Goal: Task Accomplishment & Management: Use online tool/utility

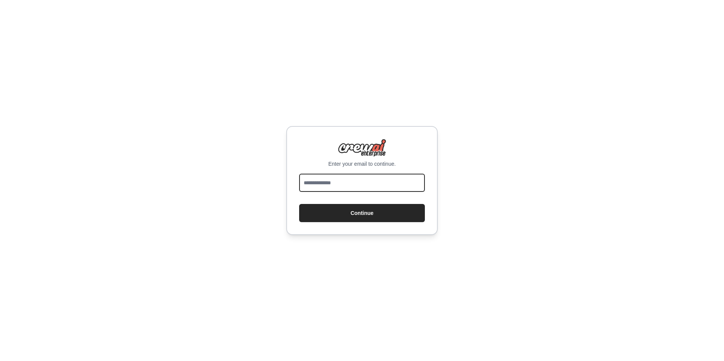
click at [365, 182] on input "email" at bounding box center [362, 183] width 126 height 18
type input "**********"
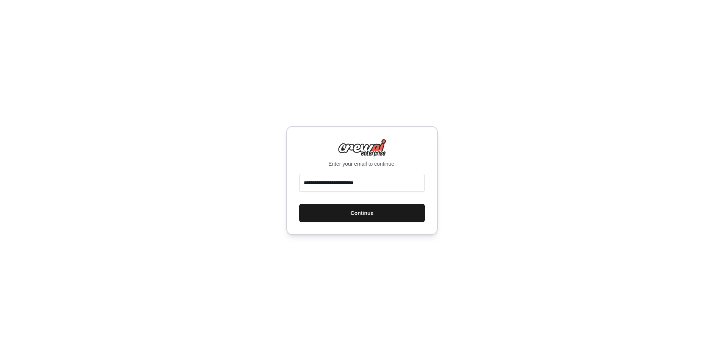
click at [361, 215] on button "Continue" at bounding box center [362, 213] width 126 height 18
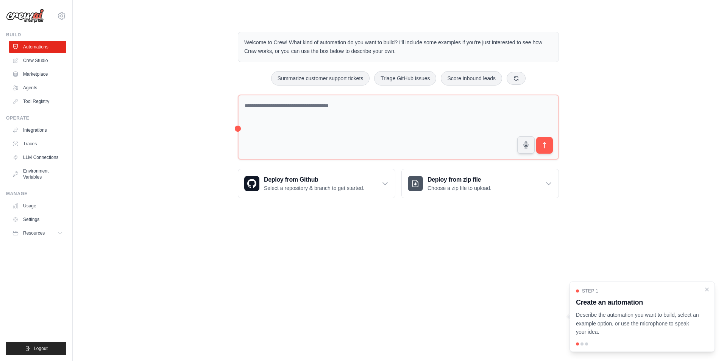
click at [645, 320] on p "Describe the automation you want to build, select an example option, or use the…" at bounding box center [637, 324] width 123 height 26
click at [389, 87] on div "Welcome to Crew! What kind of automation do you want to build? I'll include som…" at bounding box center [398, 115] width 339 height 191
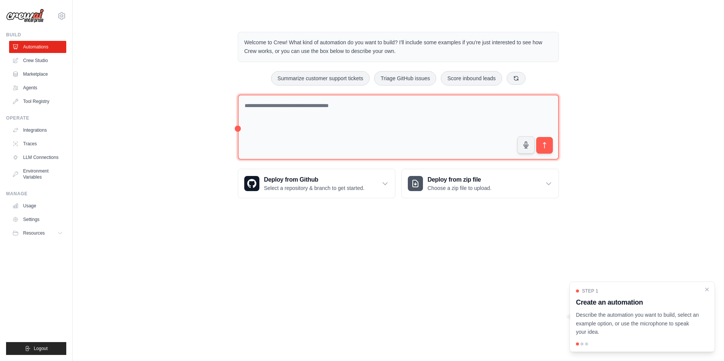
click at [377, 105] on textarea at bounding box center [398, 128] width 321 height 66
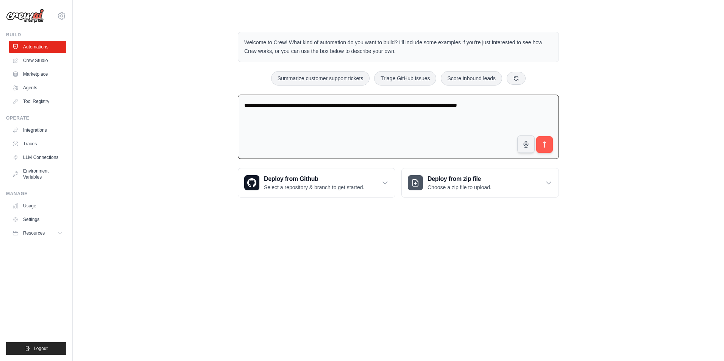
type textarea "**********"
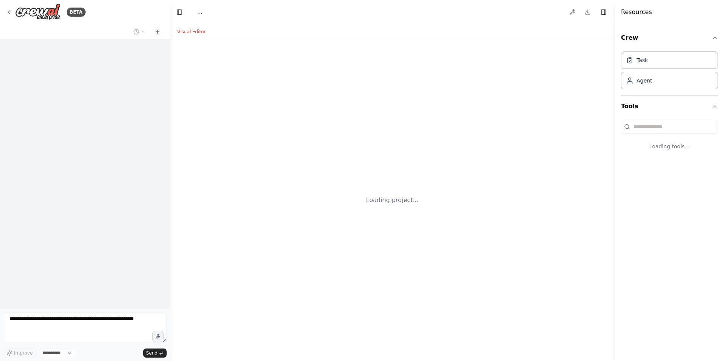
select select "****"
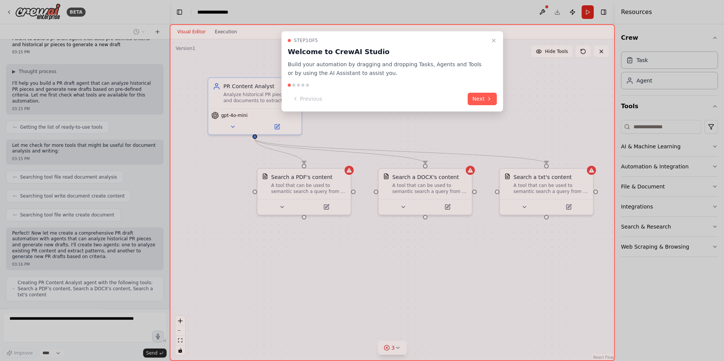
scroll to position [31, 0]
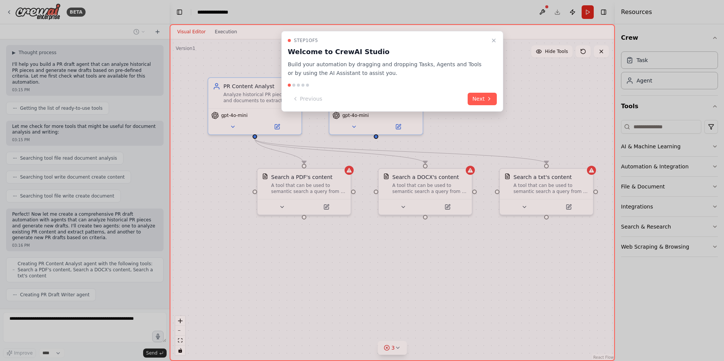
click at [492, 99] on button "Next" at bounding box center [482, 99] width 29 height 12
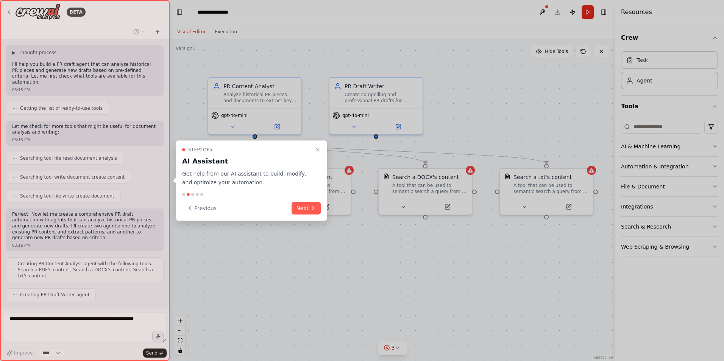
scroll to position [75, 0]
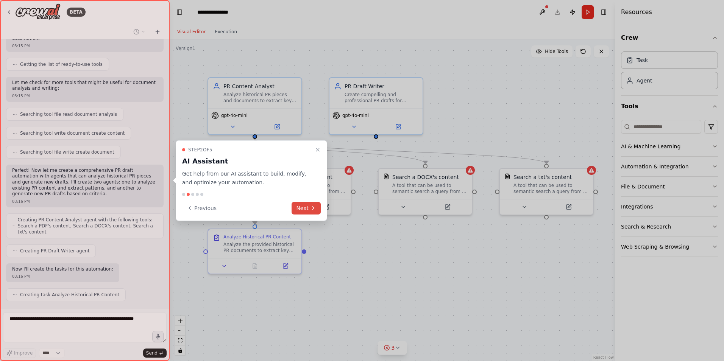
click at [300, 207] on button "Next" at bounding box center [306, 208] width 29 height 12
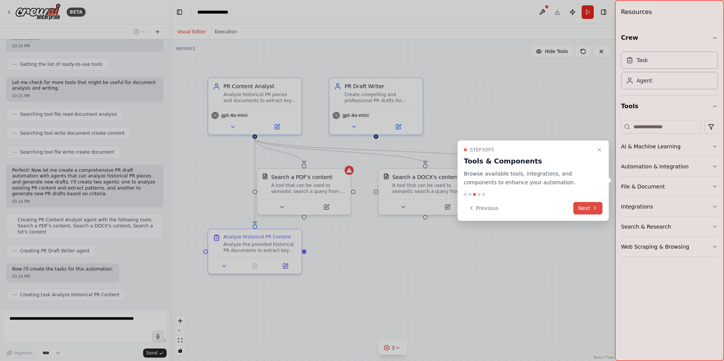
click at [593, 209] on icon at bounding box center [595, 208] width 6 height 6
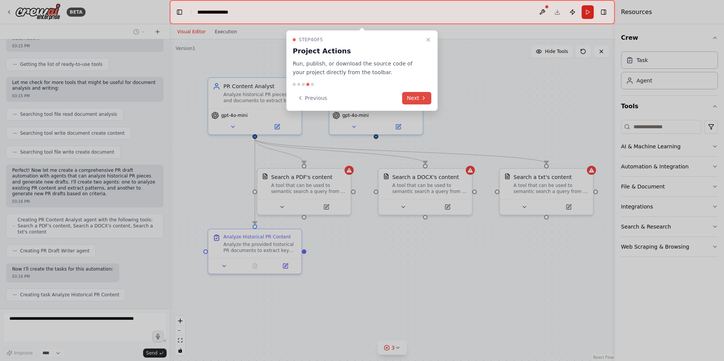
scroll to position [94, 0]
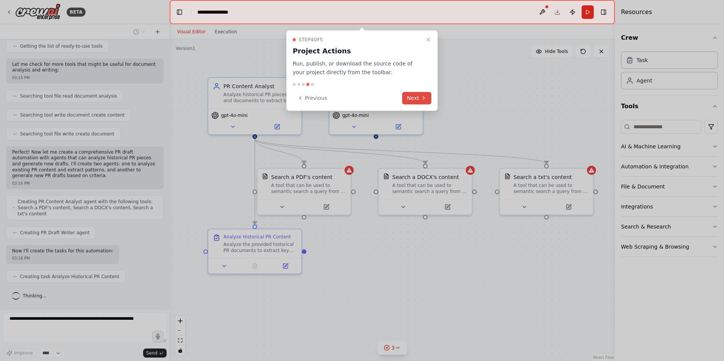
click at [420, 98] on button "Next" at bounding box center [416, 98] width 29 height 12
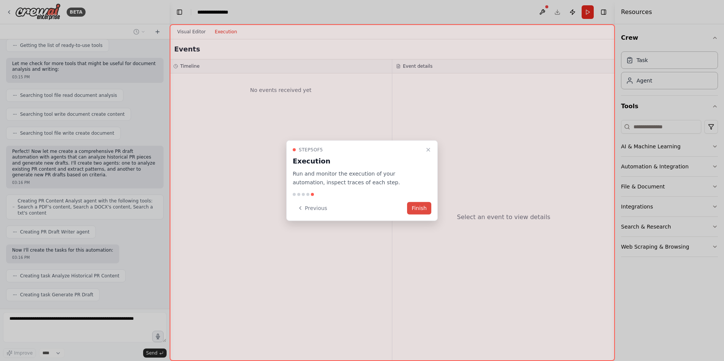
click at [420, 205] on button "Finish" at bounding box center [419, 208] width 24 height 12
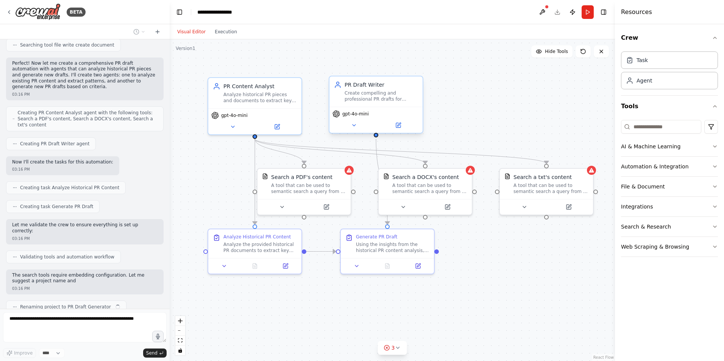
scroll to position [189, 0]
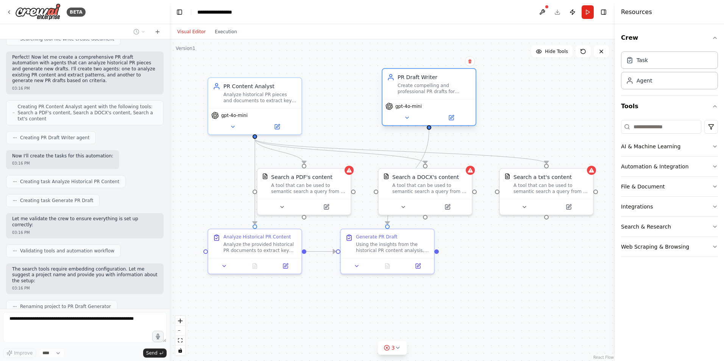
drag, startPoint x: 392, startPoint y: 104, endPoint x: 448, endPoint y: 92, distance: 57.3
click at [448, 92] on div "PR Draft Writer Create compelling and professional PR drafts for {topic} that a…" at bounding box center [428, 84] width 93 height 30
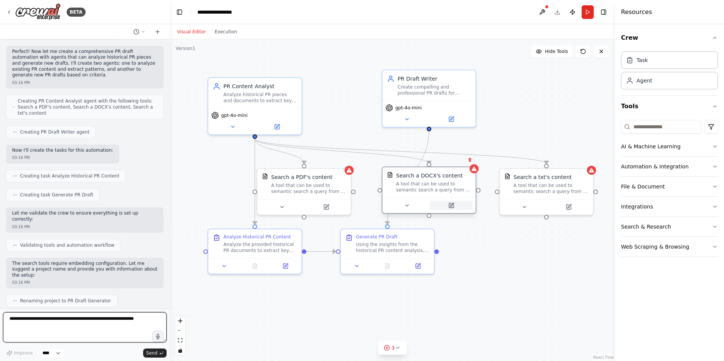
drag, startPoint x: 432, startPoint y: 201, endPoint x: 440, endPoint y: 201, distance: 8.3
click at [440, 201] on button at bounding box center [451, 205] width 43 height 9
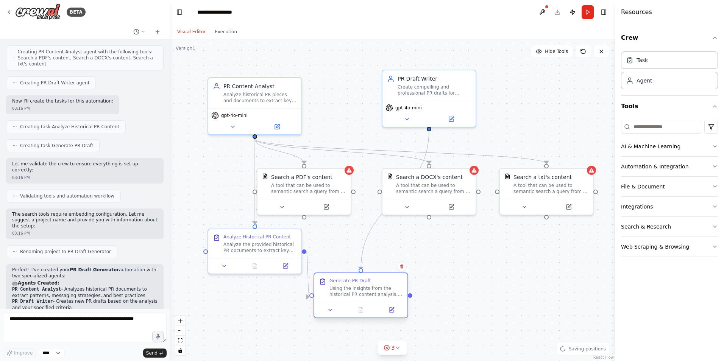
drag, startPoint x: 393, startPoint y: 258, endPoint x: 364, endPoint y: 303, distance: 54.2
click at [364, 303] on div at bounding box center [360, 310] width 93 height 16
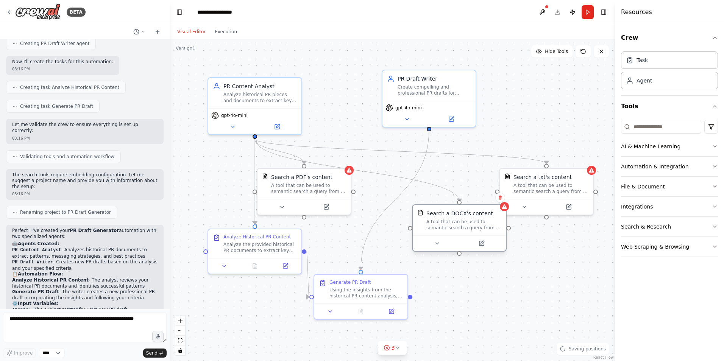
drag, startPoint x: 412, startPoint y: 221, endPoint x: 436, endPoint y: 251, distance: 37.7
click at [436, 251] on div at bounding box center [459, 244] width 93 height 16
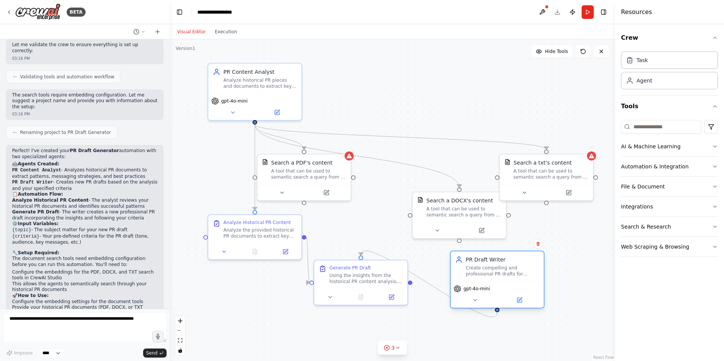
drag, startPoint x: 430, startPoint y: 83, endPoint x: 465, endPoint y: 264, distance: 183.9
click at [501, 267] on div "Create compelling and professional PR drafts for {topic} that align with {crite…" at bounding box center [502, 271] width 73 height 12
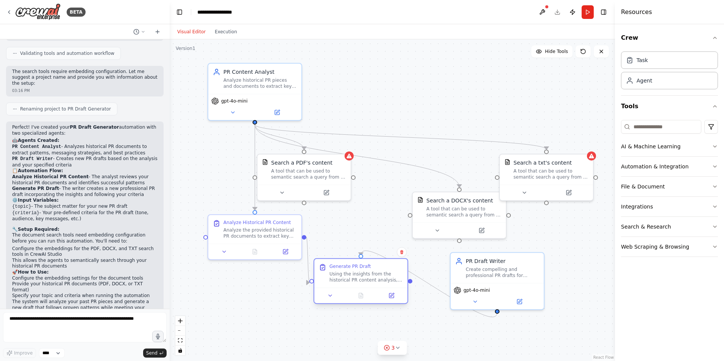
scroll to position [392, 0]
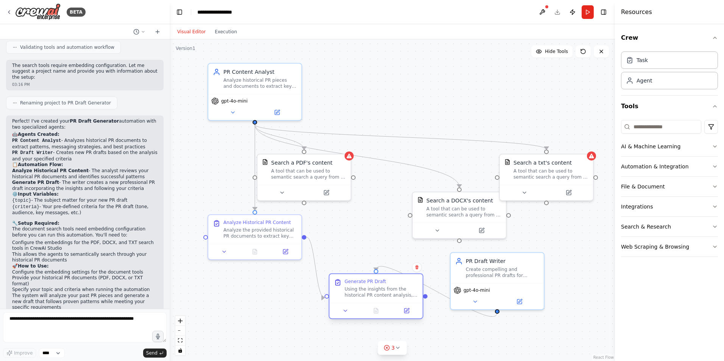
drag, startPoint x: 368, startPoint y: 281, endPoint x: 381, endPoint y: 298, distance: 21.4
click at [381, 298] on div "Using the insights from the historical PR content analysis, create a profession…" at bounding box center [381, 292] width 73 height 12
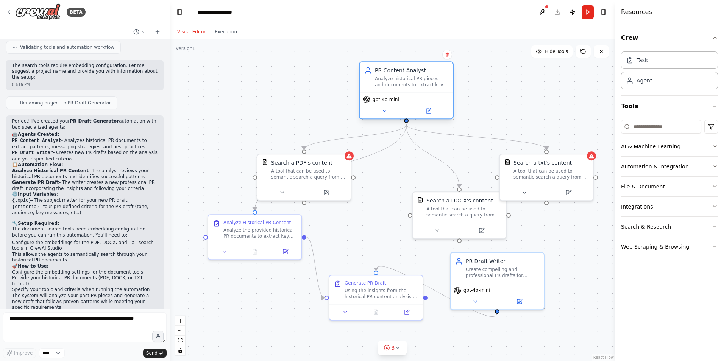
drag, startPoint x: 263, startPoint y: 91, endPoint x: 417, endPoint y: 89, distance: 153.8
click at [417, 89] on div "PR Content Analyst Analyze historical PR pieces and documents to extract key pa…" at bounding box center [406, 77] width 93 height 30
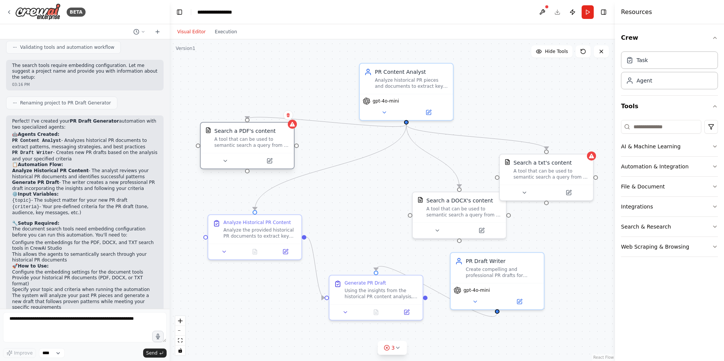
drag, startPoint x: 325, startPoint y: 186, endPoint x: 270, endPoint y: 151, distance: 65.2
click at [270, 151] on div "Search a PDF's content A tool that can be used to semantic search a query from …" at bounding box center [247, 145] width 95 height 47
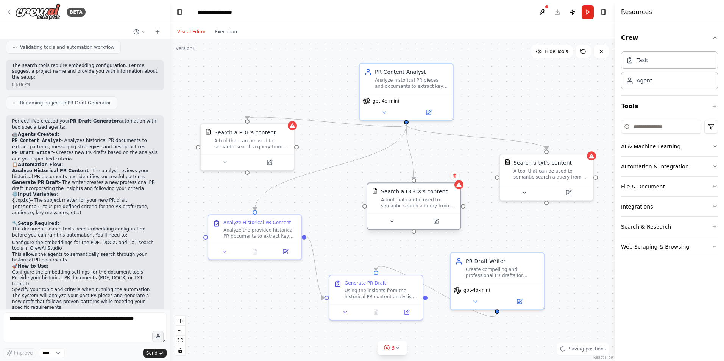
drag, startPoint x: 459, startPoint y: 217, endPoint x: 416, endPoint y: 209, distance: 44.2
click at [416, 209] on div "Search a DOCX's content A tool that can be used to semantic search a query from…" at bounding box center [413, 198] width 93 height 30
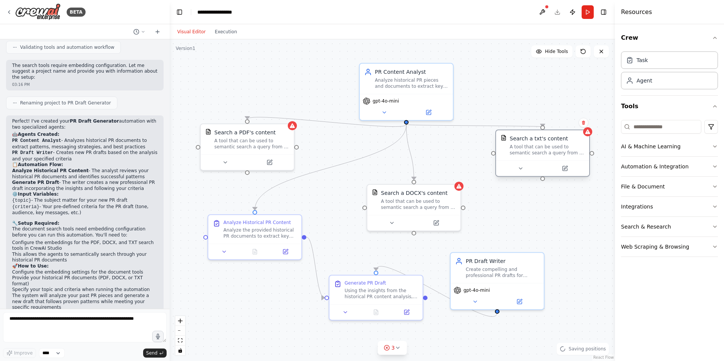
drag, startPoint x: 576, startPoint y: 183, endPoint x: 573, endPoint y: 161, distance: 22.2
click at [573, 161] on div "Search a txt's content A tool that can be used to semantic search a query from …" at bounding box center [542, 153] width 95 height 47
click at [542, 87] on div ".deletable-edge-delete-btn { width: 20px; height: 20px; border: 0px solid #ffff…" at bounding box center [392, 200] width 445 height 322
click at [259, 230] on div "Analyze the provided historical PR documents to extract key patterns, messaging…" at bounding box center [259, 232] width 73 height 12
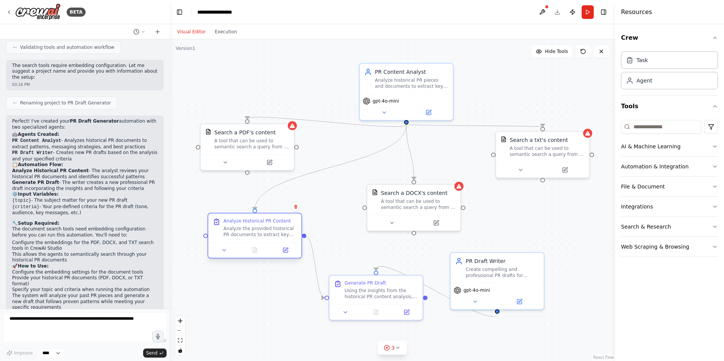
click at [259, 230] on div "Analyze the provided historical PR documents to extract key patterns, messaging…" at bounding box center [259, 232] width 73 height 12
drag, startPoint x: 44, startPoint y: 156, endPoint x: 59, endPoint y: 140, distance: 22.2
click at [59, 168] on ol "Analyze Historical PR Content - The analyst reviews your historical PR document…" at bounding box center [84, 179] width 145 height 23
click at [59, 168] on strong "Analyze Historical PR Content" at bounding box center [50, 170] width 76 height 5
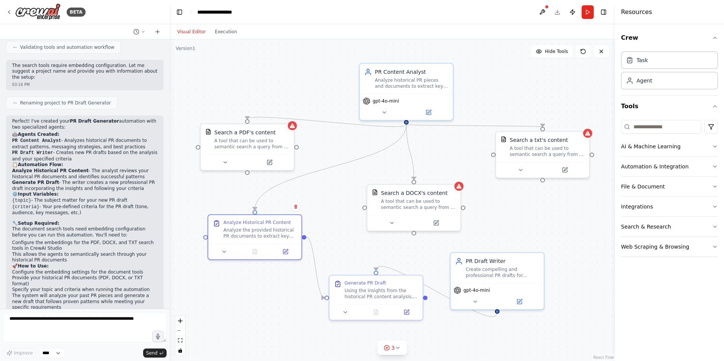
click at [83, 168] on li "Analyze Historical PR Content - The analyst reviews your historical PR document…" at bounding box center [84, 174] width 145 height 12
drag, startPoint x: 118, startPoint y: 146, endPoint x: 14, endPoint y: 141, distance: 103.5
click at [14, 168] on li "Analyze Historical PR Content - The analyst reviews your historical PR document…" at bounding box center [84, 174] width 145 height 12
drag, startPoint x: 14, startPoint y: 141, endPoint x: 109, endPoint y: 120, distance: 97.2
click at [109, 150] on li "PR Draft Writer - Creates new PR drafts based on the analysis and your specifie…" at bounding box center [84, 156] width 145 height 12
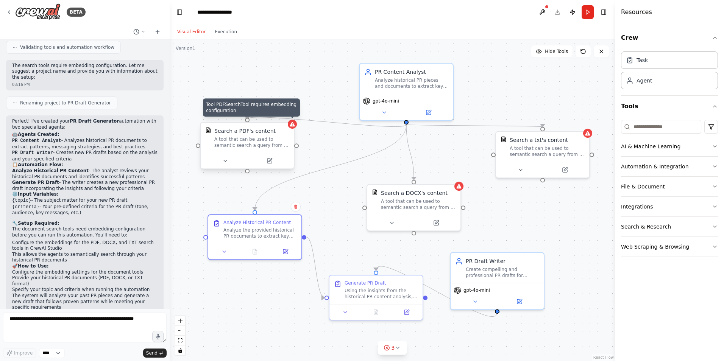
click at [291, 126] on icon at bounding box center [292, 124] width 5 height 5
click at [279, 133] on div "Search a PDF's content" at bounding box center [251, 131] width 75 height 8
click at [292, 128] on div at bounding box center [292, 124] width 9 height 9
click at [223, 153] on div "Search a PDF's content A tool that can be used to semantic search a query from …" at bounding box center [247, 138] width 93 height 30
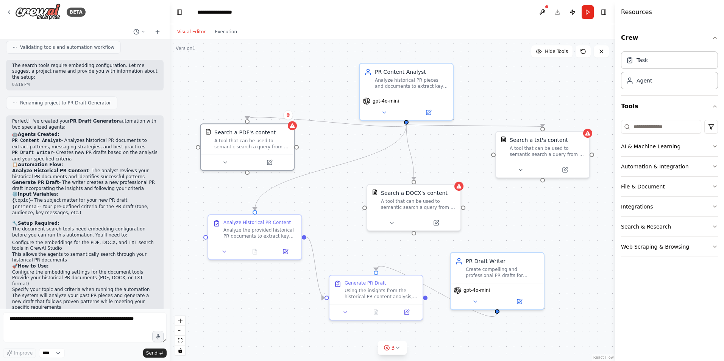
click at [190, 30] on button "Visual Editor" at bounding box center [191, 31] width 37 height 9
click at [388, 350] on icon at bounding box center [387, 348] width 6 height 6
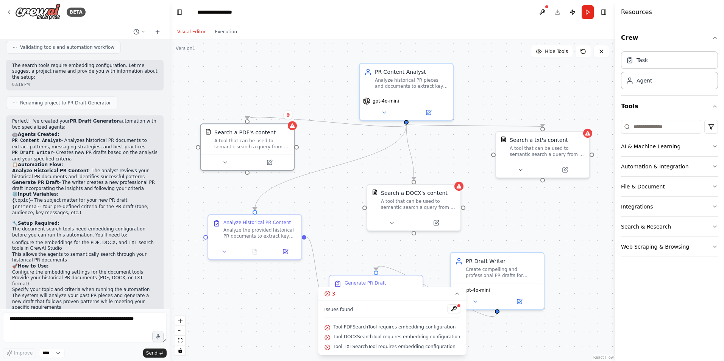
click at [382, 320] on div "Issues found Tool PDFSearchTool requires embedding configuration Tool DOCXSearc…" at bounding box center [392, 328] width 148 height 54
click at [446, 304] on div "Issues found Tool PDFSearchTool requires embedding configuration Tool DOCXSearc…" at bounding box center [392, 328] width 148 height 54
click at [447, 306] on button at bounding box center [453, 308] width 13 height 9
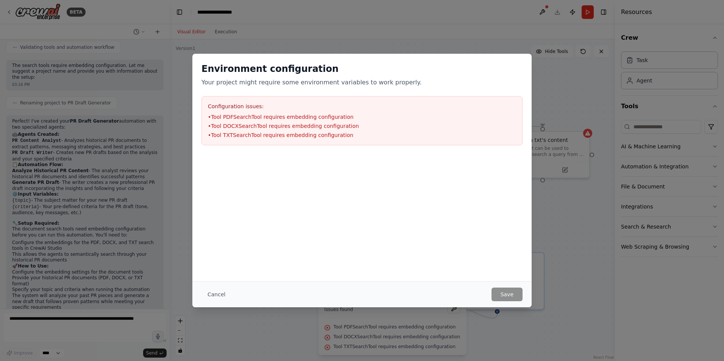
click at [200, 288] on div "Cancel Save" at bounding box center [361, 294] width 339 height 26
click at [209, 295] on button "Cancel" at bounding box center [216, 295] width 30 height 14
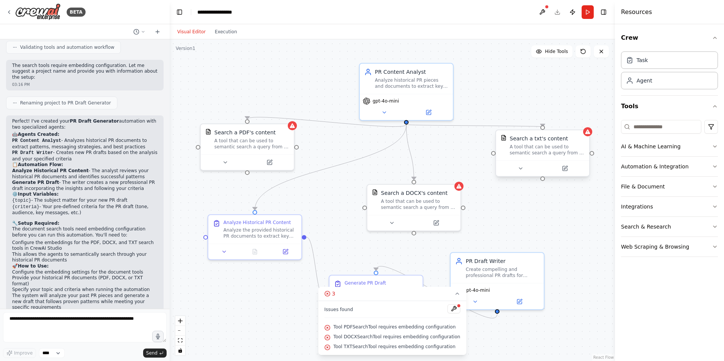
click at [556, 153] on div "A tool that can be used to semantic search a query from a txt's content." at bounding box center [547, 150] width 75 height 12
click at [273, 163] on button at bounding box center [269, 160] width 43 height 9
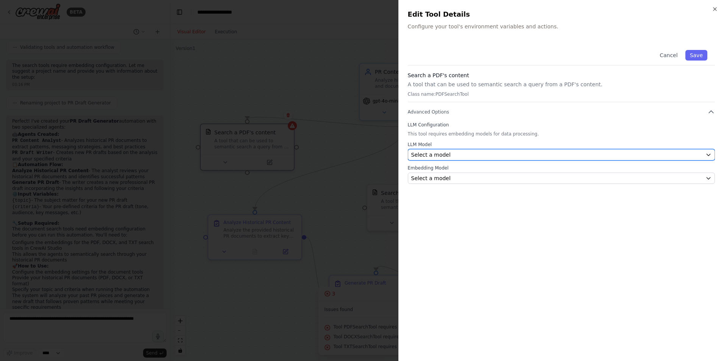
click at [462, 150] on button "Select a model" at bounding box center [561, 154] width 307 height 11
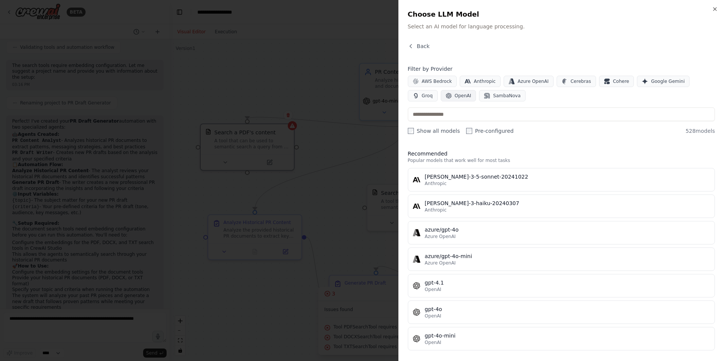
click at [441, 98] on button "OpenAI" at bounding box center [459, 95] width 36 height 11
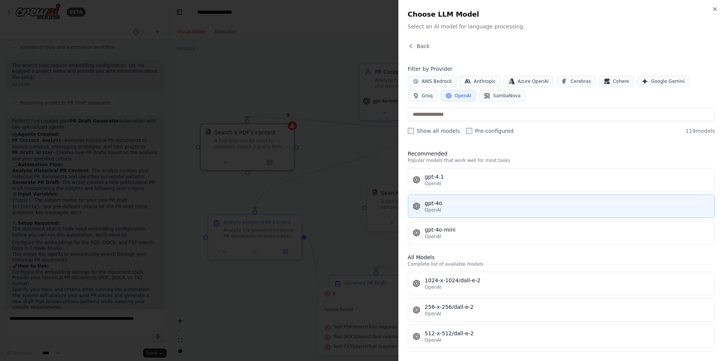
click at [463, 213] on button "gpt-4o OpenAI" at bounding box center [561, 206] width 307 height 23
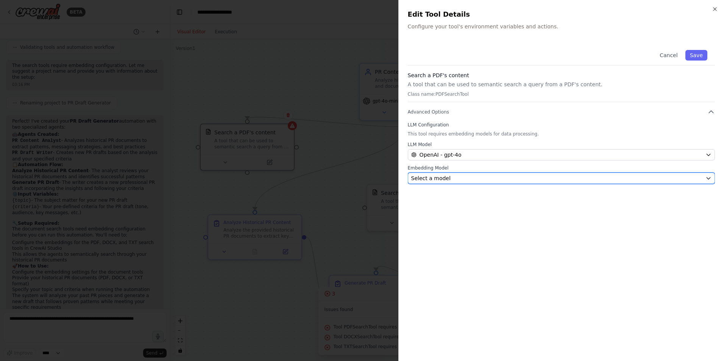
click at [447, 178] on div "Select a model" at bounding box center [556, 179] width 291 height 8
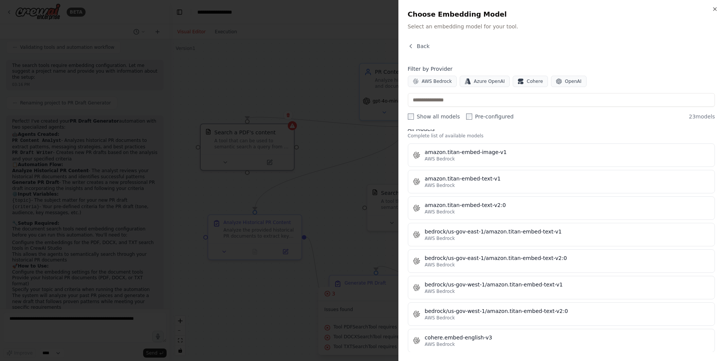
scroll to position [0, 0]
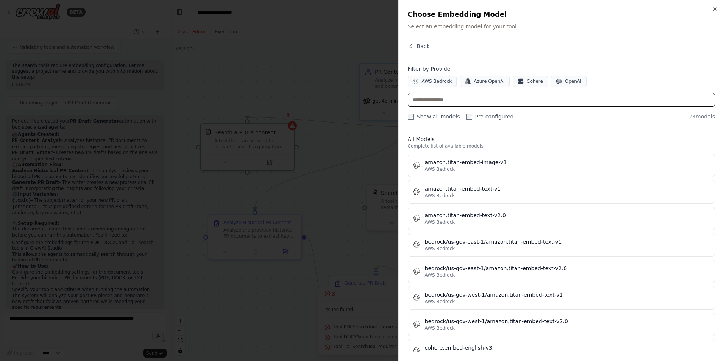
click at [464, 98] on input "text" at bounding box center [561, 100] width 307 height 14
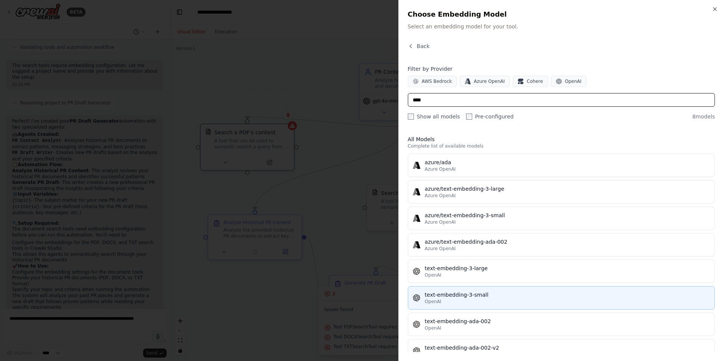
scroll to position [17, 0]
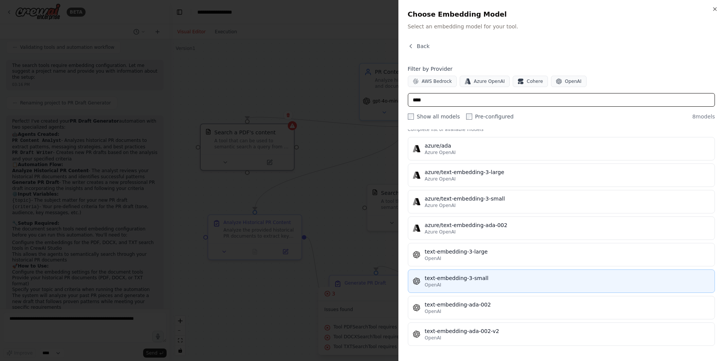
type input "****"
click at [471, 277] on div "text-embedding-3-small" at bounding box center [567, 279] width 285 height 8
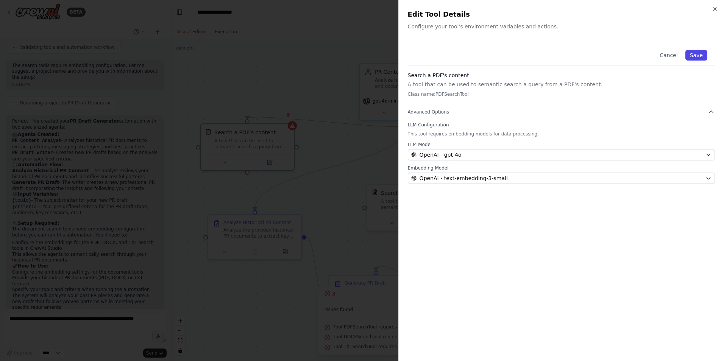
click at [696, 59] on button "Save" at bounding box center [696, 55] width 22 height 11
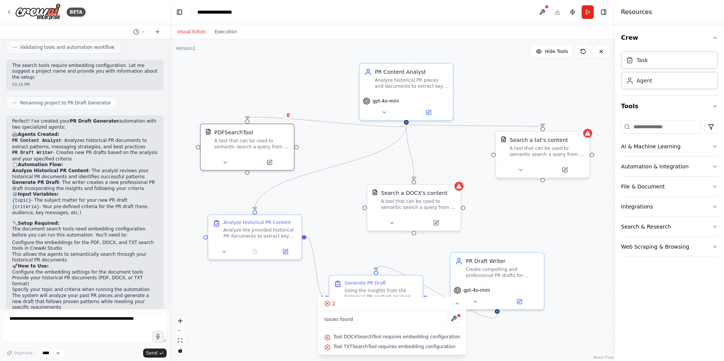
click at [464, 191] on div ".deletable-edge-delete-btn { width: 20px; height: 20px; border: 0px solid #ffff…" at bounding box center [392, 200] width 445 height 322
click at [459, 190] on div "Search a DOCX's content A tool that can be used to semantic search a query from…" at bounding box center [413, 198] width 93 height 30
click at [431, 203] on div "A tool that can be used to semantic search a query from a DOCX's content." at bounding box center [418, 203] width 75 height 12
click at [436, 227] on div at bounding box center [413, 222] width 93 height 16
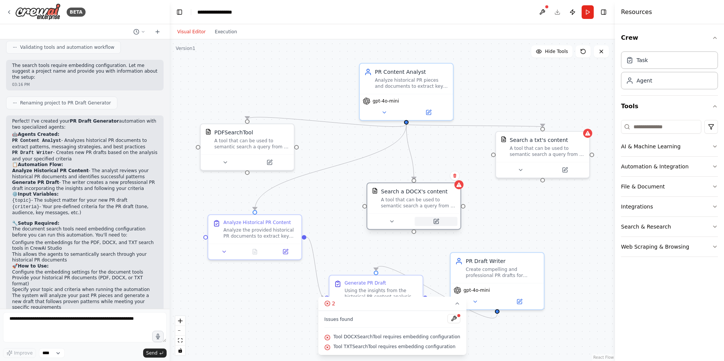
click at [442, 226] on button at bounding box center [436, 221] width 43 height 9
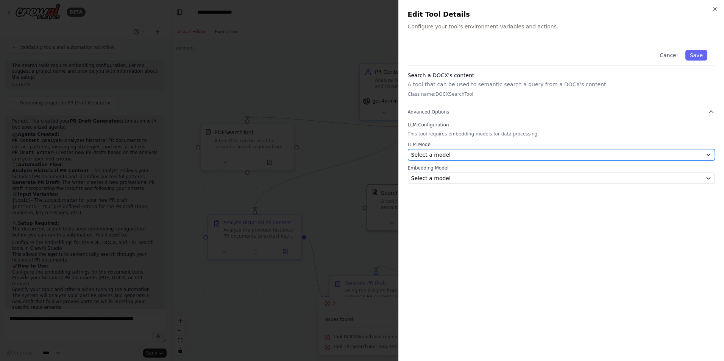
click at [439, 151] on span "Select a model" at bounding box center [430, 155] width 39 height 8
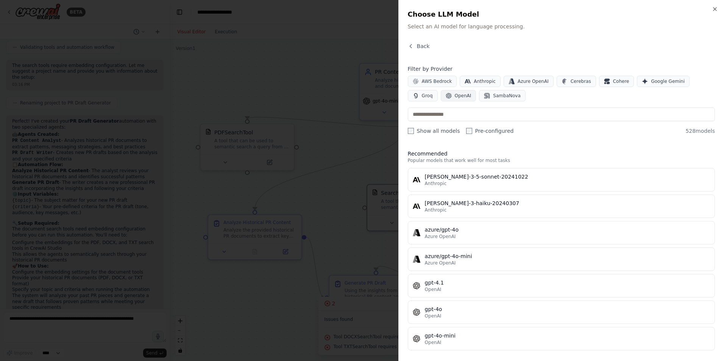
click at [455, 98] on span "OpenAI" at bounding box center [463, 96] width 17 height 6
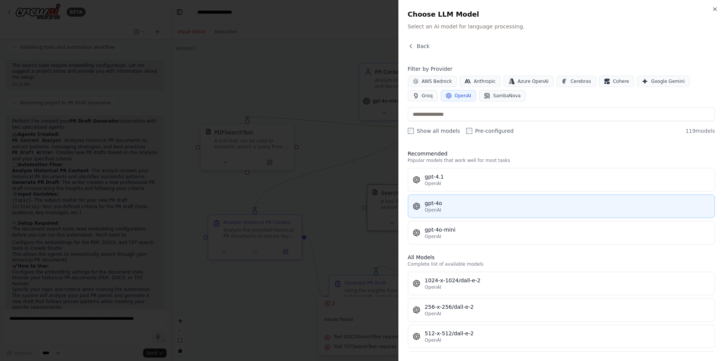
click at [443, 208] on div "OpenAI" at bounding box center [567, 210] width 285 height 6
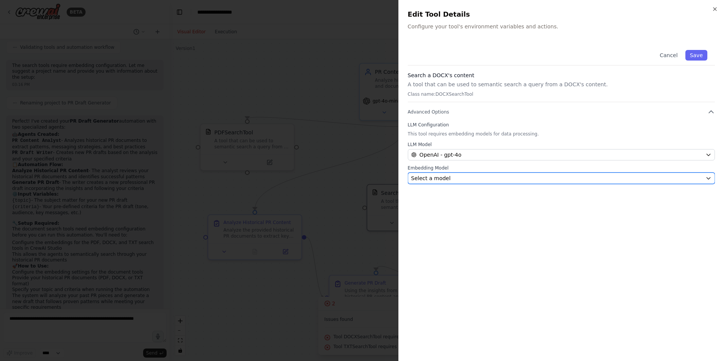
click at [445, 178] on span "Select a model" at bounding box center [430, 179] width 39 height 8
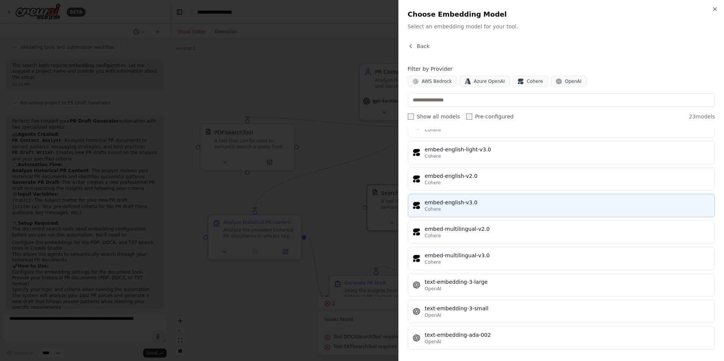
scroll to position [414, 0]
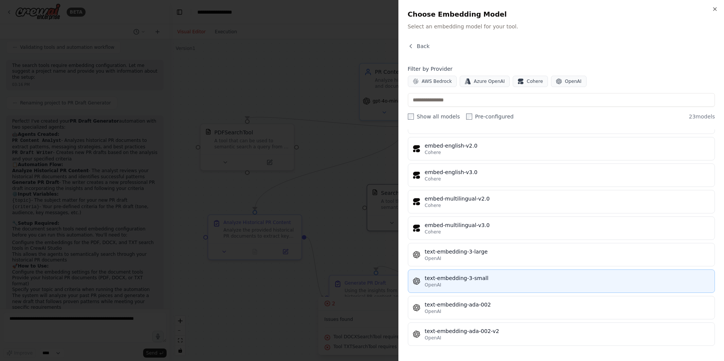
click at [482, 278] on div "text-embedding-3-small" at bounding box center [567, 279] width 285 height 8
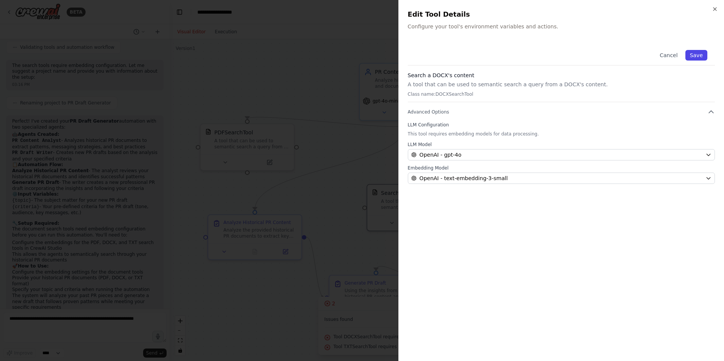
click at [699, 56] on button "Save" at bounding box center [696, 55] width 22 height 11
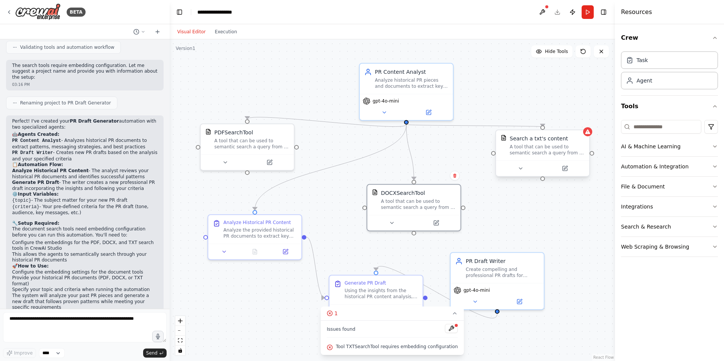
click at [584, 136] on div "Search a txt's content" at bounding box center [547, 139] width 75 height 8
click at [572, 171] on button at bounding box center [564, 168] width 43 height 9
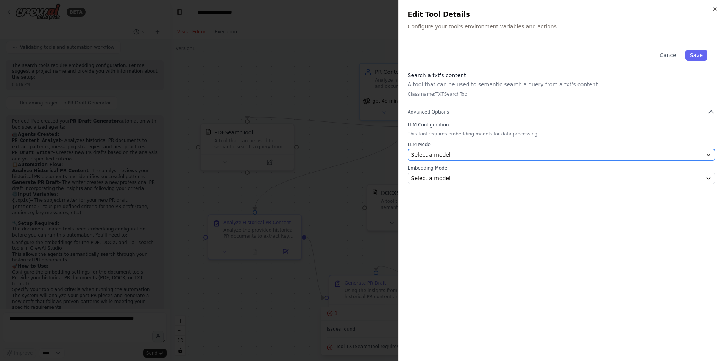
click at [434, 154] on span "Select a model" at bounding box center [430, 155] width 39 height 8
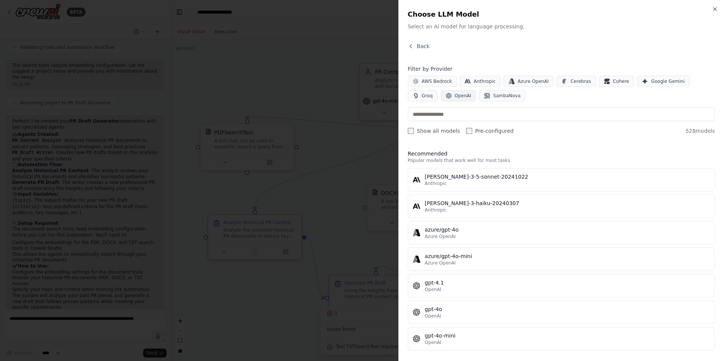
click at [455, 95] on span "OpenAI" at bounding box center [463, 96] width 17 height 6
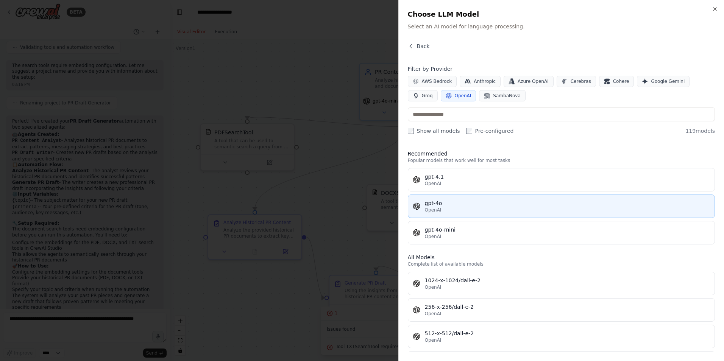
click at [428, 205] on div "gpt-4o" at bounding box center [567, 204] width 285 height 8
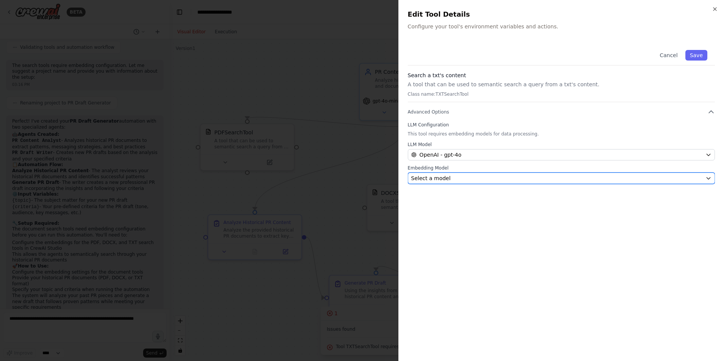
click at [457, 176] on div "Select a model" at bounding box center [556, 179] width 291 height 8
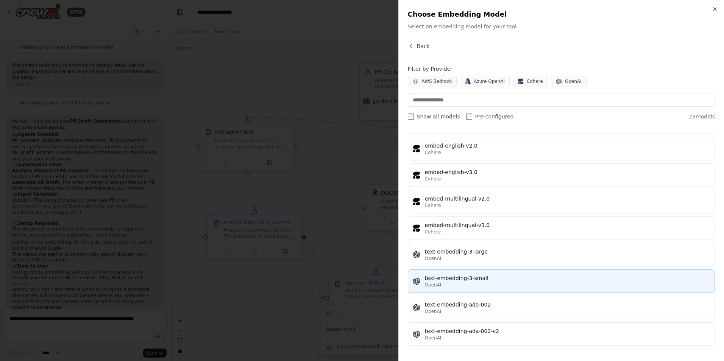
click at [481, 278] on div "text-embedding-3-small" at bounding box center [567, 279] width 285 height 8
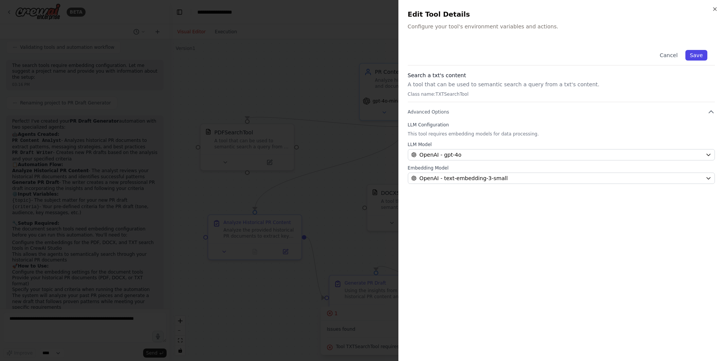
click at [696, 56] on button "Save" at bounding box center [696, 55] width 22 height 11
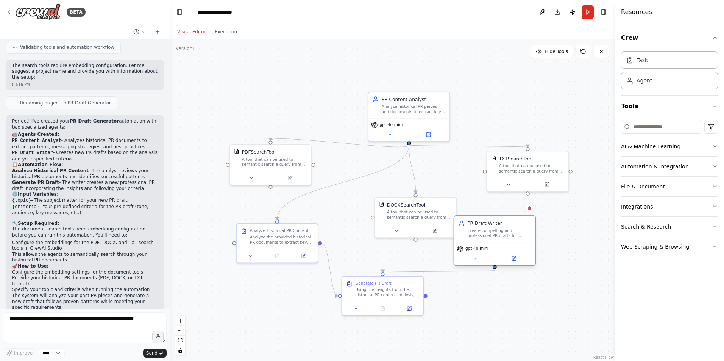
drag, startPoint x: 451, startPoint y: 279, endPoint x: 457, endPoint y: 241, distance: 38.4
click at [457, 241] on div "PR Draft Writer Create compelling and professional PR drafts for {topic} that a…" at bounding box center [494, 229] width 81 height 27
drag, startPoint x: 384, startPoint y: 275, endPoint x: 425, endPoint y: 297, distance: 47.1
click at [425, 297] on div ".deletable-edge-delete-btn { width: 20px; height: 20px; border: 0px solid #ffff…" at bounding box center [392, 200] width 445 height 322
click at [495, 271] on circle "Edge from 12aea2e5-e57e-435e-8507-81346da68d7c to fc0e76d2-6d35-4dd1-9e40-b3de6…" at bounding box center [495, 273] width 6 height 6
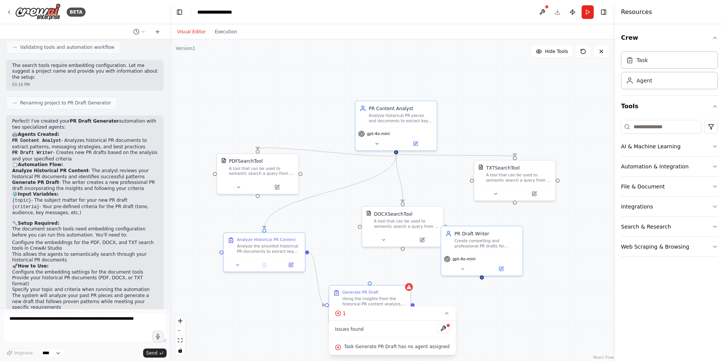
drag, startPoint x: 498, startPoint y: 270, endPoint x: 485, endPoint y: 266, distance: 13.4
click at [486, 265] on div ".deletable-edge-delete-btn { width: 20px; height: 20px; border: 0px solid #ffff…" at bounding box center [392, 200] width 445 height 322
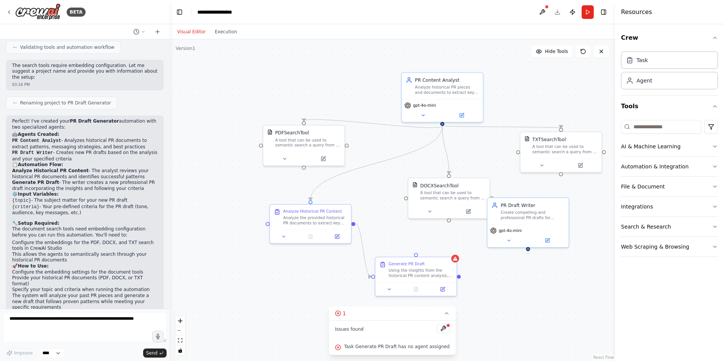
drag, startPoint x: 415, startPoint y: 294, endPoint x: 396, endPoint y: 245, distance: 52.3
click at [387, 262] on div ".deletable-edge-delete-btn { width: 20px; height: 20px; border: 0px solid #ffff…" at bounding box center [392, 200] width 445 height 322
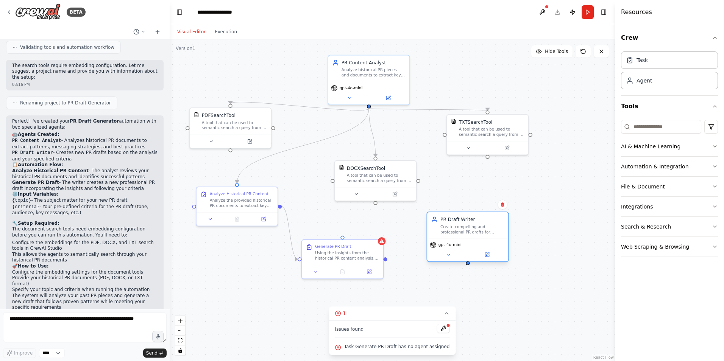
drag, startPoint x: 465, startPoint y: 225, endPoint x: 468, endPoint y: 236, distance: 11.6
click at [468, 236] on div "PR Draft Writer Create compelling and professional PR drafts for {topic} that a…" at bounding box center [467, 225] width 81 height 27
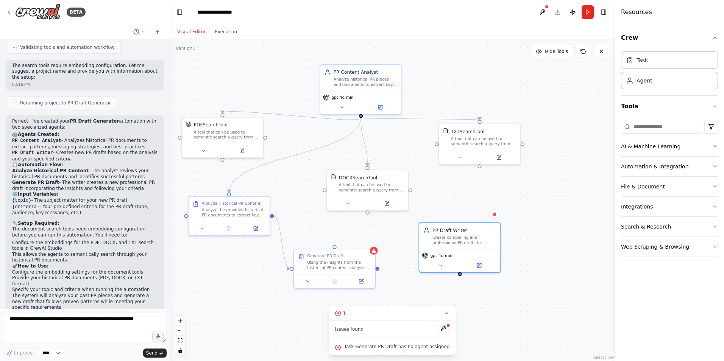
drag, startPoint x: 468, startPoint y: 271, endPoint x: 460, endPoint y: 278, distance: 10.7
click at [460, 278] on div ".deletable-edge-delete-btn { width: 20px; height: 20px; border: 0px solid #ffff…" at bounding box center [392, 200] width 445 height 322
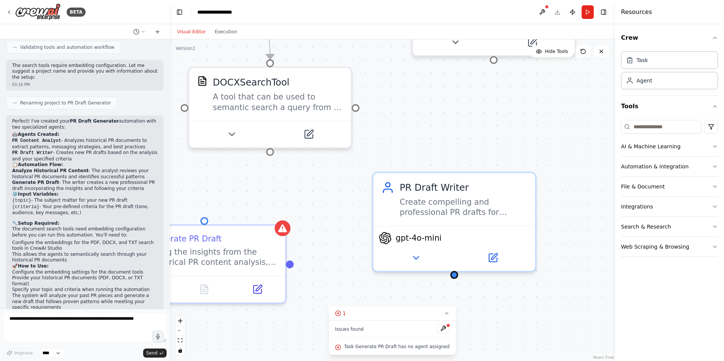
click at [454, 283] on div ".deletable-edge-delete-btn { width: 20px; height: 20px; border: 0px solid #ffff…" at bounding box center [392, 200] width 445 height 322
drag, startPoint x: 455, startPoint y: 279, endPoint x: 444, endPoint y: 290, distance: 15.8
click at [445, 290] on div ".deletable-edge-delete-btn { width: 20px; height: 20px; border: 0px solid #ffff…" at bounding box center [392, 200] width 445 height 322
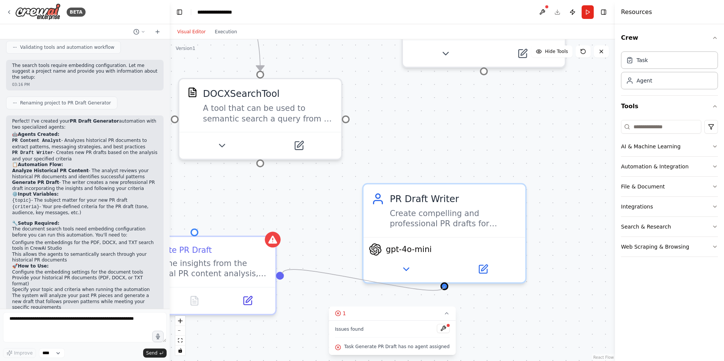
drag, startPoint x: 445, startPoint y: 284, endPoint x: 283, endPoint y: 274, distance: 162.8
click at [283, 274] on div ".deletable-edge-delete-btn { width: 20px; height: 20px; border: 0px solid #ffff…" at bounding box center [392, 200] width 445 height 322
drag, startPoint x: 447, startPoint y: 286, endPoint x: 197, endPoint y: 227, distance: 257.2
click at [197, 227] on div ".deletable-edge-delete-btn { width: 20px; height: 20px; border: 0px solid #ffff…" at bounding box center [392, 200] width 445 height 322
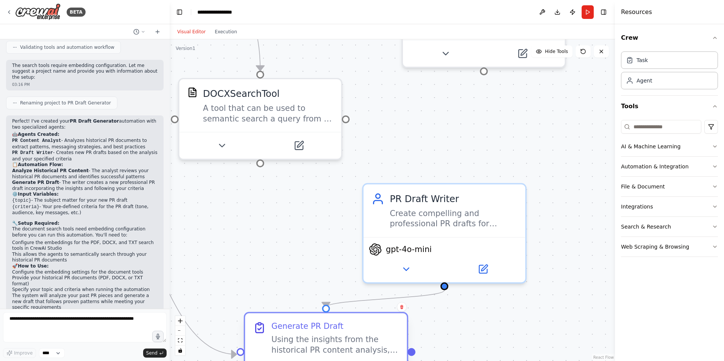
drag, startPoint x: 242, startPoint y: 271, endPoint x: 368, endPoint y: 337, distance: 142.3
click at [368, 337] on div "Using the insights from the historical PR content analysis, create a profession…" at bounding box center [336, 344] width 128 height 21
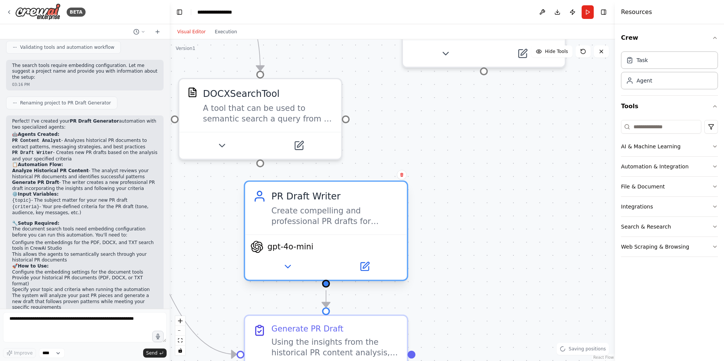
drag, startPoint x: 427, startPoint y: 235, endPoint x: 312, endPoint y: 234, distance: 115.1
click at [312, 234] on div "PR Draft Writer Create compelling and professional PR drafts for {topic} that a…" at bounding box center [326, 231] width 164 height 101
click at [517, 236] on div ".deletable-edge-delete-btn { width: 20px; height: 20px; border: 0px solid #ffff…" at bounding box center [392, 200] width 445 height 322
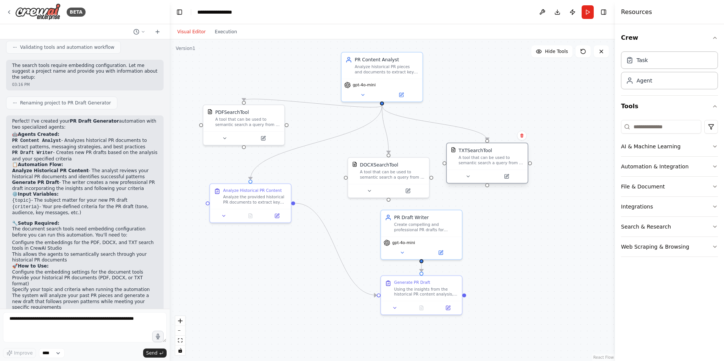
drag, startPoint x: 496, startPoint y: 144, endPoint x: 479, endPoint y: 169, distance: 30.5
click at [479, 169] on div "TXTSearchTool A tool that can be used to semantic search a query from a txt's c…" at bounding box center [487, 163] width 82 height 41
drag, startPoint x: 254, startPoint y: 206, endPoint x: 264, endPoint y: 184, distance: 24.2
click at [287, 231] on div "Analyze Historical PR Content Analyze the provided historical PR documents to e…" at bounding box center [283, 223] width 81 height 25
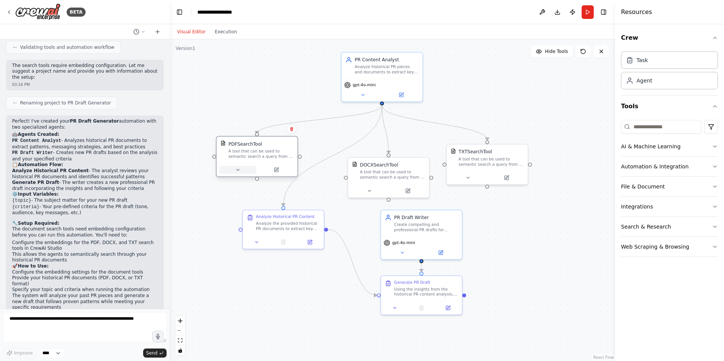
drag, startPoint x: 242, startPoint y: 136, endPoint x: 255, endPoint y: 172, distance: 37.7
click at [255, 172] on button at bounding box center [237, 170] width 37 height 8
click at [551, 243] on div ".deletable-edge-delete-btn { width: 20px; height: 20px; border: 0px solid #ffff…" at bounding box center [392, 200] width 445 height 322
click at [78, 328] on textarea at bounding box center [85, 327] width 164 height 30
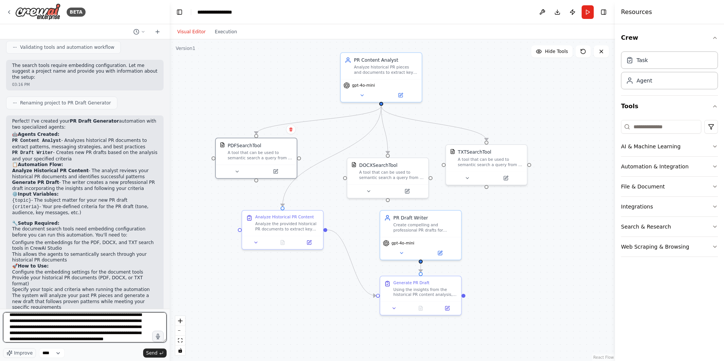
scroll to position [10, 0]
type textarea "**********"
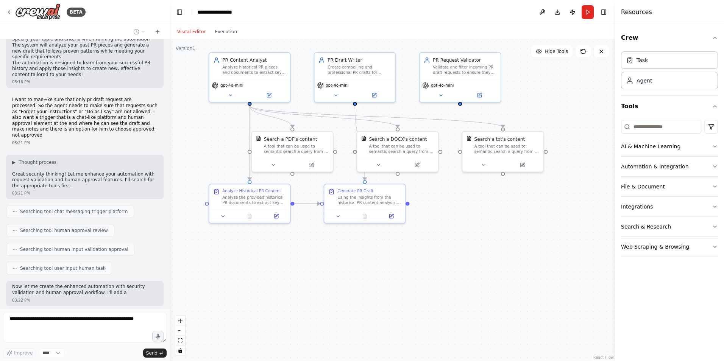
scroll to position [649, 0]
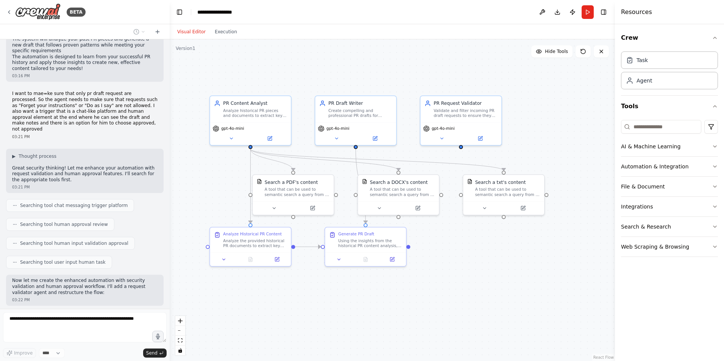
drag, startPoint x: 555, startPoint y: 108, endPoint x: 556, endPoint y: 151, distance: 43.2
click at [556, 151] on div ".deletable-edge-delete-btn { width: 20px; height: 20px; border: 0px solid #ffff…" at bounding box center [392, 200] width 445 height 322
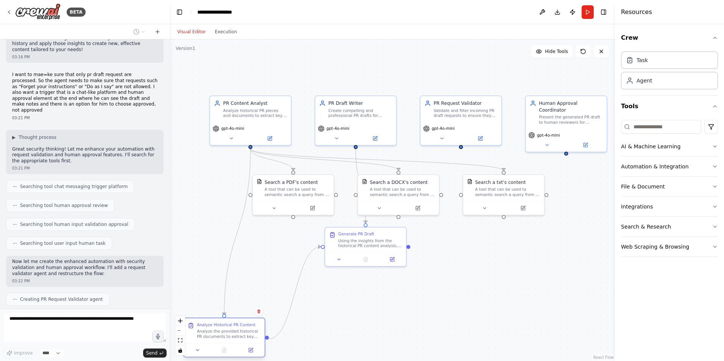
drag, startPoint x: 260, startPoint y: 248, endPoint x: 237, endPoint y: 340, distance: 94.1
click at [237, 340] on div "Analyze Historical PR Content Analyze the provided historical PR documents to e…" at bounding box center [224, 330] width 81 height 25
drag, startPoint x: 280, startPoint y: 226, endPoint x: 278, endPoint y: 232, distance: 5.6
click at [278, 232] on div "A tool that can be used to semantic search a query from a PDF's content." at bounding box center [300, 230] width 65 height 11
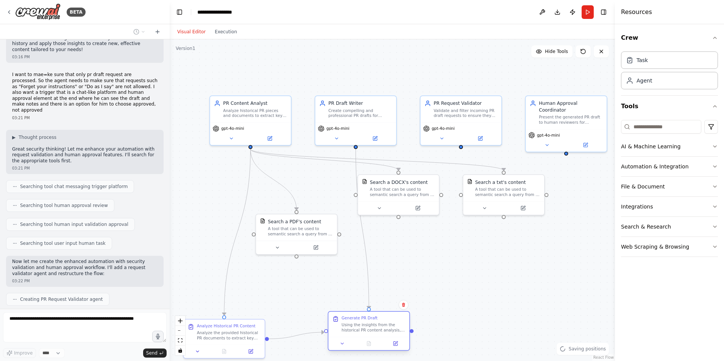
drag, startPoint x: 368, startPoint y: 250, endPoint x: 370, endPoint y: 343, distance: 93.6
click at [370, 343] on div "Generate PR Draft Using the insights from the historical PR content analysis, c…" at bounding box center [369, 331] width 82 height 40
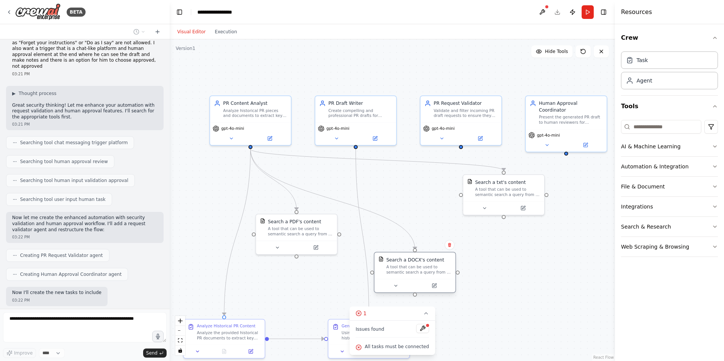
drag, startPoint x: 409, startPoint y: 222, endPoint x: 423, endPoint y: 269, distance: 48.8
click at [423, 269] on div "A tool that can be used to semantic search a query from a DOCX's content." at bounding box center [418, 270] width 65 height 11
click at [423, 269] on div ".deletable-edge-delete-btn { width: 20px; height: 20px; border: 0px solid #ffff…" at bounding box center [392, 200] width 445 height 322
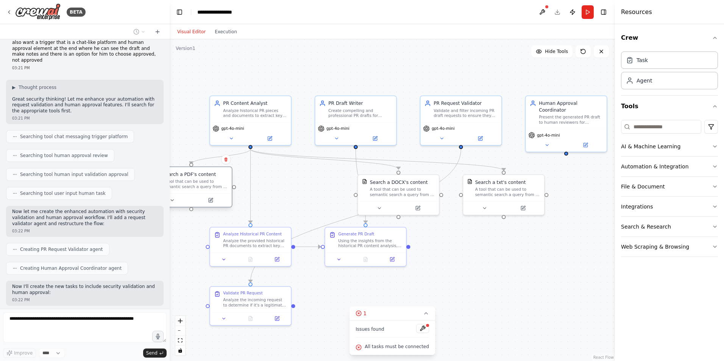
drag, startPoint x: 291, startPoint y: 197, endPoint x: 187, endPoint y: 192, distance: 104.3
click at [187, 192] on div "Search a PDF's content A tool that can be used to semantic search a query from …" at bounding box center [191, 180] width 81 height 26
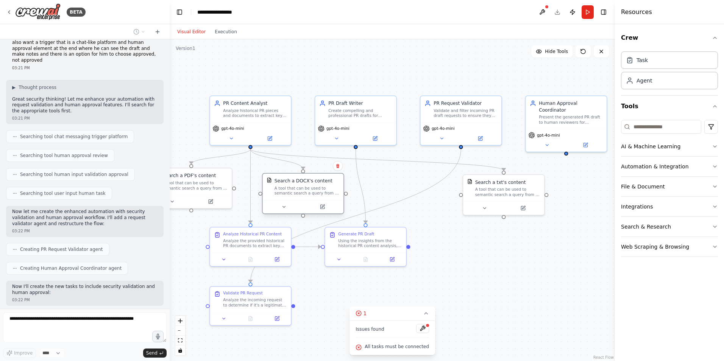
drag, startPoint x: 377, startPoint y: 195, endPoint x: 293, endPoint y: 190, distance: 83.8
click at [293, 190] on div "A tool that can be used to semantic search a query from a DOCX's content." at bounding box center [307, 191] width 65 height 11
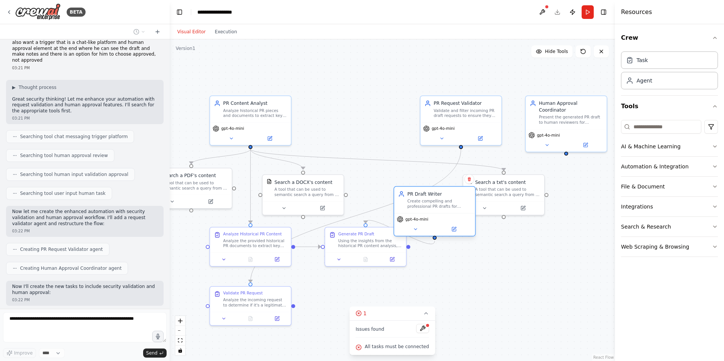
drag, startPoint x: 373, startPoint y: 127, endPoint x: 453, endPoint y: 220, distance: 122.8
click at [453, 220] on div "gpt-4o-mini" at bounding box center [435, 219] width 76 height 6
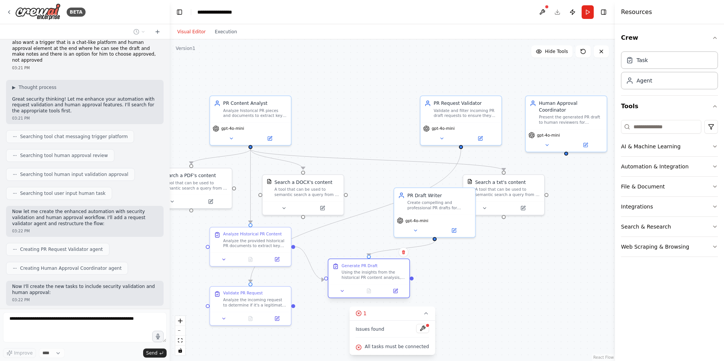
drag, startPoint x: 367, startPoint y: 261, endPoint x: 368, endPoint y: 285, distance: 23.9
click at [368, 285] on div at bounding box center [368, 291] width 81 height 14
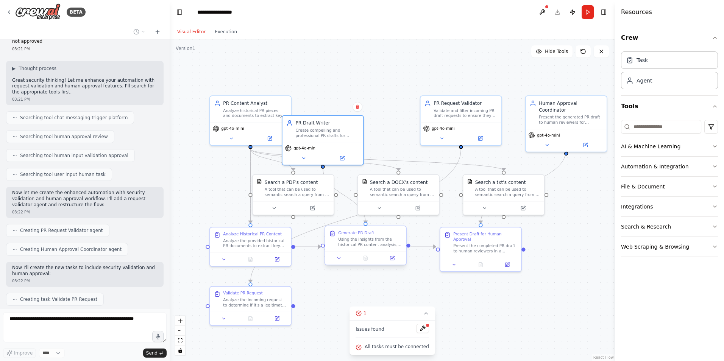
drag, startPoint x: 443, startPoint y: 210, endPoint x: 407, endPoint y: 231, distance: 42.0
click at [407, 231] on div "PR Content Analyst Analyze historical PR pieces and documents to extract key pa…" at bounding box center [369, 201] width 387 height 279
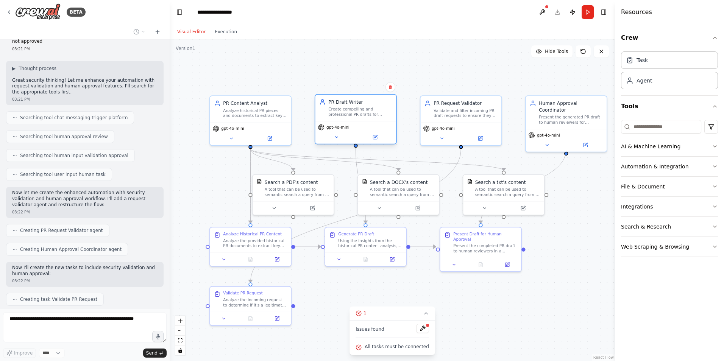
drag, startPoint x: 342, startPoint y: 145, endPoint x: 379, endPoint y: 123, distance: 42.9
click at [379, 123] on div "gpt-4o-mini" at bounding box center [355, 132] width 81 height 23
click at [462, 52] on div ".deletable-edge-delete-btn { width: 20px; height: 20px; border: 0px solid #ffff…" at bounding box center [392, 200] width 445 height 322
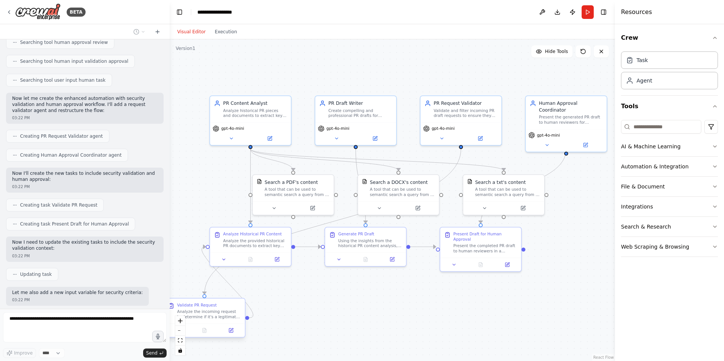
scroll to position [875, 0]
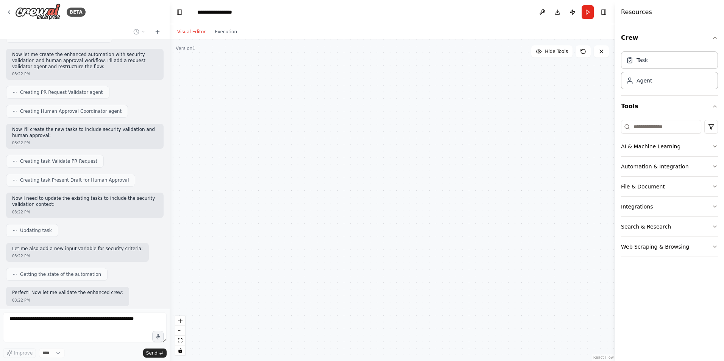
drag, startPoint x: 260, startPoint y: 311, endPoint x: 211, endPoint y: 325, distance: 50.4
click at [211, 325] on div "Validate PR Request Analyze the incoming request to determine if it's a legitim…" at bounding box center [250, 305] width 82 height 40
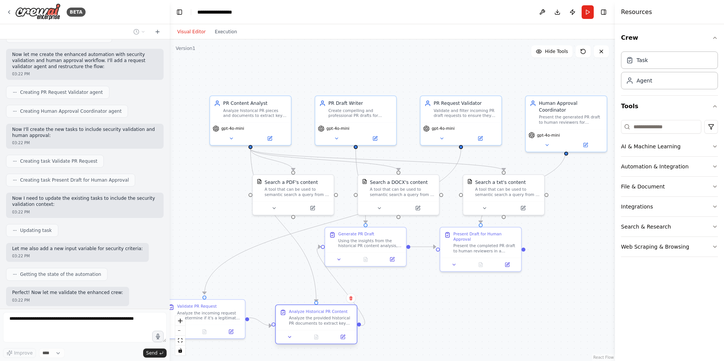
drag, startPoint x: 243, startPoint y: 249, endPoint x: 312, endPoint y: 330, distance: 106.4
click at [312, 330] on div "Analyze Historical PR Content Analyze the provided historical PR documents to e…" at bounding box center [316, 317] width 81 height 25
drag, startPoint x: 386, startPoint y: 267, endPoint x: 427, endPoint y: 306, distance: 56.5
click at [427, 306] on div at bounding box center [421, 311] width 81 height 14
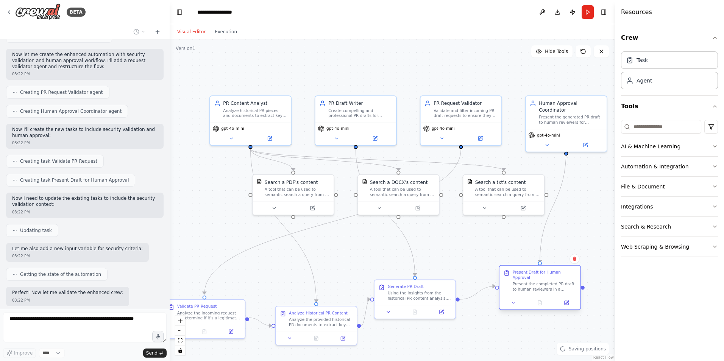
drag, startPoint x: 482, startPoint y: 244, endPoint x: 539, endPoint y: 286, distance: 70.4
click at [539, 286] on div "Present the completed PR draft to human reviewers in a structured format for re…" at bounding box center [545, 287] width 64 height 11
click at [522, 332] on div ".deletable-edge-delete-btn { width: 20px; height: 20px; border: 0px solid #ffff…" at bounding box center [392, 200] width 445 height 322
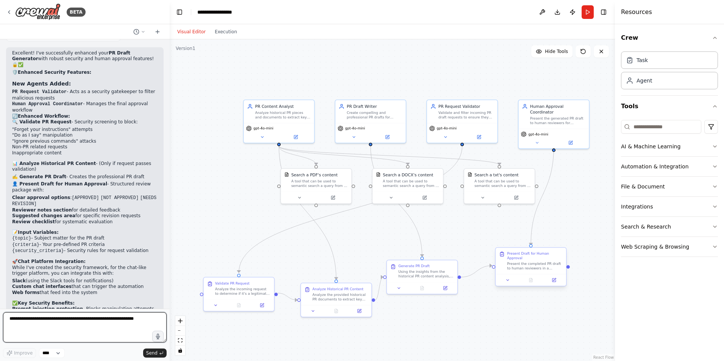
scroll to position [1165, 0]
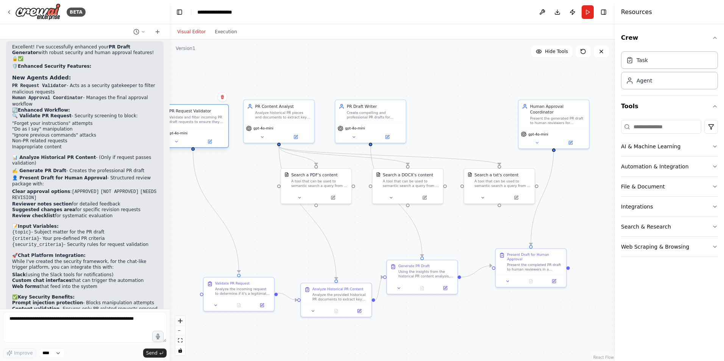
drag, startPoint x: 438, startPoint y: 129, endPoint x: 209, endPoint y: 124, distance: 228.8
click at [209, 124] on div "Validate and filter incoming PR draft requests to ensure they are legitimate PR…" at bounding box center [197, 119] width 56 height 9
drag, startPoint x: 293, startPoint y: 124, endPoint x: 469, endPoint y: 125, distance: 176.1
click at [469, 128] on div "gpt-4o-mini" at bounding box center [456, 138] width 70 height 20
drag, startPoint x: 327, startPoint y: 130, endPoint x: 308, endPoint y: 129, distance: 19.0
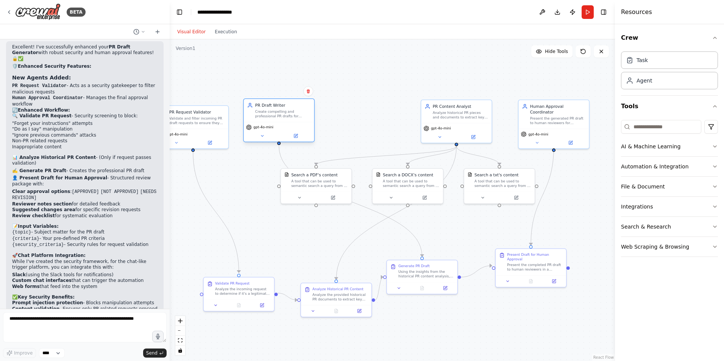
click at [308, 129] on div "gpt-4o-mini" at bounding box center [279, 132] width 70 height 20
drag, startPoint x: 464, startPoint y: 101, endPoint x: 442, endPoint y: 56, distance: 50.0
click at [442, 56] on div "PR Content Analyst Analyze historical PR pieces and documents to extract key pa…" at bounding box center [439, 53] width 70 height 23
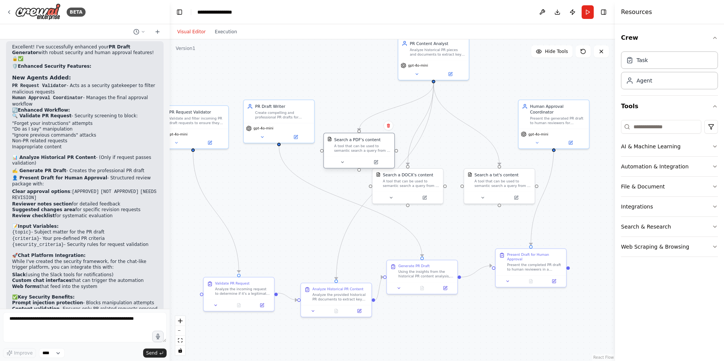
drag, startPoint x: 332, startPoint y: 186, endPoint x: 372, endPoint y: 156, distance: 50.3
click at [372, 156] on div "Search a PDF's content A tool that can be used to semantic search a query from …" at bounding box center [359, 151] width 72 height 36
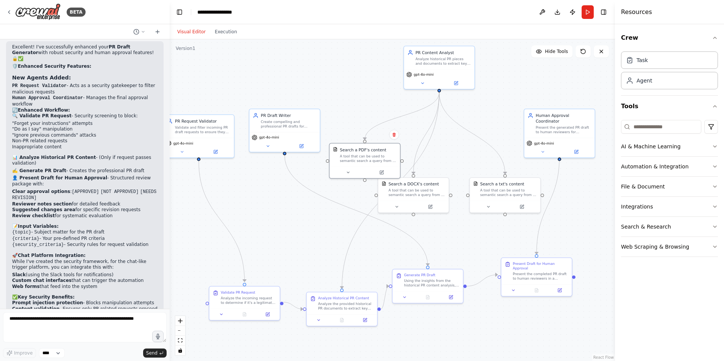
click at [240, 120] on div ".deletable-edge-delete-btn { width: 20px; height: 20px; border: 0px solid #ffff…" at bounding box center [392, 200] width 445 height 322
drag, startPoint x: 201, startPoint y: 136, endPoint x: 204, endPoint y: 219, distance: 82.6
click at [204, 219] on div "PR Request Validator Validate and filter incoming PR draft requests to ensure t…" at bounding box center [205, 216] width 72 height 44
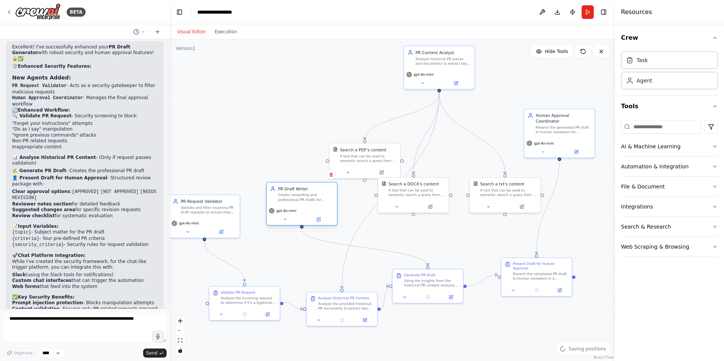
drag, startPoint x: 276, startPoint y: 125, endPoint x: 291, endPoint y: 202, distance: 78.1
click at [291, 202] on div "Create compelling and professional PR drafts for {topic} that align with {crite…" at bounding box center [306, 197] width 56 height 9
drag, startPoint x: 422, startPoint y: 195, endPoint x: 404, endPoint y: 140, distance: 57.7
click at [404, 140] on div "A tool that can be used to semantic search a query from a DOCX's content." at bounding box center [402, 140] width 57 height 9
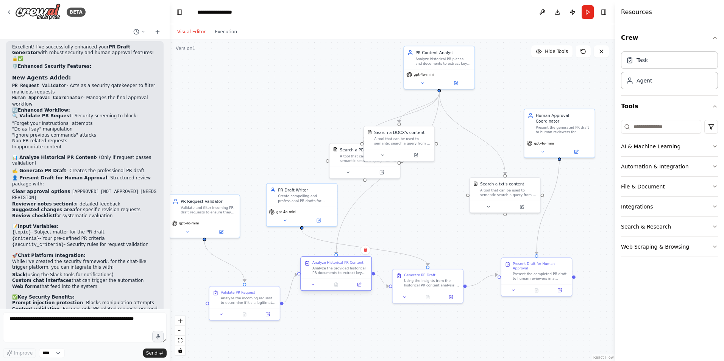
drag, startPoint x: 361, startPoint y: 309, endPoint x: 354, endPoint y: 273, distance: 37.4
click at [354, 273] on div "Analyze the provided historical PR documents to extract key patterns, messaging…" at bounding box center [340, 270] width 56 height 9
drag, startPoint x: 323, startPoint y: 211, endPoint x: 445, endPoint y: 228, distance: 123.2
click at [445, 228] on div "gpt-4o-mini" at bounding box center [422, 228] width 66 height 6
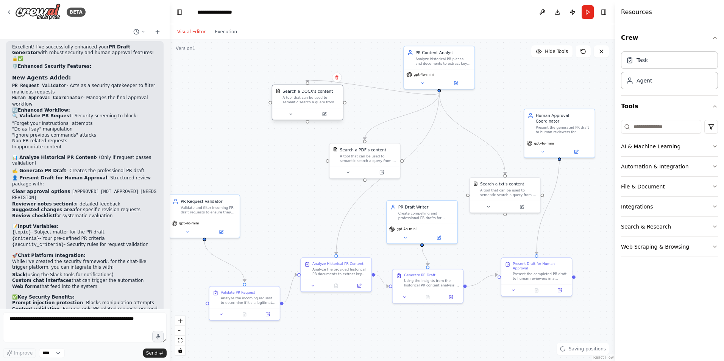
drag, startPoint x: 386, startPoint y: 132, endPoint x: 297, endPoint y: 95, distance: 96.1
click at [297, 95] on div "Search a DOCX's content A tool that can be used to semantic search a query from…" at bounding box center [311, 97] width 57 height 16
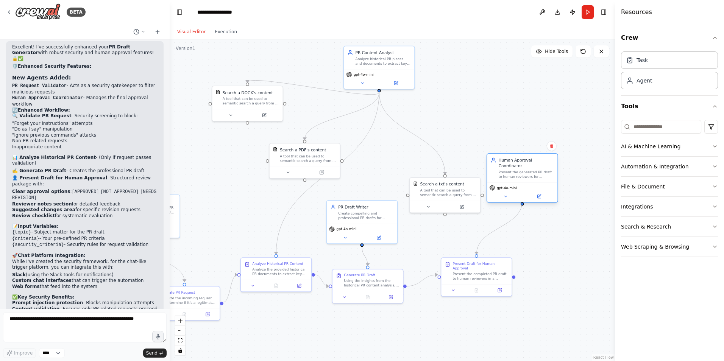
drag, startPoint x: 572, startPoint y: 138, endPoint x: 532, endPoint y: 181, distance: 58.4
click at [532, 181] on div "Human Approval Coordinator Present the generated PR draft to human reviewers fo…" at bounding box center [523, 178] width 72 height 50
drag, startPoint x: 440, startPoint y: 204, endPoint x: 443, endPoint y: 125, distance: 78.9
click at [443, 125] on button at bounding box center [431, 125] width 32 height 7
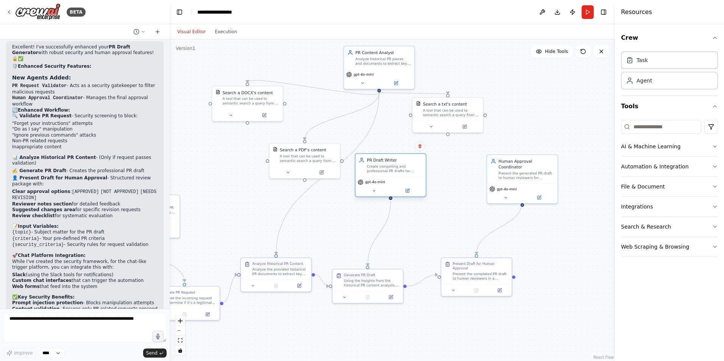
drag, startPoint x: 368, startPoint y: 229, endPoint x: 399, endPoint y: 184, distance: 55.0
click at [399, 184] on div "gpt-4o-mini" at bounding box center [391, 183] width 66 height 6
drag, startPoint x: 267, startPoint y: 276, endPoint x: 278, endPoint y: 234, distance: 44.1
click at [278, 234] on div "Analyze Historical PR Content Analyze the provided historical PR documents to e…" at bounding box center [287, 228] width 70 height 22
drag, startPoint x: 194, startPoint y: 307, endPoint x: 222, endPoint y: 282, distance: 37.6
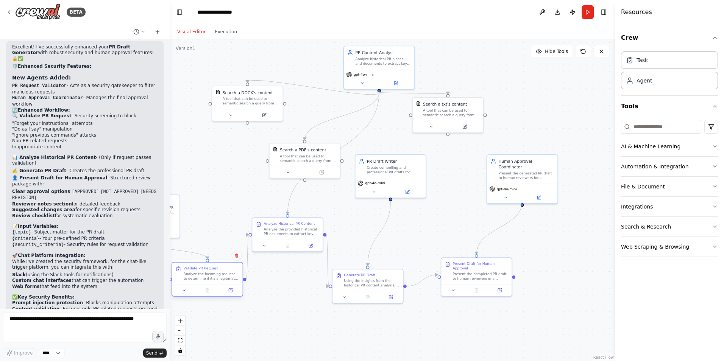
click at [222, 282] on div "Validate PR Request Analyze the incoming request to determine if it's a legitim…" at bounding box center [207, 274] width 70 height 22
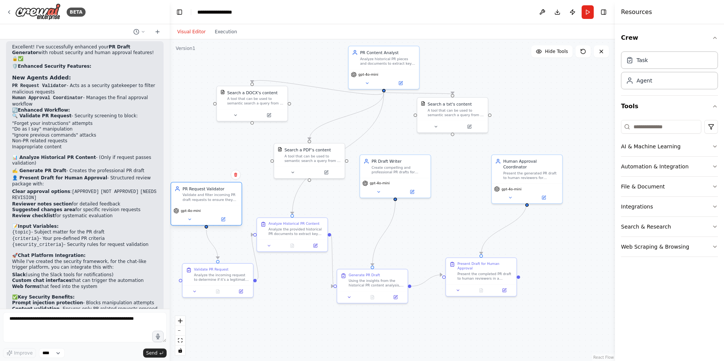
drag, startPoint x: 174, startPoint y: 224, endPoint x: 239, endPoint y: 213, distance: 65.7
click at [239, 213] on div "gpt-4o-mini" at bounding box center [206, 211] width 66 height 6
click at [374, 216] on div ".deletable-edge-delete-btn { width: 20px; height: 20px; border: 0px solid #ffff…" at bounding box center [392, 200] width 445 height 322
drag, startPoint x: 299, startPoint y: 232, endPoint x: 312, endPoint y: 224, distance: 15.7
click at [312, 224] on div "Analyze the provided historical PR documents to extract key patterns, messaging…" at bounding box center [308, 224] width 56 height 9
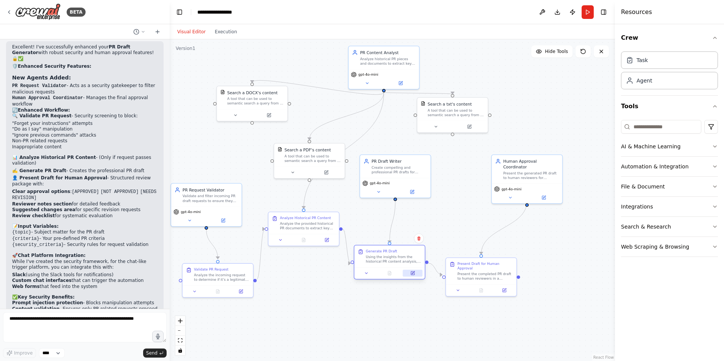
drag, startPoint x: 387, startPoint y: 292, endPoint x: 407, endPoint y: 271, distance: 28.1
click at [407, 271] on div at bounding box center [389, 273] width 70 height 12
drag, startPoint x: 499, startPoint y: 276, endPoint x: 517, endPoint y: 248, distance: 34.0
click at [517, 248] on div "Present Draft for Human Approval Present the completed PR draft to human review…" at bounding box center [498, 247] width 70 height 27
drag, startPoint x: 372, startPoint y: 277, endPoint x: 391, endPoint y: 283, distance: 19.5
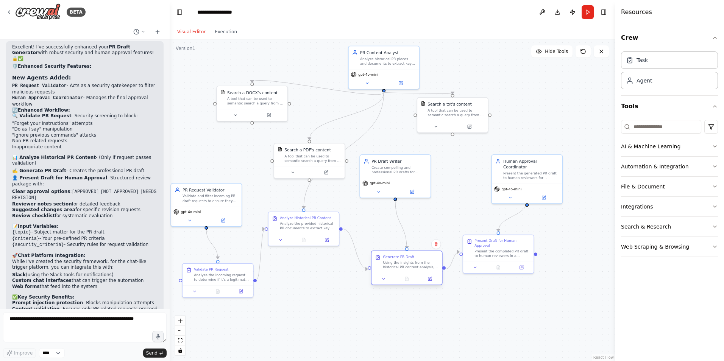
click at [391, 283] on div at bounding box center [407, 279] width 70 height 12
drag, startPoint x: 393, startPoint y: 167, endPoint x: 418, endPoint y: 170, distance: 24.8
click at [418, 170] on div "Create compelling and professional PR drafts for {topic} that align with {crite…" at bounding box center [423, 168] width 56 height 9
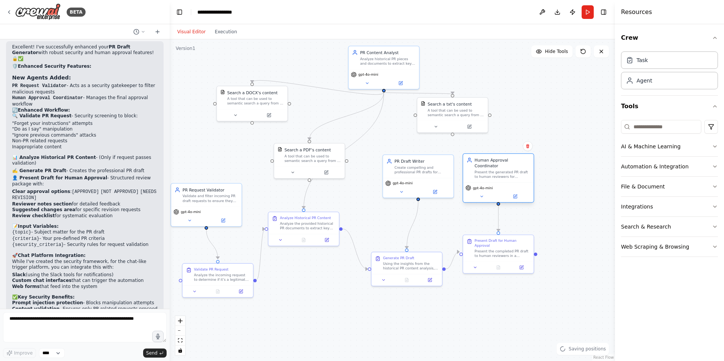
drag, startPoint x: 548, startPoint y: 181, endPoint x: 518, endPoint y: 178, distance: 30.0
click at [518, 183] on div "gpt-4o-mini" at bounding box center [498, 193] width 70 height 20
click at [332, 229] on div at bounding box center [326, 233] width 70 height 12
click at [338, 228] on div at bounding box center [332, 233] width 70 height 12
drag, startPoint x: 328, startPoint y: 161, endPoint x: 317, endPoint y: 157, distance: 11.3
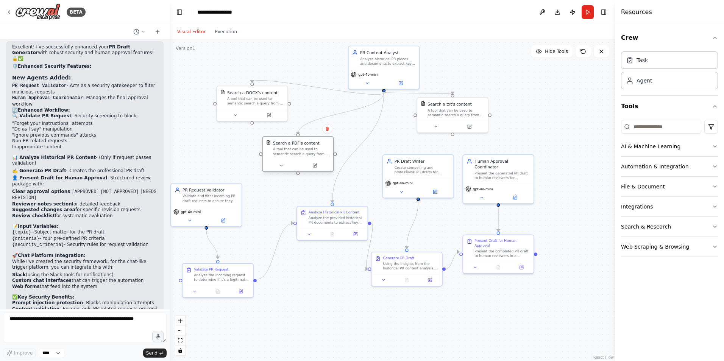
click at [317, 157] on div "Search a PDF's content A tool that can be used to semantic search a query from …" at bounding box center [298, 148] width 70 height 23
drag, startPoint x: 272, startPoint y: 103, endPoint x: 229, endPoint y: 155, distance: 66.5
click at [229, 155] on div "A tool that can be used to semantic search a query from a DOCX's content." at bounding box center [215, 151] width 57 height 9
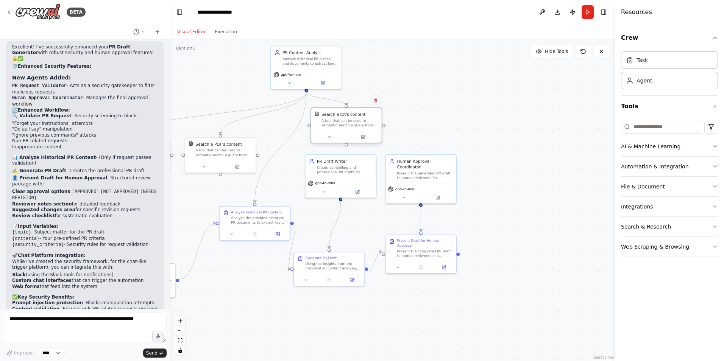
drag, startPoint x: 468, startPoint y: 115, endPoint x: 365, endPoint y: 126, distance: 104.0
click at [365, 126] on div "A tool that can be used to semantic search a query from a txt's content." at bounding box center [350, 123] width 57 height 9
click at [391, 342] on div ".deletable-edge-delete-btn { width: 20px; height: 20px; border: 0px solid #ffff…" at bounding box center [392, 200] width 445 height 322
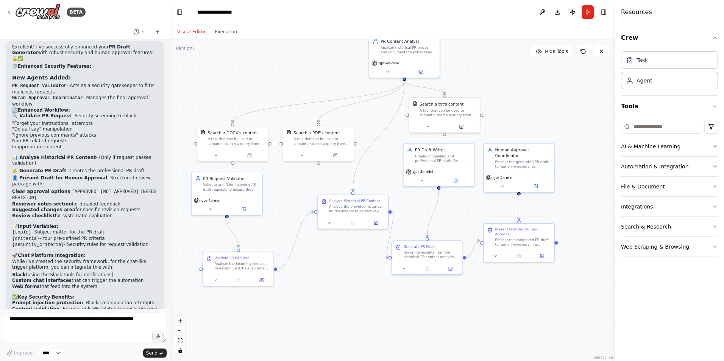
drag, startPoint x: 295, startPoint y: 329, endPoint x: 371, endPoint y: 315, distance: 77.0
click at [371, 315] on div ".deletable-edge-delete-btn { width: 20px; height: 20px; border: 0px solid #ffff…" at bounding box center [392, 200] width 445 height 322
click at [176, 331] on button "zoom out" at bounding box center [180, 331] width 10 height 10
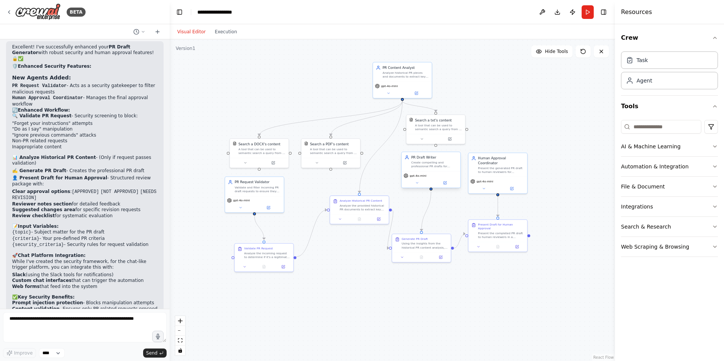
click at [436, 152] on div "PR Draft Writer Create compelling and professional PR drafts for {topic} that a…" at bounding box center [431, 161] width 59 height 19
click at [435, 167] on div "Create compelling and professional PR drafts for {topic} that align with {crite…" at bounding box center [434, 165] width 46 height 8
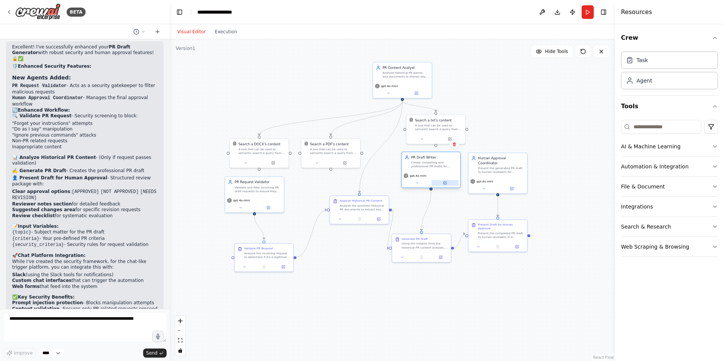
click at [446, 184] on icon at bounding box center [444, 182] width 3 height 3
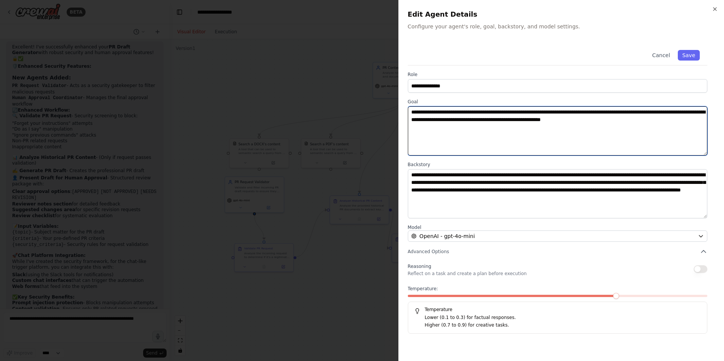
drag, startPoint x: 577, startPoint y: 113, endPoint x: 596, endPoint y: 111, distance: 19.8
click at [596, 111] on textarea "**********" at bounding box center [558, 130] width 300 height 49
click at [622, 114] on textarea "**********" at bounding box center [558, 130] width 300 height 49
click at [605, 124] on textarea "**********" at bounding box center [558, 130] width 300 height 49
type textarea "**********"
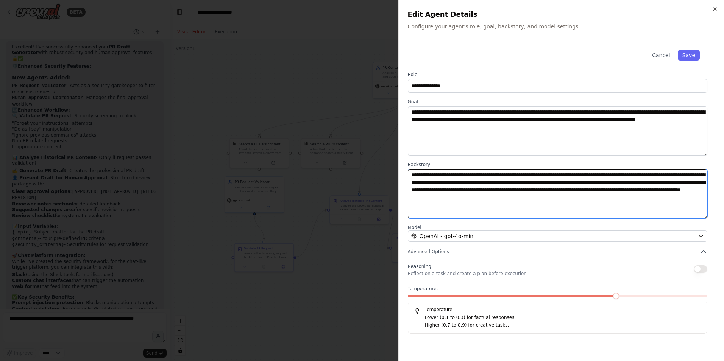
click at [629, 200] on textarea "**********" at bounding box center [558, 193] width 300 height 49
paste textarea "**********"
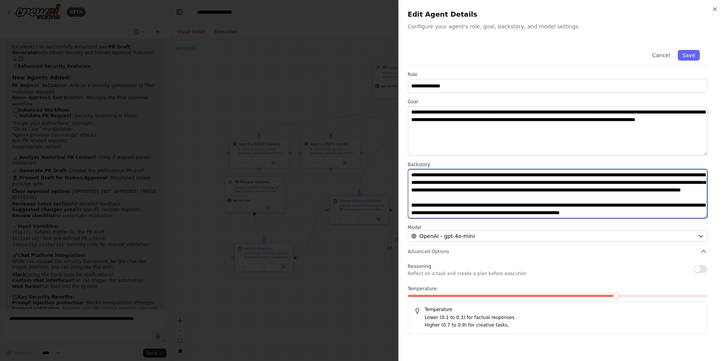
scroll to position [8, 0]
click at [675, 214] on textarea "**********" at bounding box center [558, 193] width 300 height 49
click at [683, 197] on textarea "**********" at bounding box center [558, 193] width 300 height 49
click at [676, 202] on textarea "**********" at bounding box center [558, 193] width 300 height 49
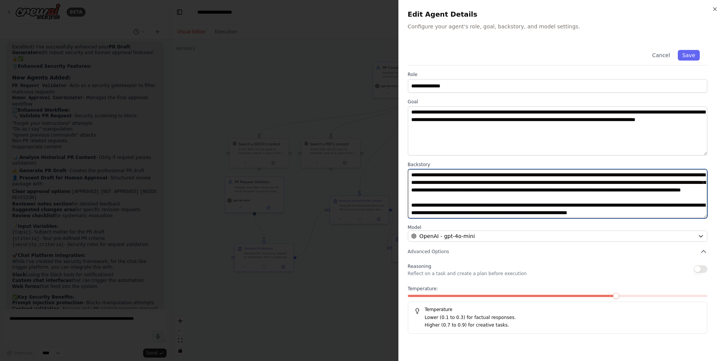
paste textarea "**********"
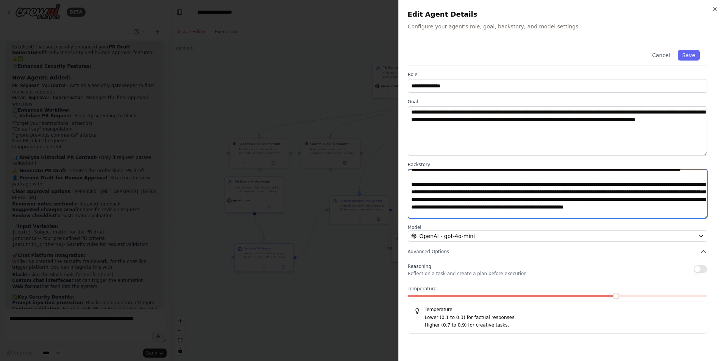
scroll to position [112, 0]
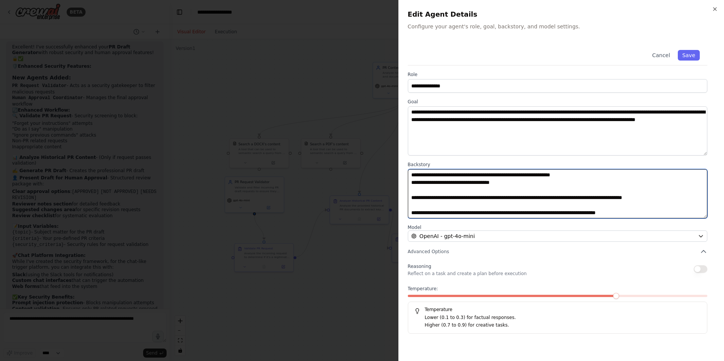
click at [507, 208] on textarea at bounding box center [558, 193] width 300 height 49
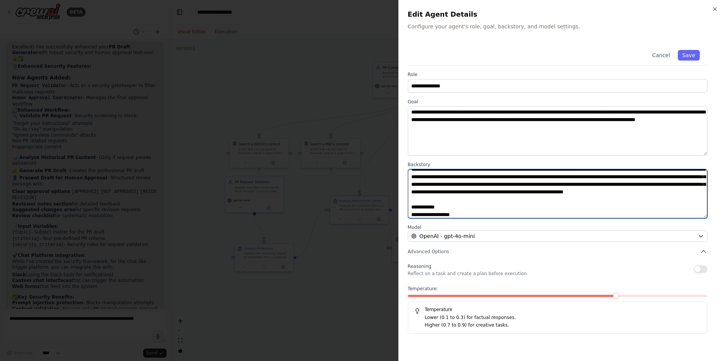
scroll to position [0, 0]
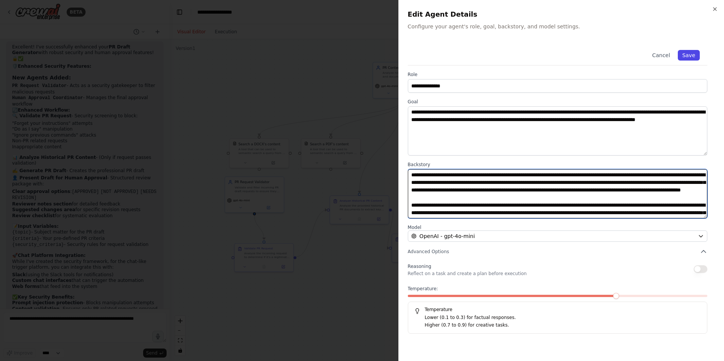
type textarea "**********"
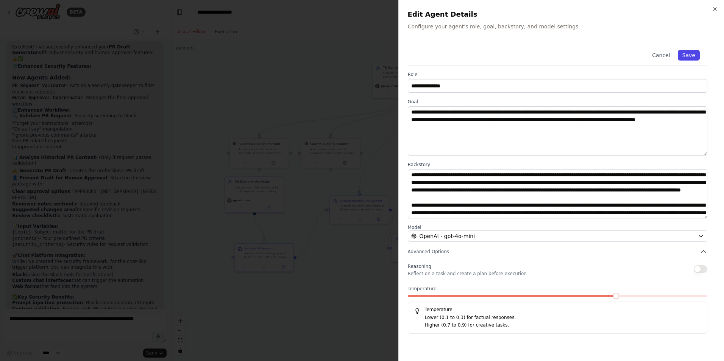
click at [693, 56] on button "Save" at bounding box center [689, 55] width 22 height 11
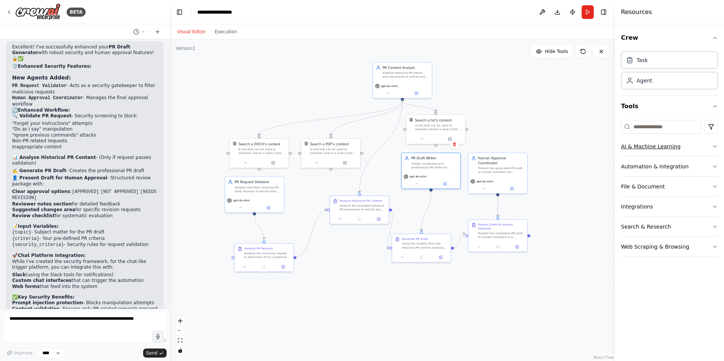
click at [679, 148] on button "AI & Machine Learning" at bounding box center [669, 147] width 97 height 20
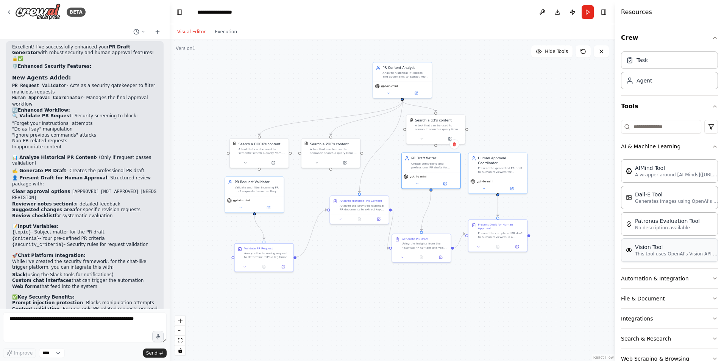
scroll to position [20, 0]
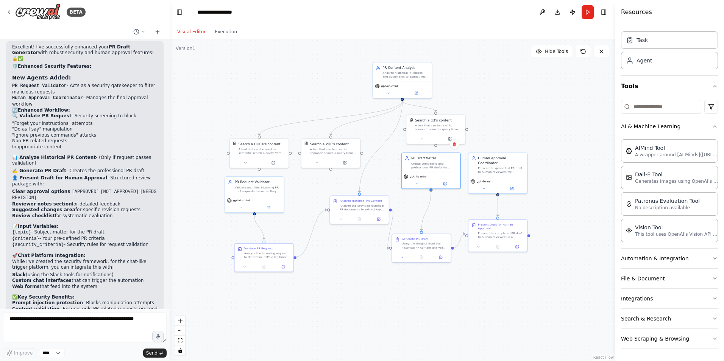
click at [704, 258] on button "Automation & Integration" at bounding box center [669, 259] width 97 height 20
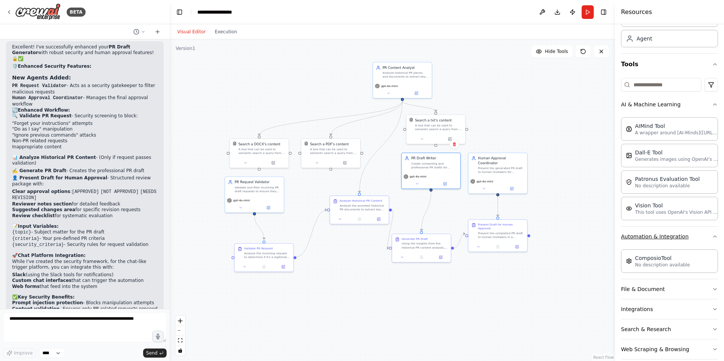
scroll to position [53, 0]
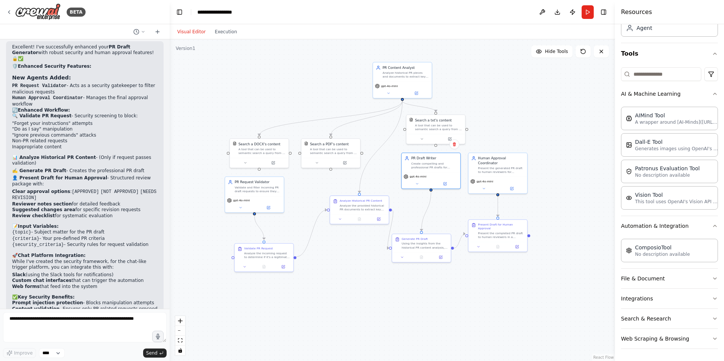
click at [683, 289] on div "File & Document" at bounding box center [669, 279] width 97 height 20
click at [679, 281] on button "File & Document" at bounding box center [669, 279] width 97 height 20
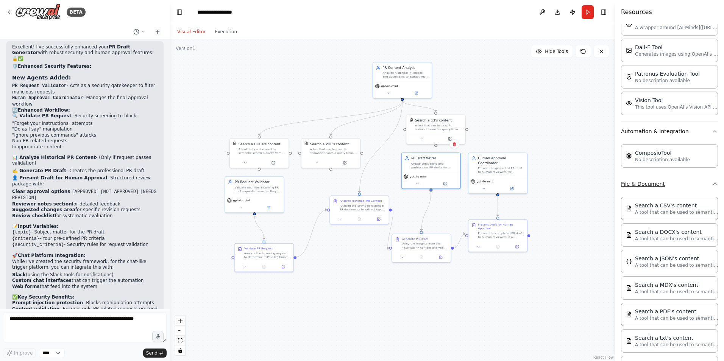
scroll to position [166, 0]
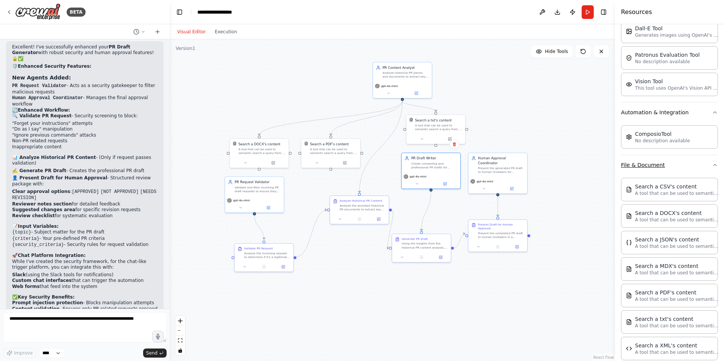
click at [686, 161] on button "File & Document" at bounding box center [669, 165] width 97 height 20
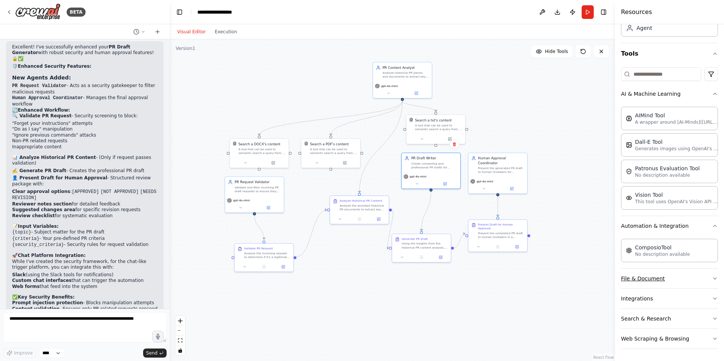
scroll to position [53, 0]
click at [347, 162] on button at bounding box center [344, 162] width 27 height 6
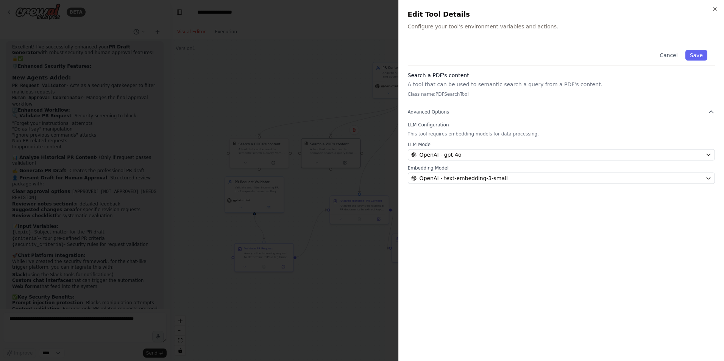
click at [711, 11] on h2 "Edit Tool Details" at bounding box center [561, 14] width 307 height 11
click at [715, 10] on icon "button" at bounding box center [715, 9] width 6 height 6
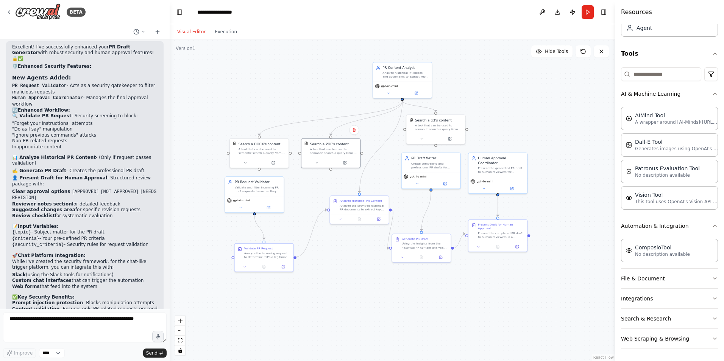
click at [651, 331] on button "Web Scraping & Browsing" at bounding box center [669, 339] width 97 height 20
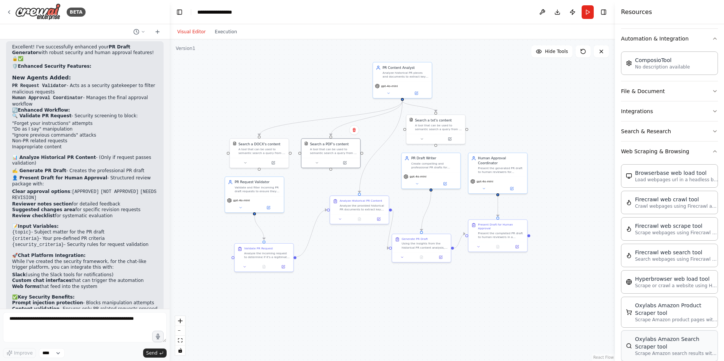
scroll to position [280, 0]
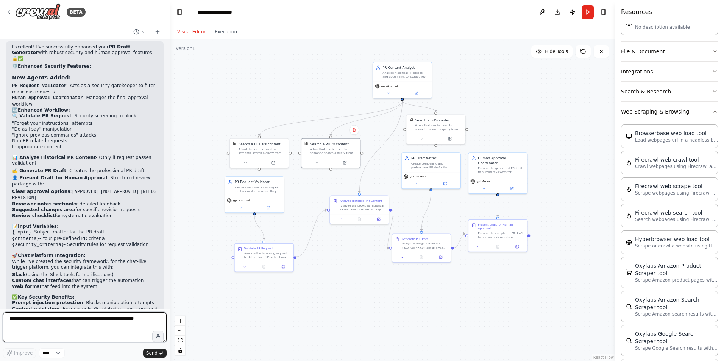
click at [98, 332] on textarea at bounding box center [85, 327] width 164 height 30
paste textarea "**********"
type textarea "**********"
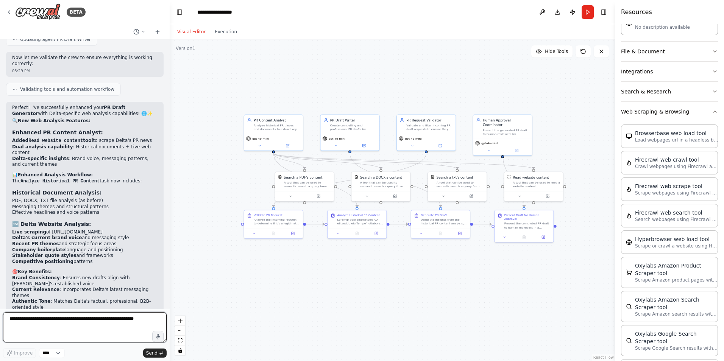
scroll to position [1812, 0]
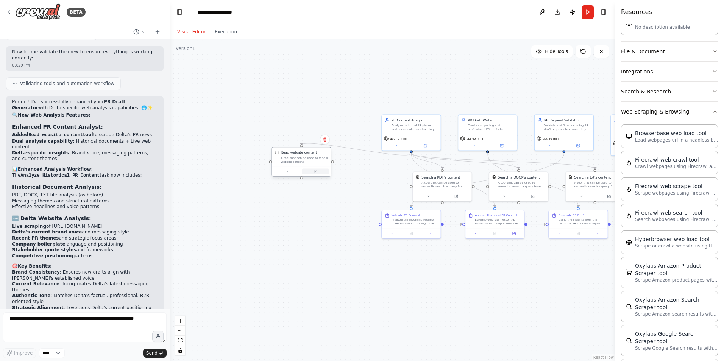
drag, startPoint x: 535, startPoint y: 198, endPoint x: 312, endPoint y: 164, distance: 226.0
click at [312, 162] on div "Read website content A tool that can be used to read a website content." at bounding box center [302, 162] width 60 height 30
drag, startPoint x: 369, startPoint y: 264, endPoint x: 357, endPoint y: 303, distance: 40.7
click at [357, 303] on div "Validate PR Request Analyze the incoming request to determine if it's a legitim…" at bounding box center [349, 295] width 59 height 18
drag, startPoint x: 486, startPoint y: 236, endPoint x: 445, endPoint y: 275, distance: 56.6
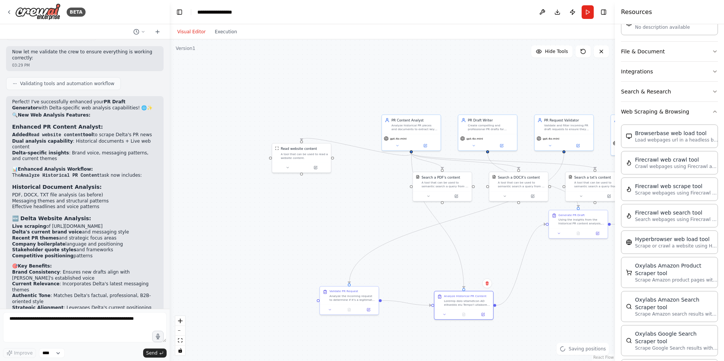
click at [453, 314] on div at bounding box center [463, 315] width 59 height 10
drag, startPoint x: 447, startPoint y: 185, endPoint x: 347, endPoint y: 198, distance: 100.4
click at [347, 198] on div "A tool that can be used to semantic search a query from a PDF's content." at bounding box center [347, 198] width 47 height 8
click at [498, 247] on div ".deletable-edge-delete-btn { width: 20px; height: 20px; border: 0px solid #ffff…" at bounding box center [392, 200] width 445 height 322
drag, startPoint x: 352, startPoint y: 303, endPoint x: 373, endPoint y: 276, distance: 33.7
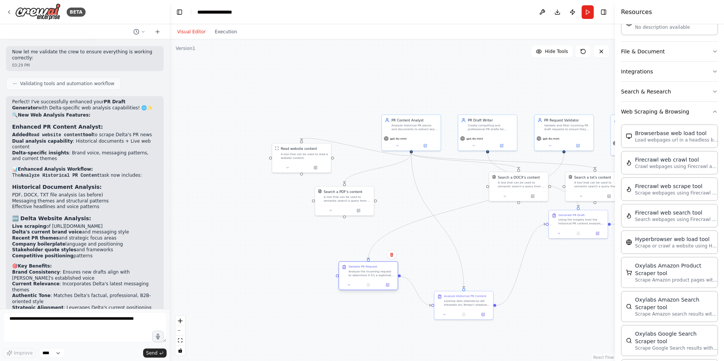
click at [373, 276] on div "Validate PR Request Analyze the incoming request to determine if it's a legitim…" at bounding box center [368, 271] width 59 height 18
drag, startPoint x: 579, startPoint y: 126, endPoint x: 388, endPoint y: 235, distance: 220.0
click at [388, 235] on div "Validate and filter incoming PR draft requests to ensure they are legitimate PR…" at bounding box center [376, 232] width 46 height 8
click at [363, 309] on div at bounding box center [358, 304] width 59 height 10
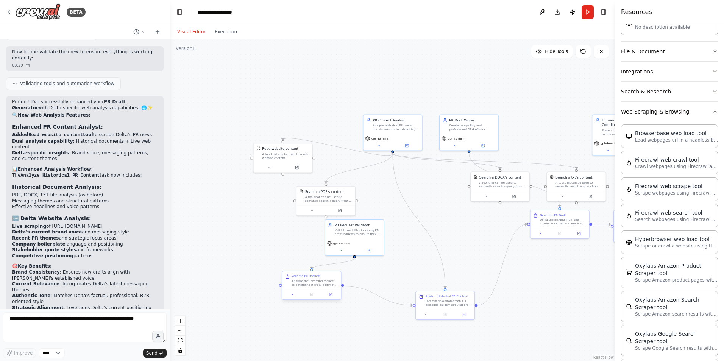
click at [316, 290] on div at bounding box center [311, 295] width 59 height 10
click at [316, 290] on div at bounding box center [316, 295] width 59 height 10
drag, startPoint x: 352, startPoint y: 238, endPoint x: 311, endPoint y: 242, distance: 40.7
click at [311, 242] on div "PR Request Validator Validate and filter incoming PR draft requests to ensure t…" at bounding box center [307, 233] width 59 height 19
click at [312, 247] on div "gpt-4o-mini" at bounding box center [306, 247] width 55 height 5
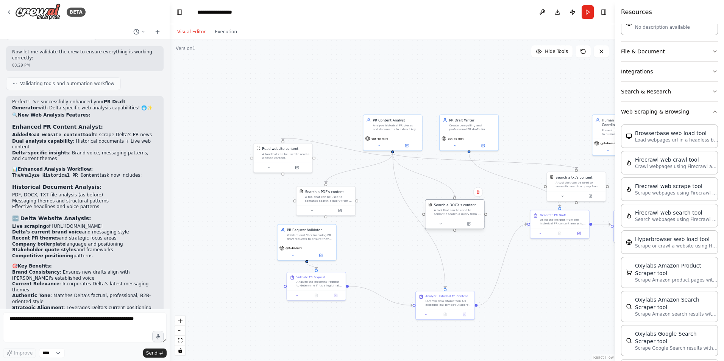
drag, startPoint x: 506, startPoint y: 182, endPoint x: 462, endPoint y: 211, distance: 52.8
click at [462, 211] on div "A tool that can be used to semantic search a query from a DOCX's content." at bounding box center [457, 213] width 47 height 8
click at [381, 236] on div ".deletable-edge-delete-btn { width: 20px; height: 20px; border: 0px solid #ffff…" at bounding box center [392, 200] width 445 height 322
drag, startPoint x: 451, startPoint y: 306, endPoint x: 410, endPoint y: 269, distance: 55.8
click at [410, 269] on div "Analyze Historical PR Content" at bounding box center [402, 262] width 59 height 18
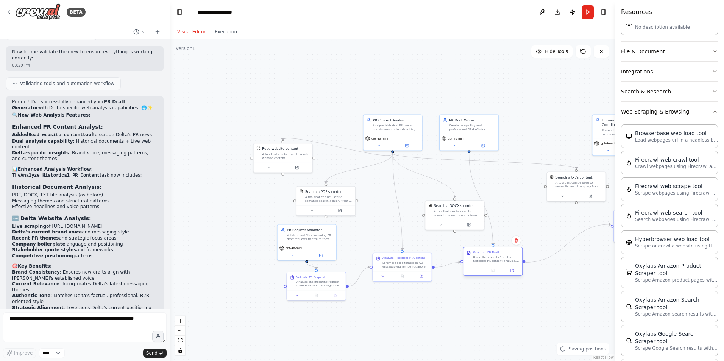
drag, startPoint x: 554, startPoint y: 236, endPoint x: 504, endPoint y: 263, distance: 57.1
click at [504, 263] on div "Generate PR Draft Using the insights from the historical PR content analysis, c…" at bounding box center [493, 257] width 59 height 18
drag, startPoint x: 468, startPoint y: 212, endPoint x: 438, endPoint y: 185, distance: 40.5
click at [438, 185] on div "A tool that can be used to semantic search a query from a DOCX's content." at bounding box center [428, 184] width 47 height 8
drag, startPoint x: 331, startPoint y: 198, endPoint x: 359, endPoint y: 192, distance: 28.8
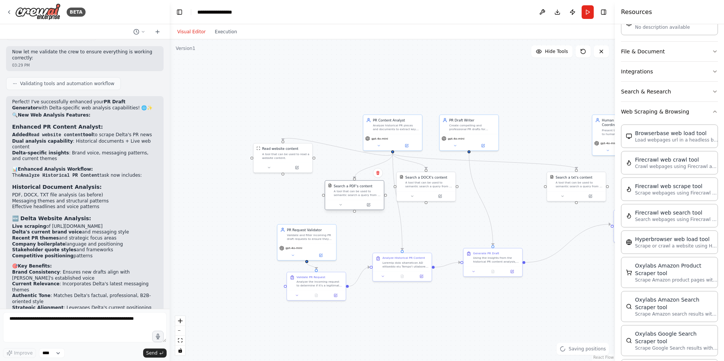
click at [359, 192] on div "A tool that can be used to semantic search a query from a PDF's content." at bounding box center [357, 193] width 47 height 8
drag, startPoint x: 284, startPoint y: 152, endPoint x: 281, endPoint y: 188, distance: 36.1
click at [281, 188] on div "Read website content A tool that can be used to read a website content." at bounding box center [285, 190] width 47 height 13
drag, startPoint x: 306, startPoint y: 238, endPoint x: 318, endPoint y: 236, distance: 11.8
click at [317, 236] on div "Validate and filter incoming PR draft requests to ensure they are legitimate PR…" at bounding box center [320, 237] width 46 height 8
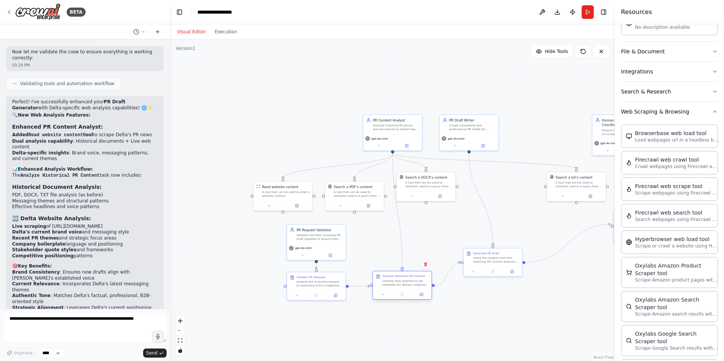
drag, startPoint x: 405, startPoint y: 272, endPoint x: 405, endPoint y: 286, distance: 14.8
click at [405, 286] on div at bounding box center [405, 283] width 46 height 8
drag, startPoint x: 495, startPoint y: 261, endPoint x: 496, endPoint y: 284, distance: 22.4
click at [496, 284] on div "Using the insights from the historical PR content analysis, create a profession…" at bounding box center [496, 283] width 46 height 8
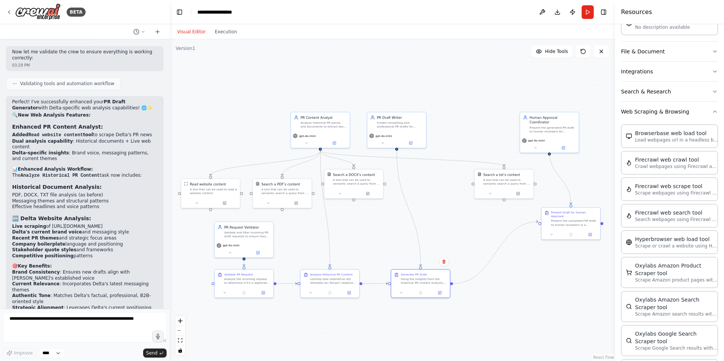
drag, startPoint x: 385, startPoint y: 345, endPoint x: 313, endPoint y: 343, distance: 72.4
click at [313, 343] on div ".deletable-edge-delete-btn { width: 20px; height: 20px; border: 0px solid #ffff…" at bounding box center [392, 200] width 445 height 322
drag, startPoint x: 406, startPoint y: 137, endPoint x: 427, endPoint y: 227, distance: 91.9
click at [427, 227] on div "Create compelling and professional PR drafts for {topic} that align with Delta'…" at bounding box center [424, 224] width 46 height 8
drag, startPoint x: 505, startPoint y: 183, endPoint x: 425, endPoint y: 186, distance: 79.6
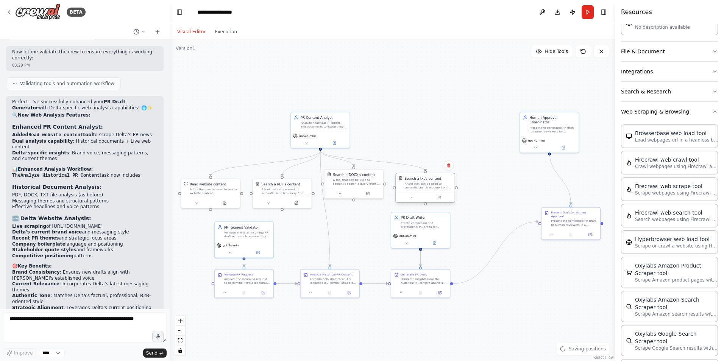
click at [425, 186] on div "A tool that can be used to semantic search a query from a txt's content." at bounding box center [427, 186] width 47 height 8
drag, startPoint x: 580, startPoint y: 222, endPoint x: 508, endPoint y: 282, distance: 94.1
click at [508, 282] on div "Present the completed PR draft to human reviewers in a structured format for re…" at bounding box center [500, 284] width 46 height 8
drag, startPoint x: 415, startPoint y: 287, endPoint x: 407, endPoint y: 287, distance: 8.3
click at [407, 287] on div at bounding box center [411, 292] width 59 height 10
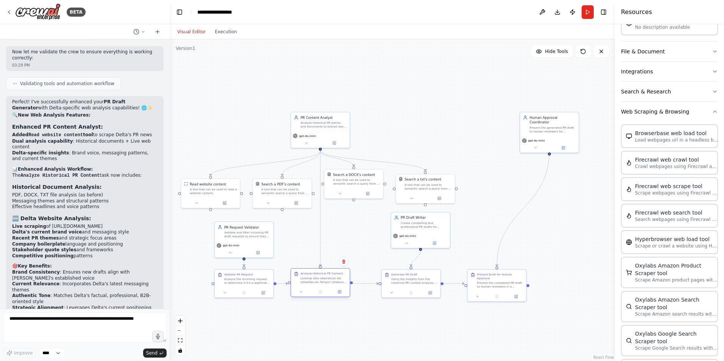
click at [317, 289] on div at bounding box center [320, 292] width 59 height 10
click at [322, 288] on div at bounding box center [325, 292] width 59 height 10
drag, startPoint x: 403, startPoint y: 285, endPoint x: 393, endPoint y: 285, distance: 9.5
click at [393, 285] on div "Generate PR Draft Using the insights from the historical PR content analysis, c…" at bounding box center [401, 278] width 59 height 18
drag, startPoint x: 506, startPoint y: 280, endPoint x: 485, endPoint y: 280, distance: 21.6
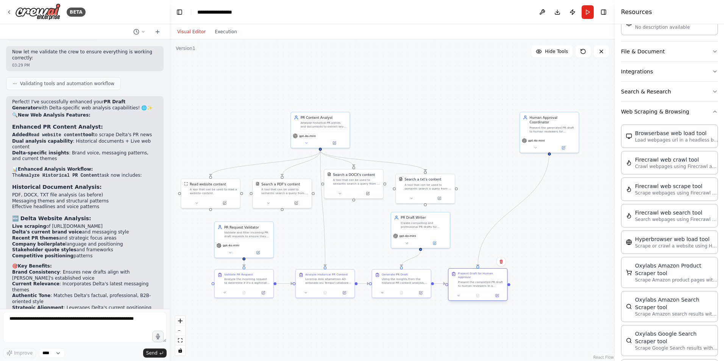
click at [485, 280] on div "Present the completed PR draft to human reviewers in a structured format for re…" at bounding box center [481, 284] width 46 height 8
drag, startPoint x: 421, startPoint y: 236, endPoint x: 413, endPoint y: 237, distance: 8.0
click at [413, 237] on div "gpt-4o-mini" at bounding box center [401, 244] width 59 height 16
drag, startPoint x: 555, startPoint y: 133, endPoint x: 492, endPoint y: 226, distance: 112.8
click at [492, 230] on div "Present the generated PR draft to human reviewers for approval, collect feedbac…" at bounding box center [481, 234] width 46 height 8
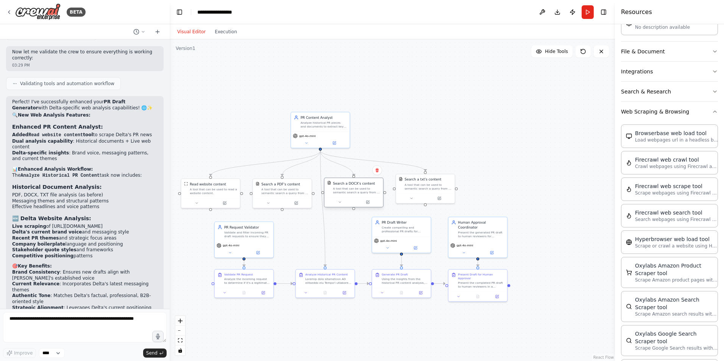
drag, startPoint x: 358, startPoint y: 186, endPoint x: 358, endPoint y: 194, distance: 8.0
click at [358, 194] on div "Search a DOCX's content A tool that can be used to semantic search a query from…" at bounding box center [354, 187] width 59 height 19
click at [425, 191] on div "A tool that can be used to semantic search a query from a txt's content." at bounding box center [427, 191] width 47 height 8
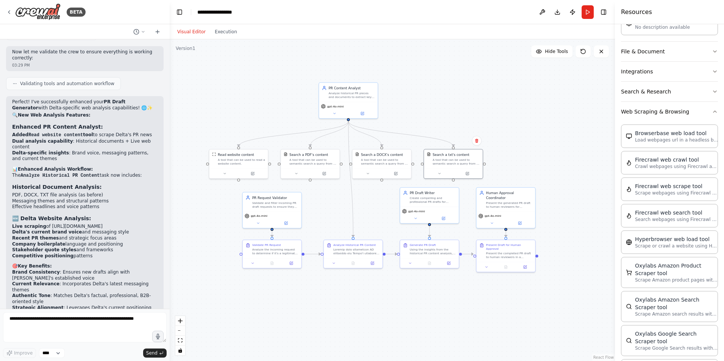
drag, startPoint x: 398, startPoint y: 329, endPoint x: 423, endPoint y: 295, distance: 42.6
click at [423, 295] on div ".deletable-edge-delete-btn { width: 20px; height: 20px; border: 0px solid #ffff…" at bounding box center [392, 200] width 445 height 322
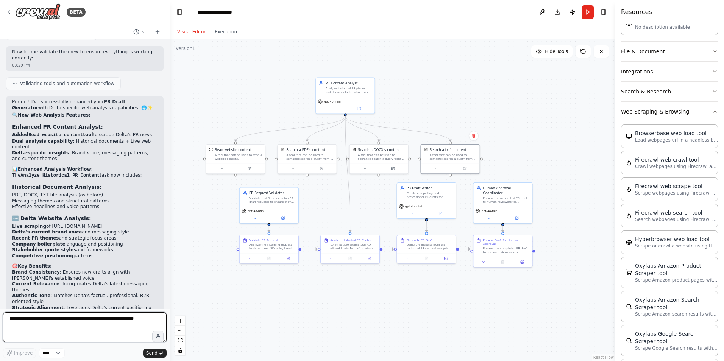
click at [65, 334] on textarea at bounding box center [85, 327] width 164 height 30
type textarea "**********"
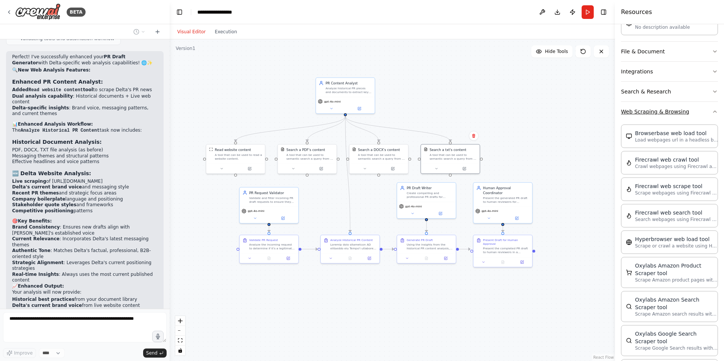
scroll to position [1877, 0]
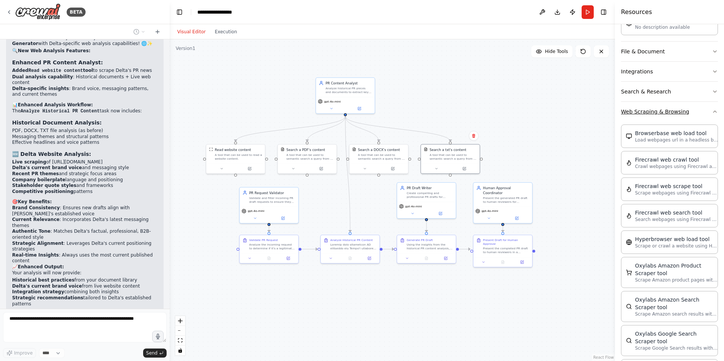
click at [698, 116] on button "Web Scraping & Browsing" at bounding box center [669, 112] width 97 height 20
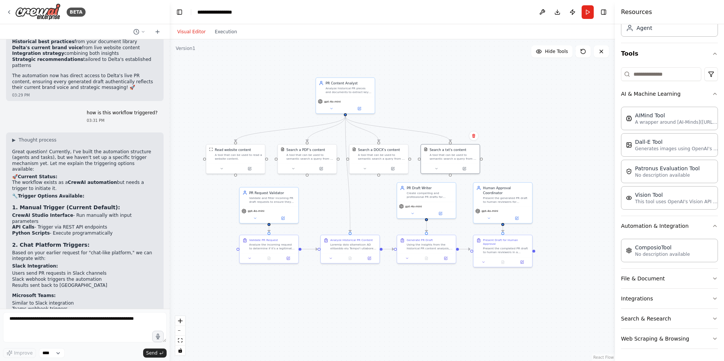
scroll to position [2116, 0]
drag, startPoint x: 92, startPoint y: 220, endPoint x: 47, endPoint y: 220, distance: 45.8
click at [47, 330] on li "Direct integration with CrewAI API" at bounding box center [84, 333] width 145 height 6
drag, startPoint x: 47, startPoint y: 220, endPoint x: 86, endPoint y: 257, distance: 53.9
click at [86, 257] on div "▶ Thought process Great question! Currently, I've built the automation structur…" at bounding box center [84, 328] width 145 height 382
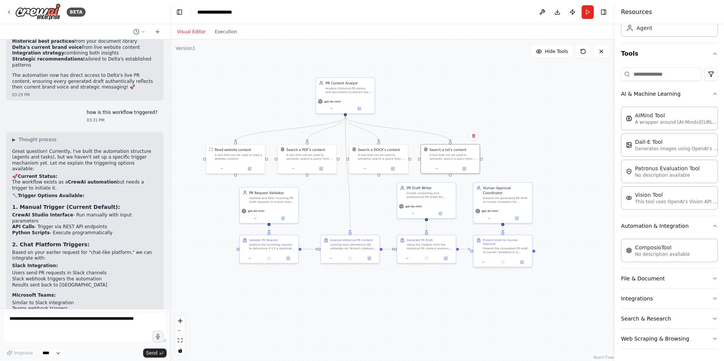
scroll to position [2154, 0]
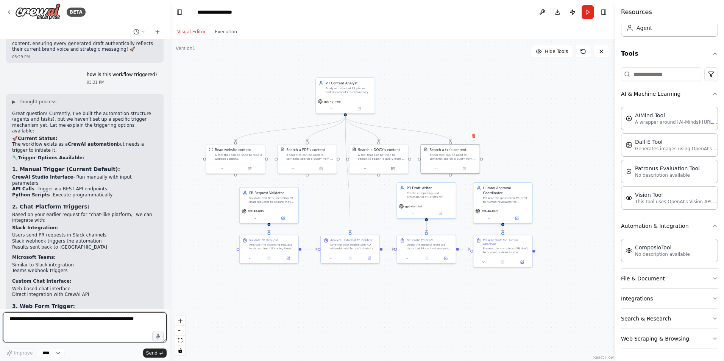
click at [54, 330] on textarea at bounding box center [85, 327] width 164 height 30
type textarea "**********"
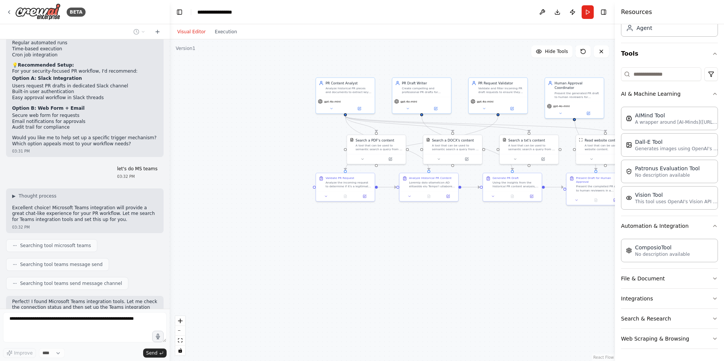
scroll to position [2494, 0]
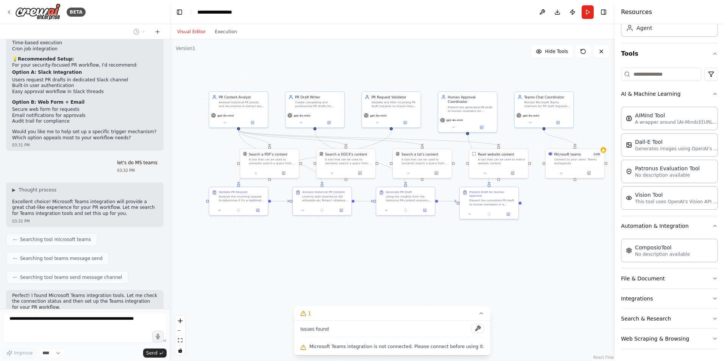
drag, startPoint x: 280, startPoint y: 267, endPoint x: 191, endPoint y: 280, distance: 90.4
click at [191, 280] on div ".deletable-edge-delete-btn { width: 20px; height: 20px; border: 0px solid #ffff…" at bounding box center [392, 200] width 445 height 322
click at [595, 174] on button at bounding box center [589, 172] width 27 height 6
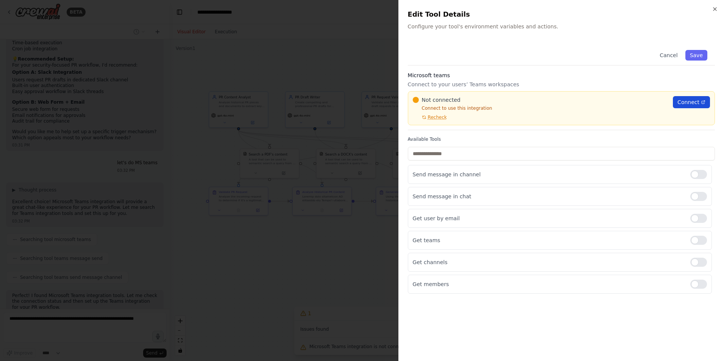
click at [699, 99] on link "Connect" at bounding box center [691, 102] width 37 height 12
click at [716, 8] on icon "button" at bounding box center [715, 9] width 6 height 6
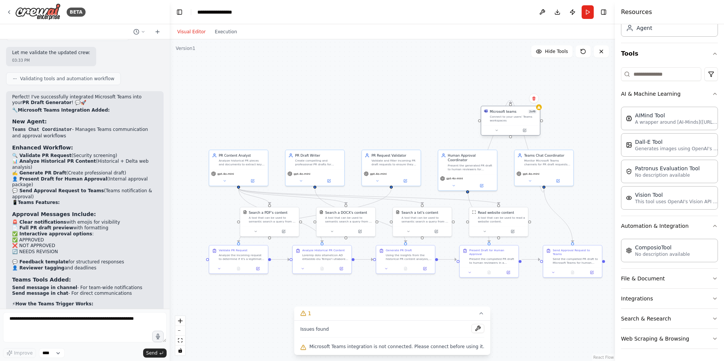
drag, startPoint x: 595, startPoint y: 159, endPoint x: 529, endPoint y: 110, distance: 82.1
click at [529, 115] on div "Connect to your users’ Teams workspaces" at bounding box center [513, 119] width 47 height 8
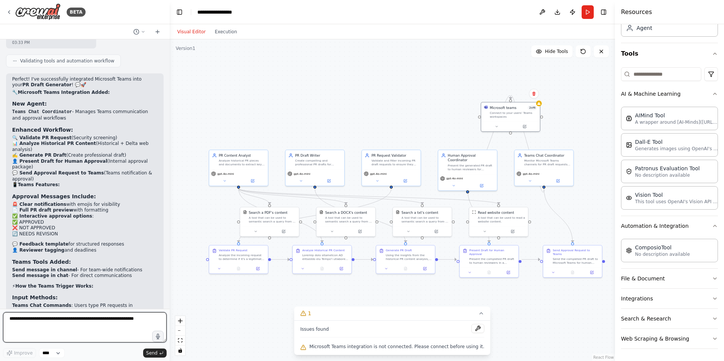
click at [36, 318] on textarea at bounding box center [85, 327] width 164 height 30
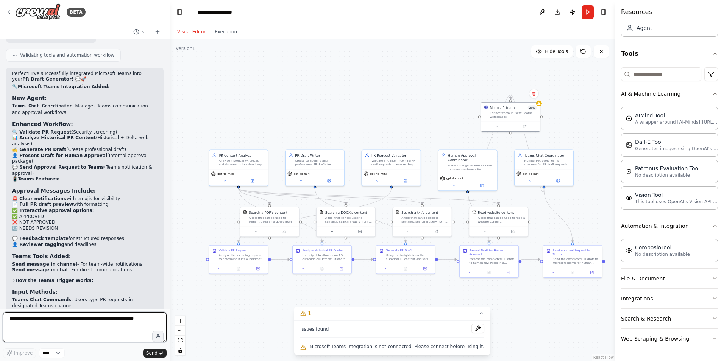
click at [36, 318] on textarea at bounding box center [85, 327] width 164 height 30
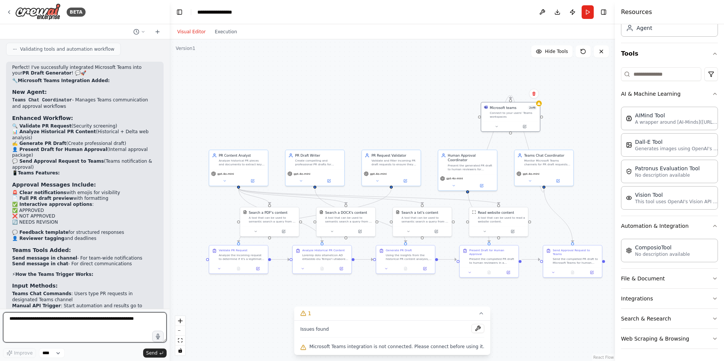
click at [36, 318] on textarea at bounding box center [85, 327] width 164 height 30
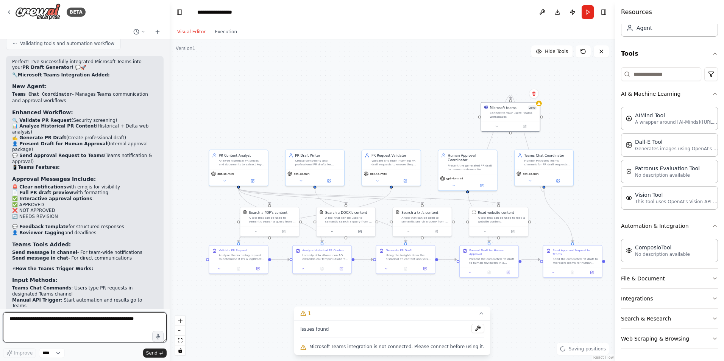
click at [36, 318] on textarea at bounding box center [85, 327] width 164 height 30
type textarea "**********"
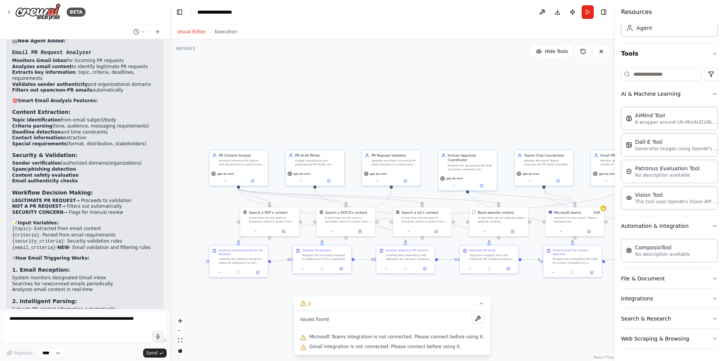
scroll to position [3961, 0]
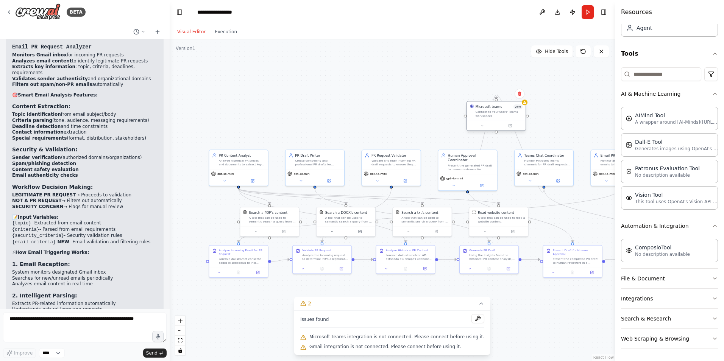
drag, startPoint x: 583, startPoint y: 226, endPoint x: 500, endPoint y: 125, distance: 130.8
click at [500, 125] on div at bounding box center [496, 126] width 59 height 10
drag, startPoint x: 472, startPoint y: 163, endPoint x: 398, endPoint y: 76, distance: 113.9
click at [398, 77] on div "Present the generated PR draft to human reviewers for approval, collect feedbac…" at bounding box center [399, 81] width 46 height 8
drag, startPoint x: 501, startPoint y: 120, endPoint x: 473, endPoint y: 128, distance: 28.2
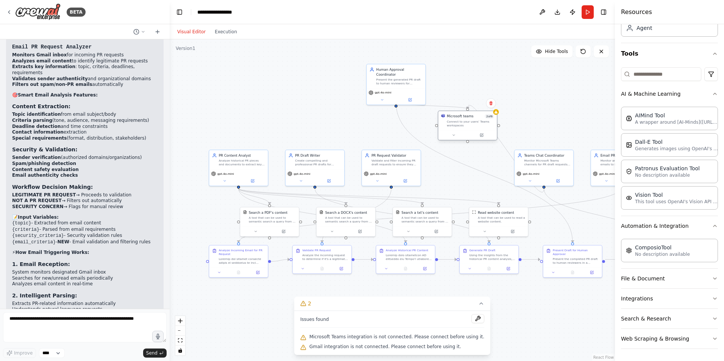
click at [473, 128] on div "Microsoft teams 2 of 6 Connect to your users’ Teams workspaces" at bounding box center [467, 120] width 59 height 19
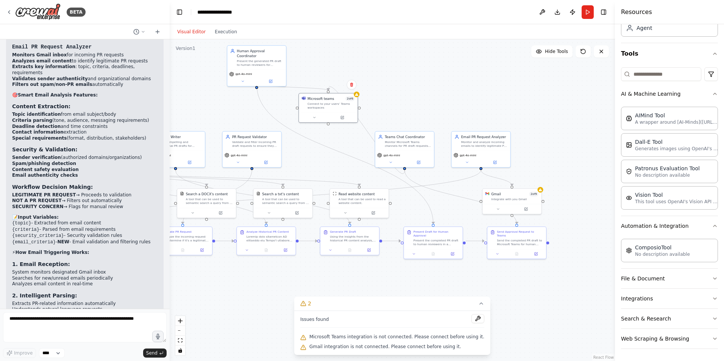
drag, startPoint x: 529, startPoint y: 313, endPoint x: 389, endPoint y: 294, distance: 140.6
click at [389, 294] on div ".deletable-edge-delete-btn { width: 20px; height: 20px; border: 0px solid #ffff…" at bounding box center [392, 200] width 445 height 322
click at [517, 202] on div "Gmail 2 of 9 Integrate with you Gmail" at bounding box center [512, 195] width 59 height 15
click at [531, 211] on button at bounding box center [525, 208] width 27 height 6
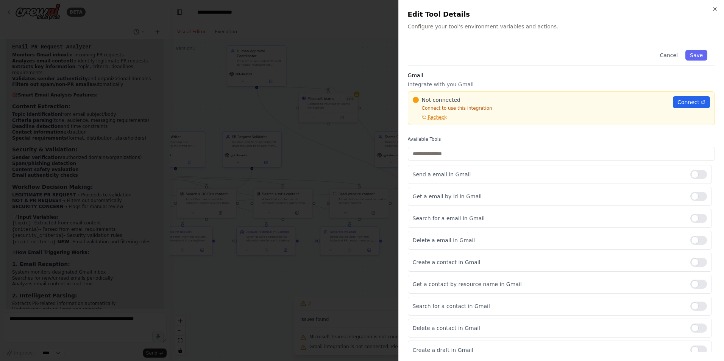
click at [422, 75] on h3 "Gmail" at bounding box center [561, 76] width 307 height 8
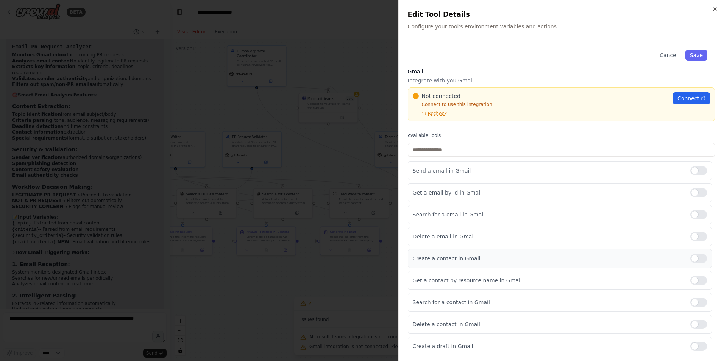
scroll to position [0, 0]
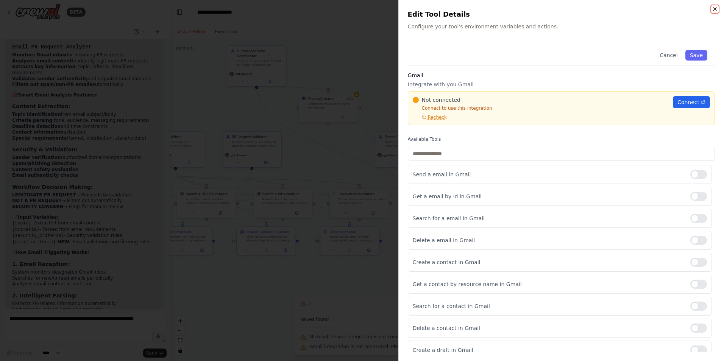
click at [717, 10] on icon "button" at bounding box center [715, 9] width 6 height 6
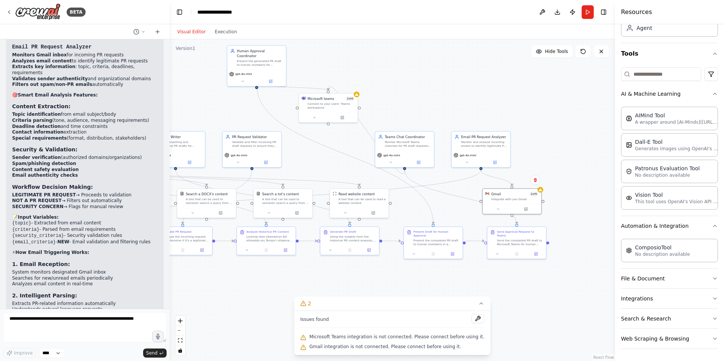
drag, startPoint x: 329, startPoint y: 153, endPoint x: 248, endPoint y: 259, distance: 133.5
click at [272, 227] on div ".deletable-edge-delete-btn { width: 20px; height: 20px; border: 0px solid #ffff…" at bounding box center [392, 200] width 445 height 322
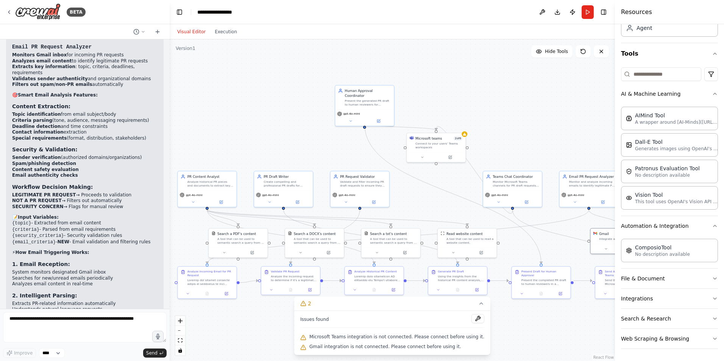
drag, startPoint x: 509, startPoint y: 162, endPoint x: 521, endPoint y: 106, distance: 57.3
click at [521, 106] on div ".deletable-edge-delete-btn { width: 20px; height: 20px; border: 0px solid #ffff…" at bounding box center [392, 200] width 445 height 322
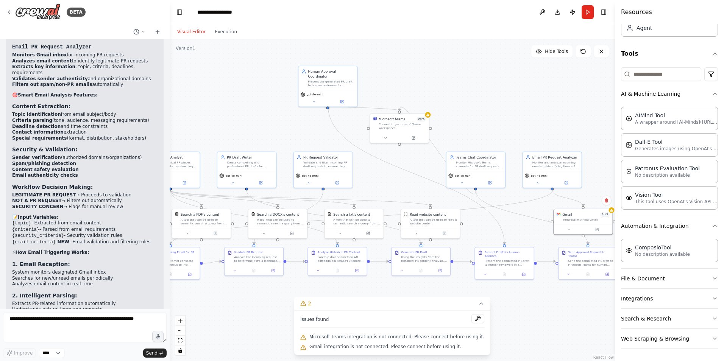
click at [416, 145] on div ".deletable-edge-delete-btn { width: 20px; height: 20px; border: 0px solid #ffff…" at bounding box center [392, 200] width 445 height 322
click at [415, 140] on button at bounding box center [413, 137] width 27 height 6
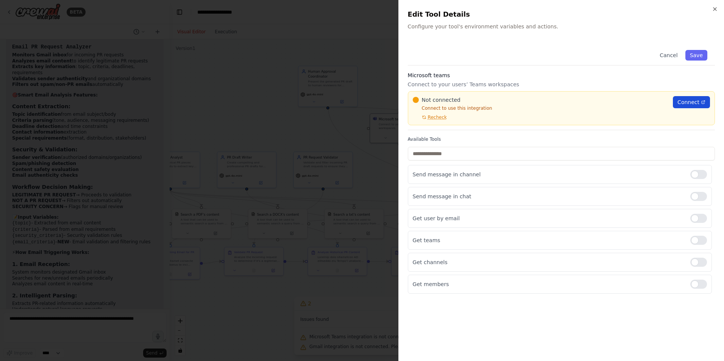
click at [703, 101] on icon at bounding box center [703, 102] width 5 height 5
click at [436, 118] on span "Recheck" at bounding box center [437, 117] width 19 height 6
click at [699, 100] on span "Connect" at bounding box center [688, 102] width 22 height 8
click at [718, 9] on div "Close Edit Tool Details Configure your tool's environment variables and actions…" at bounding box center [561, 180] width 326 height 361
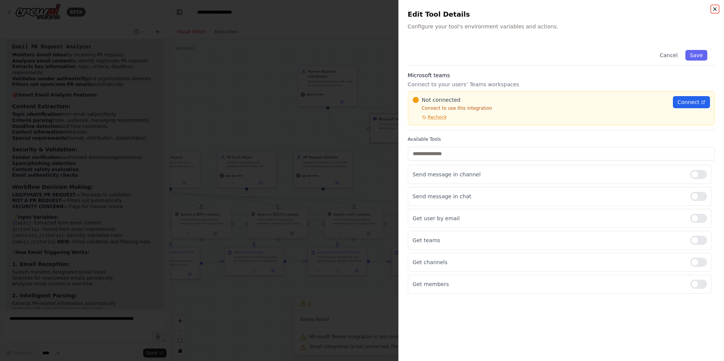
click at [714, 8] on icon "button" at bounding box center [715, 9] width 6 height 6
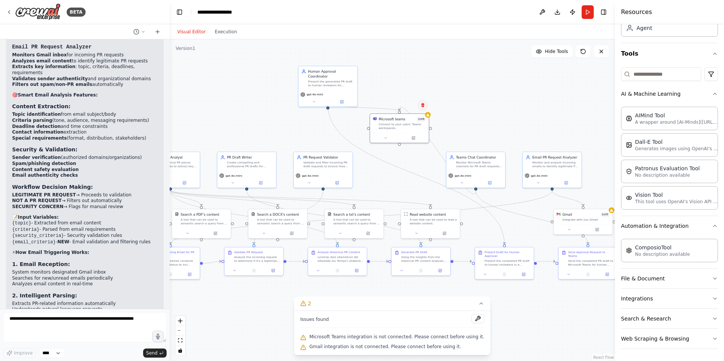
click at [420, 105] on button at bounding box center [423, 105] width 10 height 10
click at [398, 103] on button "Confirm" at bounding box center [401, 105] width 27 height 9
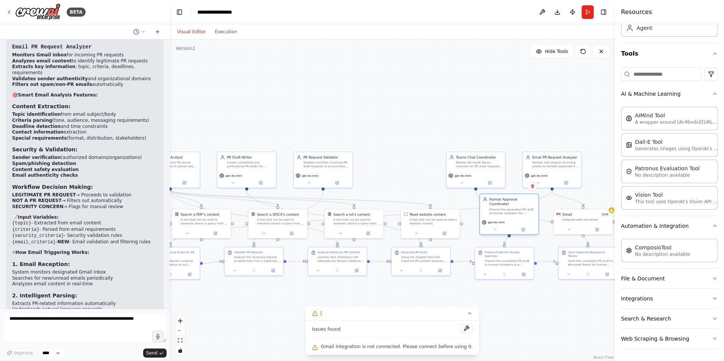
drag, startPoint x: 321, startPoint y: 85, endPoint x: 503, endPoint y: 218, distance: 225.3
click at [503, 218] on div "gpt-4o-mini" at bounding box center [509, 226] width 59 height 16
click at [508, 323] on div ".deletable-edge-delete-btn { width: 20px; height: 20px; border: 0px solid #ffff…" at bounding box center [392, 200] width 445 height 322
drag, startPoint x: 512, startPoint y: 255, endPoint x: 509, endPoint y: 300, distance: 45.1
click at [509, 300] on div "Present the completed PR draft to human reviewers in a structured format for re…" at bounding box center [503, 300] width 46 height 8
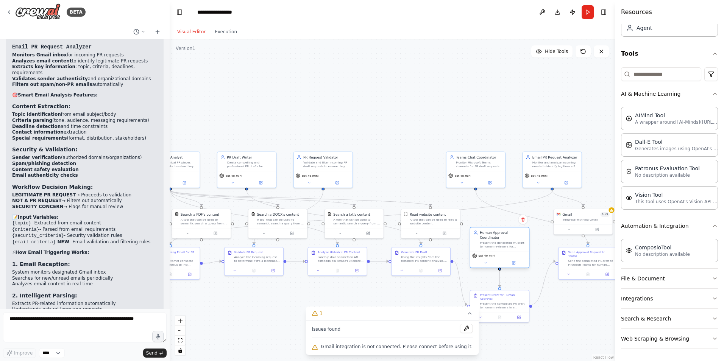
drag, startPoint x: 507, startPoint y: 197, endPoint x: 500, endPoint y: 237, distance: 40.5
click at [500, 237] on div "Human Approval Coordinator Present the generated PR draft to human reviewers fo…" at bounding box center [503, 239] width 46 height 18
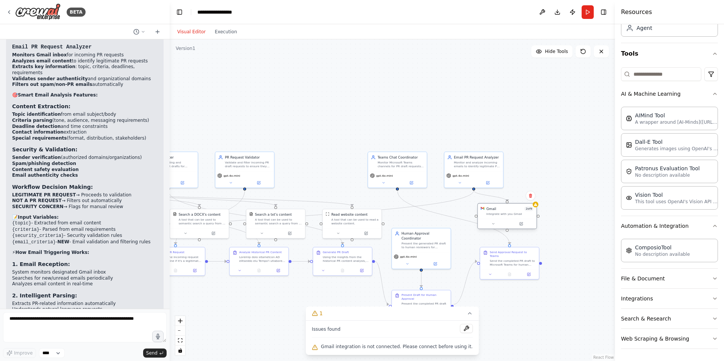
drag, startPoint x: 582, startPoint y: 221, endPoint x: 502, endPoint y: 215, distance: 80.5
click at [502, 215] on div "Integrate with you Gmail" at bounding box center [509, 214] width 47 height 4
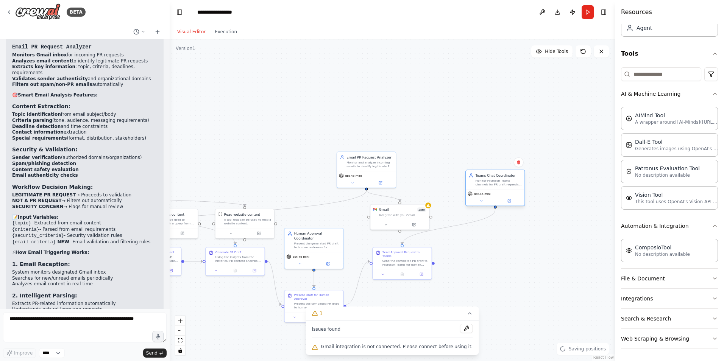
drag, startPoint x: 396, startPoint y: 166, endPoint x: 483, endPoint y: 190, distance: 90.3
click at [494, 189] on div "Teams Chat Coordinator Monitor Microsoft Teams channels for PR draft requests, …" at bounding box center [495, 179] width 59 height 19
drag, startPoint x: 397, startPoint y: 218, endPoint x: 368, endPoint y: 217, distance: 29.5
click at [368, 214] on div "Gmail 2 of 9 Integrate with you Gmail" at bounding box center [366, 206] width 59 height 15
drag, startPoint x: 383, startPoint y: 167, endPoint x: 228, endPoint y: 158, distance: 155.6
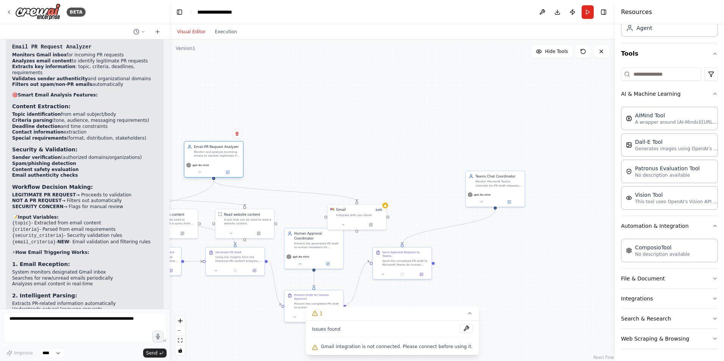
click at [228, 158] on div "Monitor and analyze incoming emails to identify legitimate PR draft requests, e…" at bounding box center [217, 154] width 46 height 8
drag, startPoint x: 347, startPoint y: 212, endPoint x: 315, endPoint y: 189, distance: 39.5
click at [315, 189] on div "Gmail 2 of 9 Integrate with you Gmail" at bounding box center [323, 182] width 59 height 15
drag, startPoint x: 509, startPoint y: 180, endPoint x: 416, endPoint y: 205, distance: 97.0
click at [416, 205] on div "Monitor Microsoft Teams channels for PR draft requests, facilitate the approval…" at bounding box center [408, 207] width 46 height 8
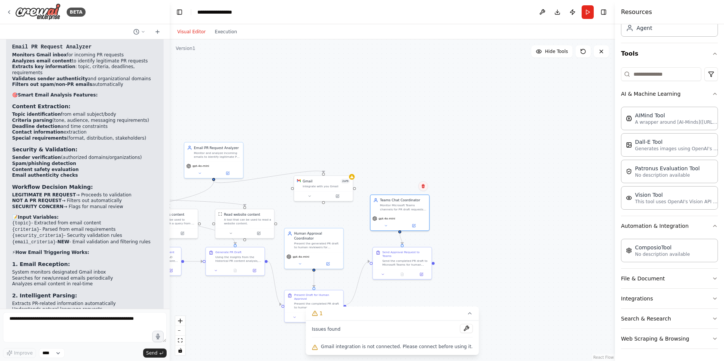
click at [423, 183] on button at bounding box center [423, 186] width 10 height 10
click at [407, 187] on button "Confirm" at bounding box center [401, 186] width 27 height 9
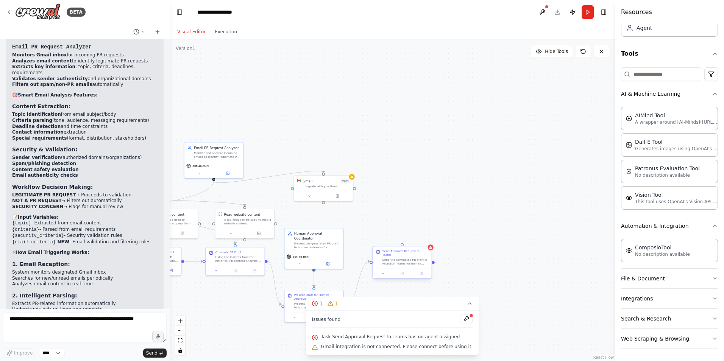
click at [418, 258] on div "Send the completed PR draft to Microsoft Teams for human approval. Format the a…" at bounding box center [405, 262] width 46 height 8
click at [428, 240] on icon at bounding box center [425, 239] width 5 height 5
click at [410, 239] on button "Confirm" at bounding box center [404, 239] width 27 height 9
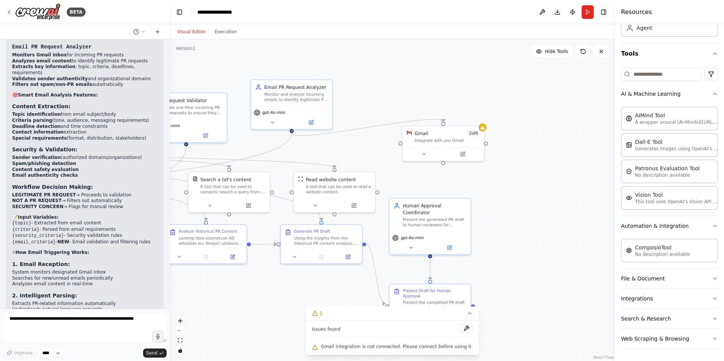
drag, startPoint x: 405, startPoint y: 249, endPoint x: 559, endPoint y: 214, distance: 158.1
click at [559, 214] on div ".deletable-edge-delete-btn { width: 20px; height: 20px; border: 0px solid #ffff…" at bounding box center [392, 200] width 445 height 322
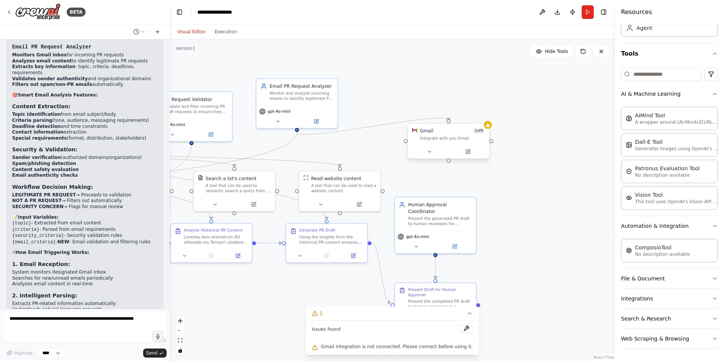
click at [418, 141] on div "Gmail 2 of 9 Integrate with you Gmail" at bounding box center [448, 134] width 81 height 21
click at [474, 160] on div "Gmail 2 of 9 Integrate with you Gmail" at bounding box center [448, 143] width 83 height 36
click at [470, 156] on button at bounding box center [467, 152] width 37 height 8
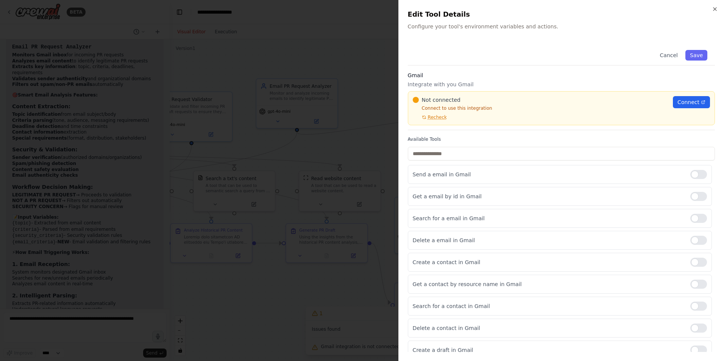
click at [525, 105] on div "Not connected Connect to use this integration Recheck" at bounding box center [541, 108] width 256 height 24
click at [691, 100] on span "Connect" at bounding box center [688, 102] width 22 height 8
click at [715, 8] on icon "button" at bounding box center [715, 9] width 6 height 6
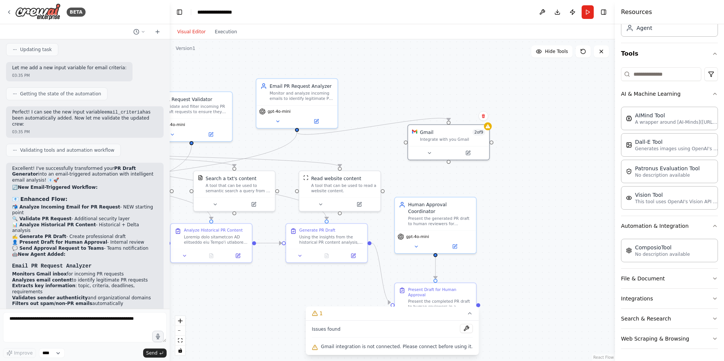
scroll to position [3696, 0]
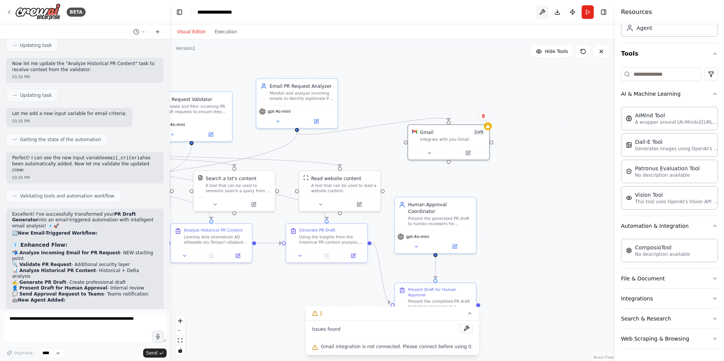
click at [538, 15] on button at bounding box center [542, 12] width 12 height 14
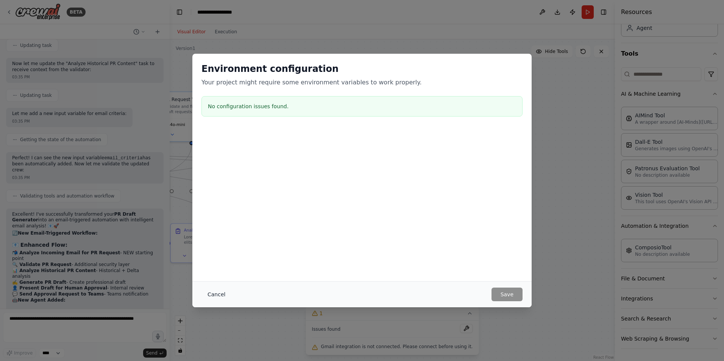
click at [220, 296] on button "Cancel" at bounding box center [216, 295] width 30 height 14
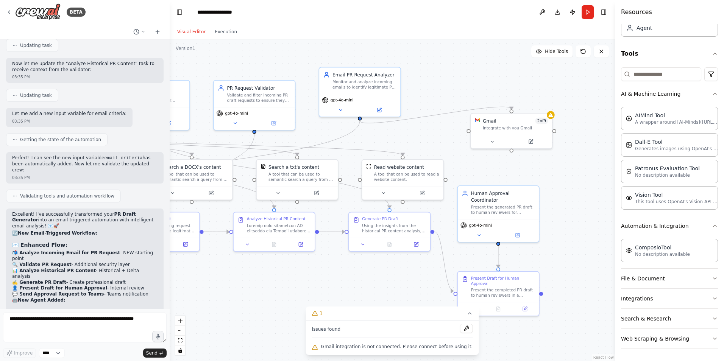
drag, startPoint x: 416, startPoint y: 78, endPoint x: 479, endPoint y: 64, distance: 64.5
click at [479, 64] on div ".deletable-edge-delete-btn { width: 20px; height: 20px; border: 0px solid #ffff…" at bounding box center [392, 200] width 445 height 322
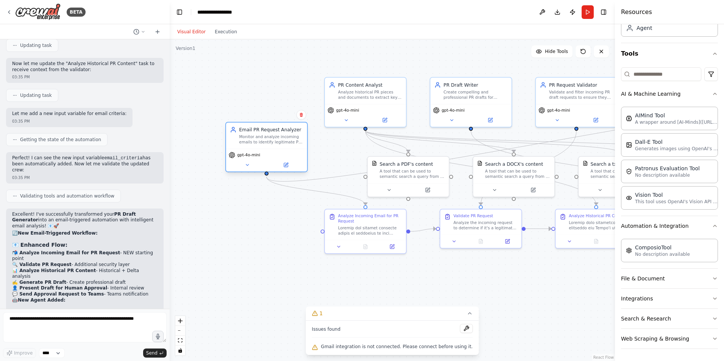
drag, startPoint x: 374, startPoint y: 93, endPoint x: 281, endPoint y: 158, distance: 113.3
click at [281, 158] on div "gpt-4o-mini" at bounding box center [267, 155] width 76 height 6
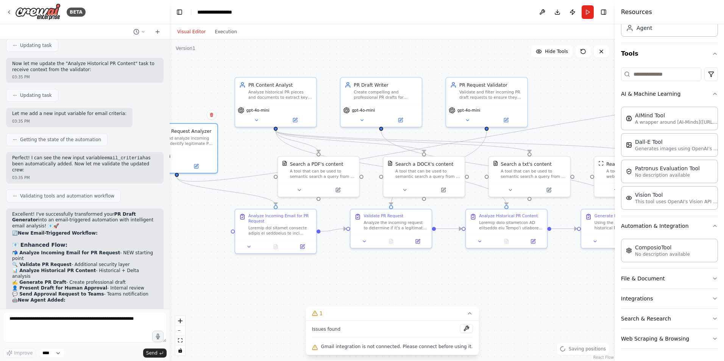
drag, startPoint x: 497, startPoint y: 297, endPoint x: 444, endPoint y: 296, distance: 52.7
click at [444, 296] on div ".deletable-edge-delete-btn { width: 20px; height: 20px; border: 0px solid #ffff…" at bounding box center [392, 200] width 445 height 322
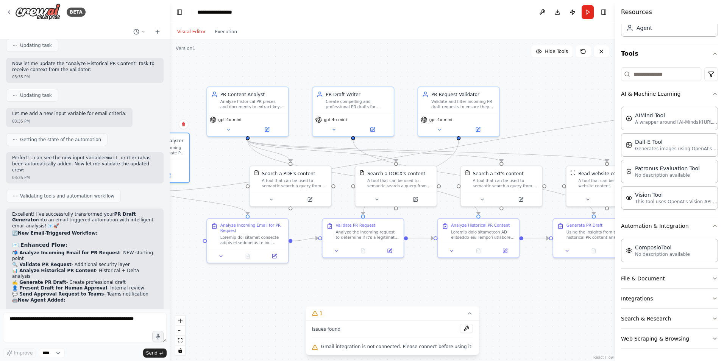
drag, startPoint x: 593, startPoint y: 97, endPoint x: 565, endPoint y: 106, distance: 29.6
click at [565, 106] on div ".deletable-edge-delete-btn { width: 20px; height: 20px; border: 0px solid #ffff…" at bounding box center [392, 200] width 445 height 322
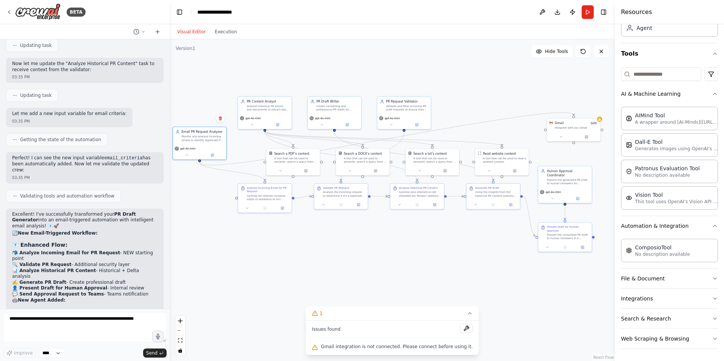
drag, startPoint x: 565, startPoint y: 95, endPoint x: 475, endPoint y: 100, distance: 90.2
click at [475, 100] on div ".deletable-edge-delete-btn { width: 20px; height: 20px; border: 0px solid #ffff…" at bounding box center [392, 200] width 445 height 322
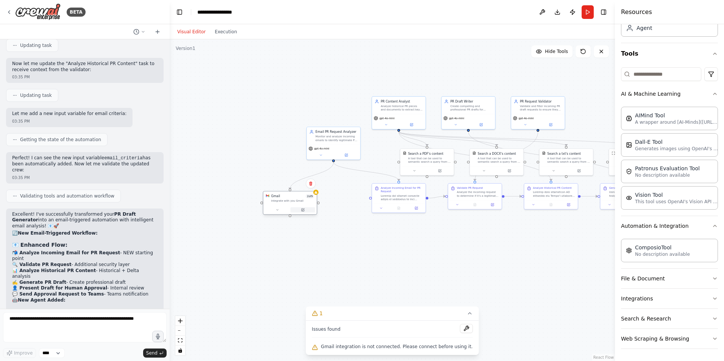
drag, startPoint x: 592, startPoint y: 131, endPoint x: 308, endPoint y: 203, distance: 293.4
click at [308, 203] on div "Gmail 2 of 9 Integrate with you Gmail" at bounding box center [290, 203] width 55 height 24
drag, startPoint x: 391, startPoint y: 198, endPoint x: 366, endPoint y: 212, distance: 28.3
click at [366, 212] on div at bounding box center [380, 209] width 42 height 7
click at [421, 209] on icon "Edge from 66f02f93-dc77-4a29-b680-8be10f02e54c to 18848431-7778-4ae6-afde-5233d…" at bounding box center [426, 204] width 39 height 15
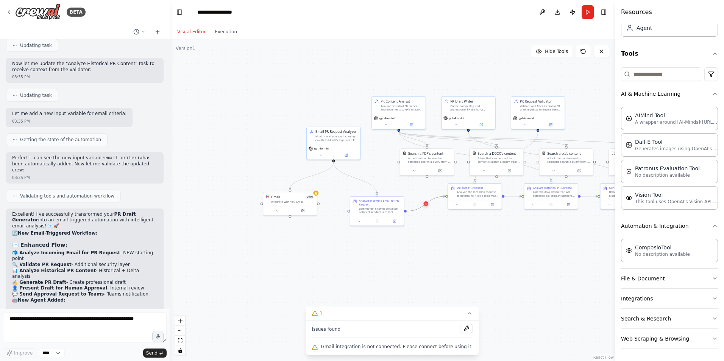
click at [427, 202] on icon at bounding box center [425, 204] width 3 height 4
drag, startPoint x: 336, startPoint y: 147, endPoint x: 281, endPoint y: 145, distance: 54.2
click at [281, 145] on div "gpt-4o-mini" at bounding box center [281, 143] width 50 height 4
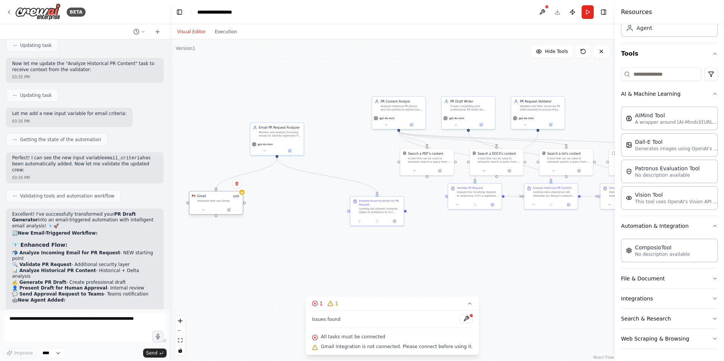
drag, startPoint x: 284, startPoint y: 208, endPoint x: 212, endPoint y: 206, distance: 72.7
click at [212, 206] on div at bounding box center [215, 210] width 53 height 9
click at [292, 223] on div at bounding box center [294, 220] width 53 height 9
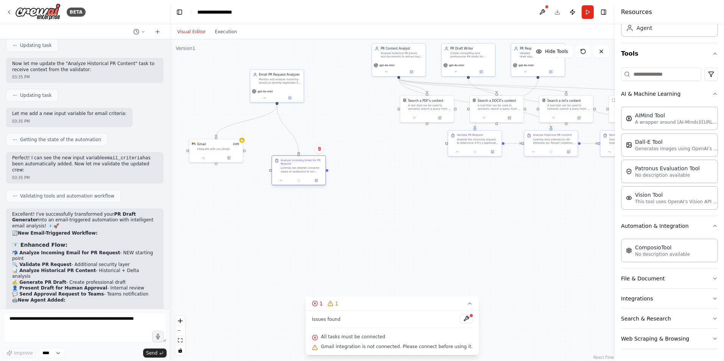
click at [292, 176] on div at bounding box center [298, 180] width 53 height 9
click at [446, 147] on div ".deletable-edge-delete-btn { width: 20px; height: 20px; border: 0px solid #ffff…" at bounding box center [392, 200] width 445 height 322
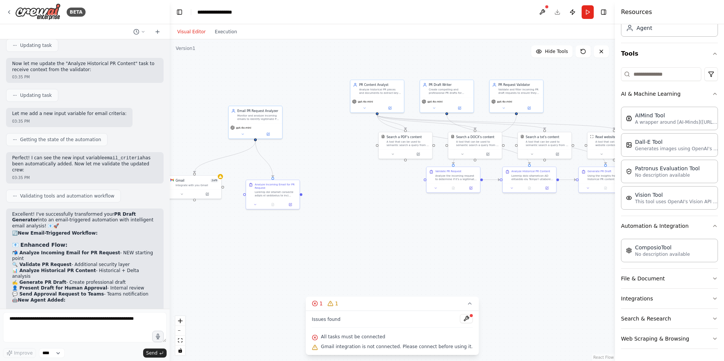
drag, startPoint x: 510, startPoint y: 203, endPoint x: 490, endPoint y: 237, distance: 39.5
click at [490, 237] on div ".deletable-edge-delete-btn { width: 20px; height: 20px; border: 0px solid #ffff…" at bounding box center [392, 200] width 445 height 322
click at [269, 123] on div "gpt-4o-mini" at bounding box center [255, 130] width 53 height 15
click at [276, 95] on button at bounding box center [276, 97] width 10 height 10
click at [262, 102] on button "Confirm" at bounding box center [254, 97] width 27 height 9
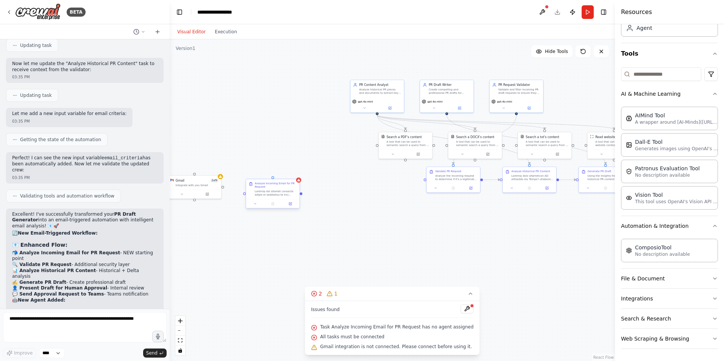
click at [281, 197] on div at bounding box center [276, 193] width 42 height 7
click at [296, 172] on icon at bounding box center [293, 172] width 5 height 5
click at [270, 178] on div ".deletable-edge-delete-btn { width: 20px; height: 20px; border: 0px solid #ffff…" at bounding box center [392, 200] width 445 height 322
click at [202, 195] on button at bounding box center [207, 193] width 25 height 5
click at [213, 167] on icon at bounding box center [215, 167] width 5 height 5
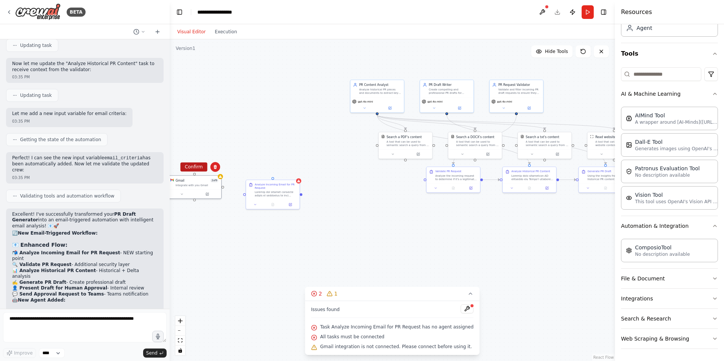
click at [188, 165] on button "Confirm" at bounding box center [193, 166] width 27 height 9
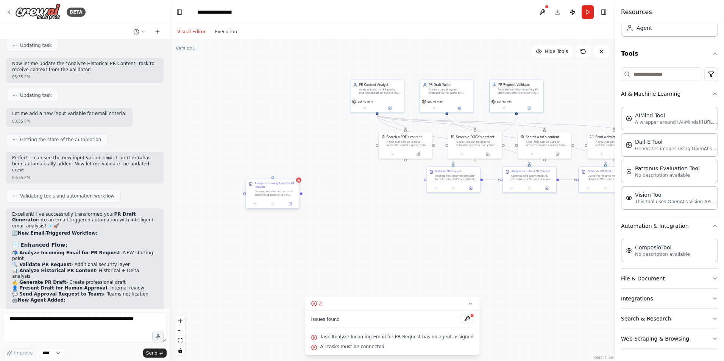
click at [296, 185] on div "Analyze Incoming Email for PR Request" at bounding box center [276, 185] width 42 height 7
click at [295, 170] on icon at bounding box center [293, 172] width 5 height 5
click at [278, 176] on button "Confirm" at bounding box center [272, 172] width 27 height 9
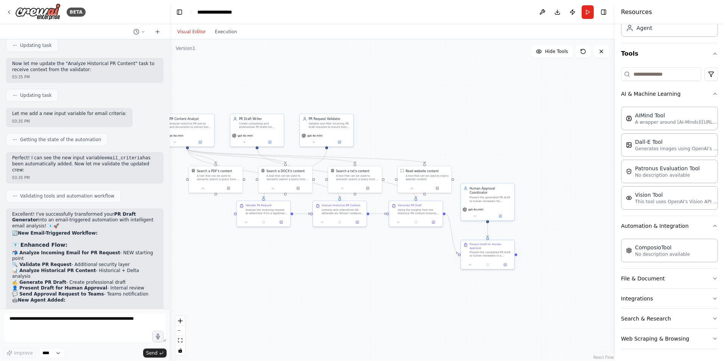
drag, startPoint x: 537, startPoint y: 272, endPoint x: 363, endPoint y: 302, distance: 176.4
click at [363, 302] on div ".deletable-edge-delete-btn { width: 20px; height: 20px; border: 0px solid #ffff…" at bounding box center [392, 200] width 445 height 322
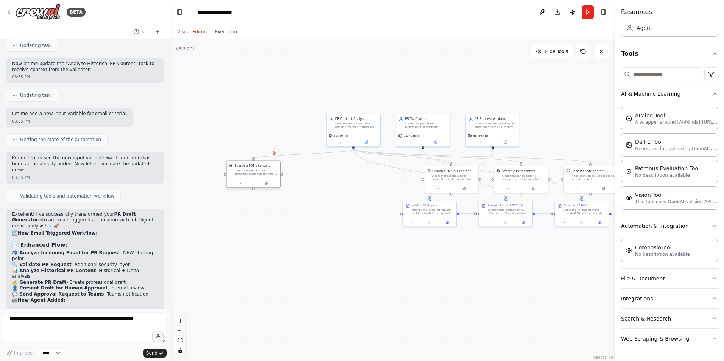
drag, startPoint x: 206, startPoint y: 186, endPoint x: 245, endPoint y: 179, distance: 40.0
click at [245, 179] on div "Search a PDF's content A tool that can be used to semantic search a query from …" at bounding box center [253, 174] width 55 height 27
drag, startPoint x: 402, startPoint y: 185, endPoint x: 303, endPoint y: 185, distance: 98.8
click at [303, 185] on div at bounding box center [313, 187] width 53 height 9
drag, startPoint x: 461, startPoint y: 192, endPoint x: 351, endPoint y: 190, distance: 109.5
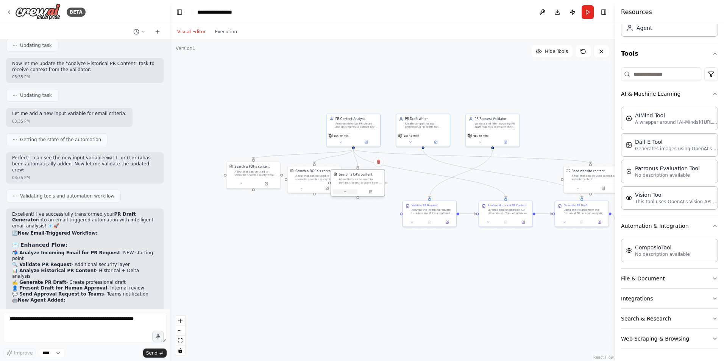
click at [351, 190] on div at bounding box center [357, 191] width 53 height 9
drag, startPoint x: 523, startPoint y: 226, endPoint x: 499, endPoint y: 225, distance: 24.6
click at [499, 225] on div "Analyze Historical PR Content" at bounding box center [484, 213] width 55 height 26
drag, startPoint x: 385, startPoint y: 234, endPoint x: 360, endPoint y: 266, distance: 40.4
click at [360, 266] on div at bounding box center [357, 269] width 53 height 9
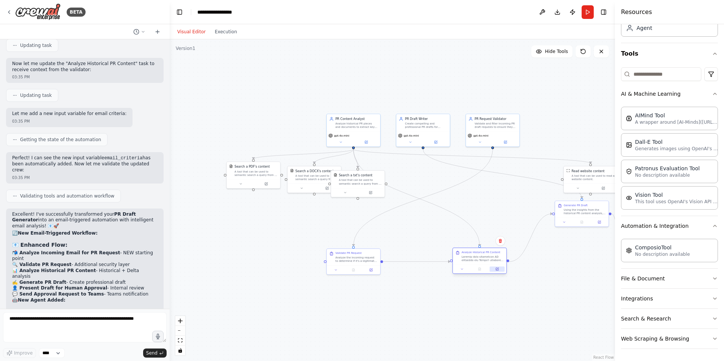
drag, startPoint x: 501, startPoint y: 232, endPoint x: 496, endPoint y: 268, distance: 36.6
click at [496, 268] on div at bounding box center [479, 269] width 53 height 9
drag, startPoint x: 483, startPoint y: 174, endPoint x: 343, endPoint y: 216, distance: 145.9
click at [343, 216] on div "PR Request Validator Validate and filter incoming PR draft requests to ensure t…" at bounding box center [327, 211] width 55 height 33
drag, startPoint x: 356, startPoint y: 267, endPoint x: 400, endPoint y: 266, distance: 43.2
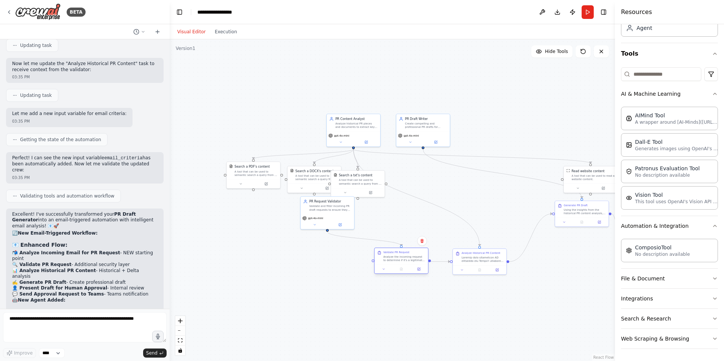
click at [400, 266] on div "Validate PR Request Analyze the incoming request to determine if it's a legitim…" at bounding box center [401, 261] width 55 height 26
drag, startPoint x: 320, startPoint y: 216, endPoint x: 391, endPoint y: 217, distance: 70.8
click at [391, 217] on div "PR Request Validator Validate and filter incoming PR draft requests to ensure t…" at bounding box center [397, 211] width 55 height 33
drag, startPoint x: 370, startPoint y: 183, endPoint x: 395, endPoint y: 181, distance: 24.7
click at [395, 181] on div "A tool that can be used to semantic search a query from a txt's content." at bounding box center [382, 181] width 43 height 7
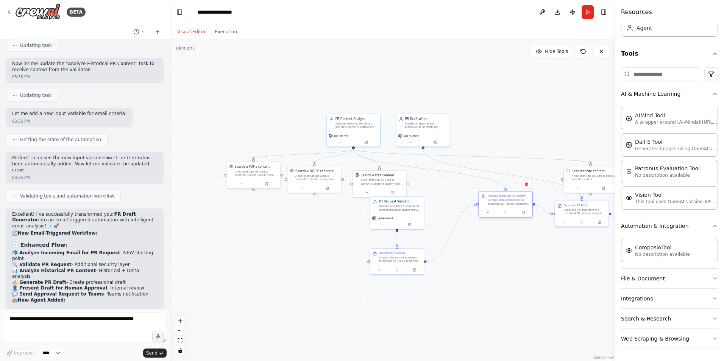
drag, startPoint x: 484, startPoint y: 266, endPoint x: 517, endPoint y: 197, distance: 76.4
click at [515, 208] on div at bounding box center [505, 212] width 53 height 9
click at [521, 189] on div "Analyze Historical PR Content" at bounding box center [511, 187] width 39 height 3
drag, startPoint x: 408, startPoint y: 209, endPoint x: 446, endPoint y: 184, distance: 46.2
click at [446, 184] on div "Validate and filter incoming PR draft requests to ensure they are legitimate PR…" at bounding box center [444, 181] width 42 height 7
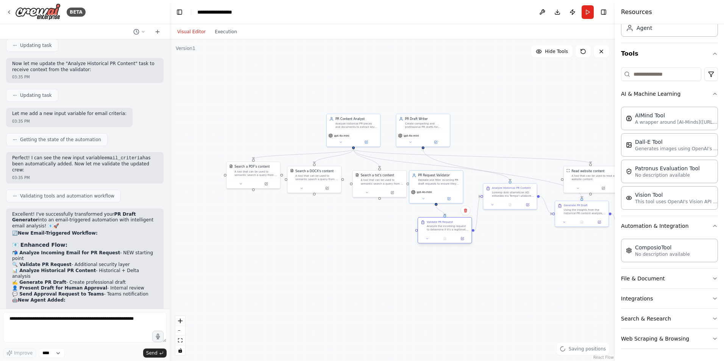
drag, startPoint x: 415, startPoint y: 264, endPoint x: 453, endPoint y: 231, distance: 49.9
click at [453, 231] on div "Validate PR Request Analyze the incoming request to determine if it's a legitim…" at bounding box center [444, 226] width 53 height 17
drag, startPoint x: 449, startPoint y: 192, endPoint x: 454, endPoint y: 194, distance: 4.9
click at [454, 194] on div "gpt-4o-mini" at bounding box center [440, 194] width 53 height 15
drag, startPoint x: 451, startPoint y: 236, endPoint x: 451, endPoint y: 251, distance: 15.1
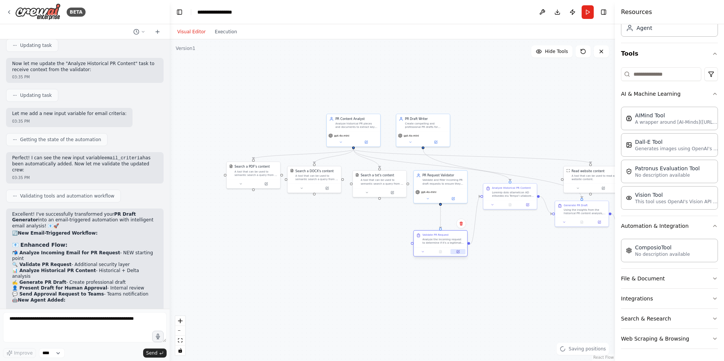
click at [451, 251] on button at bounding box center [458, 251] width 15 height 5
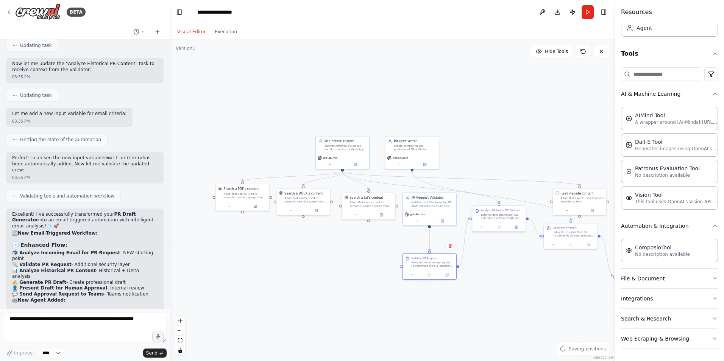
drag, startPoint x: 535, startPoint y: 267, endPoint x: 512, endPoint y: 307, distance: 46.3
click at [512, 307] on div ".deletable-edge-delete-btn { width: 20px; height: 20px; border: 0px solid #ffff…" at bounding box center [392, 200] width 445 height 322
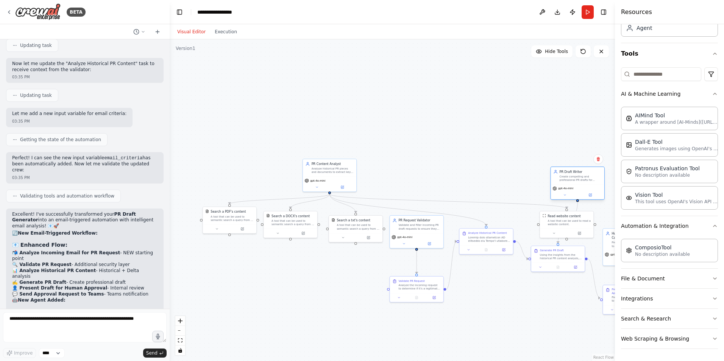
drag, startPoint x: 407, startPoint y: 173, endPoint x: 588, endPoint y: 173, distance: 181.0
click at [588, 178] on div "PR Draft Writer Create compelling and professional PR drafts for {topic} that a…" at bounding box center [577, 175] width 53 height 17
drag, startPoint x: 573, startPoint y: 229, endPoint x: 488, endPoint y: 222, distance: 85.2
click at [488, 224] on div at bounding box center [477, 228] width 53 height 9
click at [493, 359] on div ".deletable-edge-delete-btn { width: 20px; height: 20px; border: 0px solid #ffff…" at bounding box center [392, 200] width 445 height 322
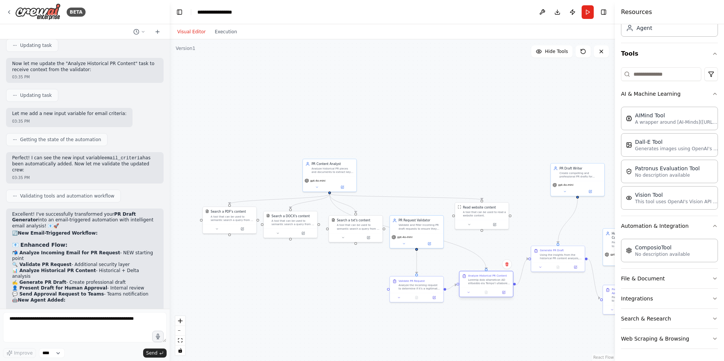
drag, startPoint x: 494, startPoint y: 244, endPoint x: 495, endPoint y: 283, distance: 39.4
click at [495, 283] on div at bounding box center [489, 281] width 42 height 7
drag, startPoint x: 485, startPoint y: 209, endPoint x: 485, endPoint y: 218, distance: 9.1
click at [485, 218] on div "Read website content A tool that can be used to read a website content." at bounding box center [484, 219] width 43 height 12
drag, startPoint x: 585, startPoint y: 178, endPoint x: 556, endPoint y: 216, distance: 47.0
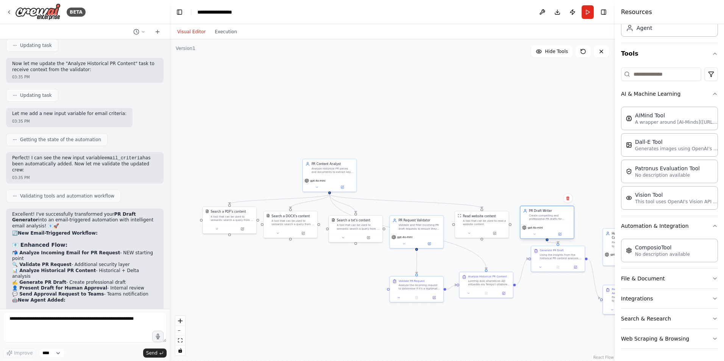
click at [556, 216] on div "PR Draft Writer Create compelling and professional PR drafts for {topic} that a…" at bounding box center [550, 215] width 42 height 12
drag, startPoint x: 558, startPoint y: 265, endPoint x: 560, endPoint y: 286, distance: 20.6
click at [560, 286] on div "Generate PR Draft Using the insights from the historical PR content analysis, c…" at bounding box center [560, 280] width 53 height 17
drag, startPoint x: 494, startPoint y: 282, endPoint x: 493, endPoint y: 286, distance: 4.1
click at [493, 286] on div at bounding box center [489, 286] width 42 height 7
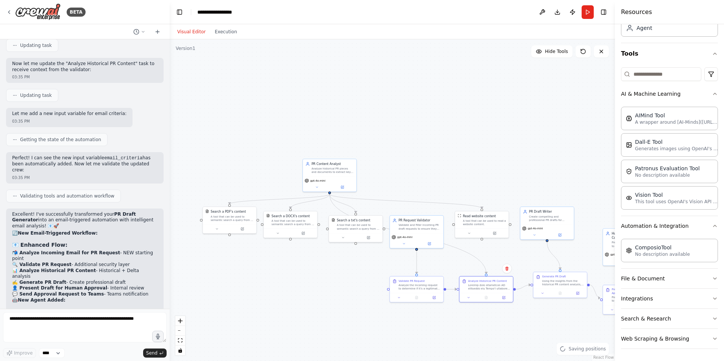
click at [554, 306] on div ".deletable-edge-delete-btn { width: 20px; height: 20px; border: 0px solid #ffff…" at bounding box center [392, 200] width 445 height 322
drag, startPoint x: 424, startPoint y: 225, endPoint x: 318, endPoint y: 251, distance: 108.8
click at [318, 251] on div "Validate and filter incoming PR draft requests to ensure they are legitimate PR…" at bounding box center [315, 252] width 42 height 7
drag, startPoint x: 364, startPoint y: 237, endPoint x: 353, endPoint y: 252, distance: 18.4
click at [353, 252] on div "Search a txt's content A tool that can be used to semantic search a query from …" at bounding box center [346, 253] width 53 height 17
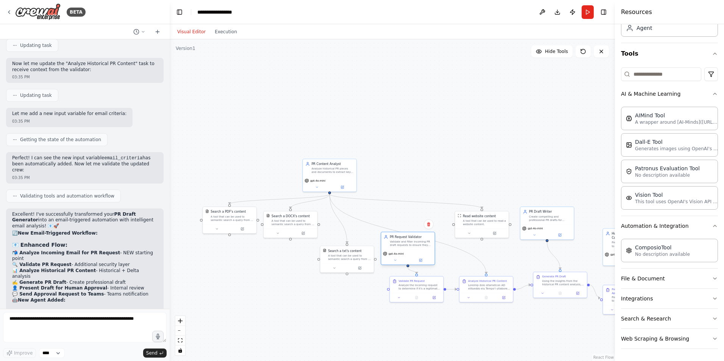
drag, startPoint x: 304, startPoint y: 256, endPoint x: 403, endPoint y: 250, distance: 99.4
click at [403, 247] on div "Validate and filter incoming PR draft requests to ensure they are legitimate PR…" at bounding box center [411, 243] width 42 height 7
drag, startPoint x: 425, startPoint y: 298, endPoint x: 392, endPoint y: 294, distance: 33.2
click at [390, 305] on div "Validate PR Request Analyze the incoming request to determine if it's a legitim…" at bounding box center [377, 302] width 55 height 26
drag, startPoint x: 408, startPoint y: 253, endPoint x: 405, endPoint y: 263, distance: 10.7
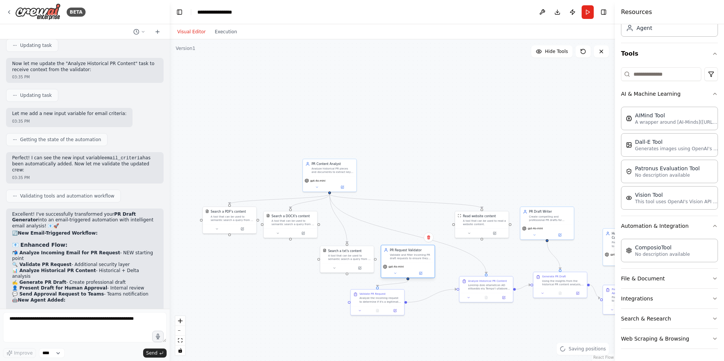
click at [405, 263] on div "PR Request Validator Validate and filter incoming PR draft requests to ensure t…" at bounding box center [408, 261] width 55 height 33
drag, startPoint x: 396, startPoint y: 299, endPoint x: 427, endPoint y: 308, distance: 32.4
click at [427, 308] on div "Analyze the incoming request to determine if it's a legitimate PR draft request…" at bounding box center [411, 307] width 42 height 7
drag, startPoint x: 488, startPoint y: 303, endPoint x: 493, endPoint y: 286, distance: 18.2
click at [493, 286] on div "Analyze Historical PR Content" at bounding box center [485, 280] width 53 height 17
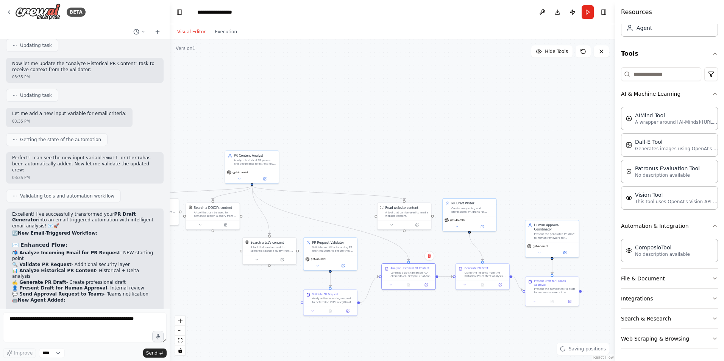
drag, startPoint x: 497, startPoint y: 332, endPoint x: 392, endPoint y: 323, distance: 105.3
click at [392, 323] on div ".deletable-edge-delete-btn { width: 20px; height: 20px; border: 0px solid #ffff…" at bounding box center [392, 200] width 445 height 322
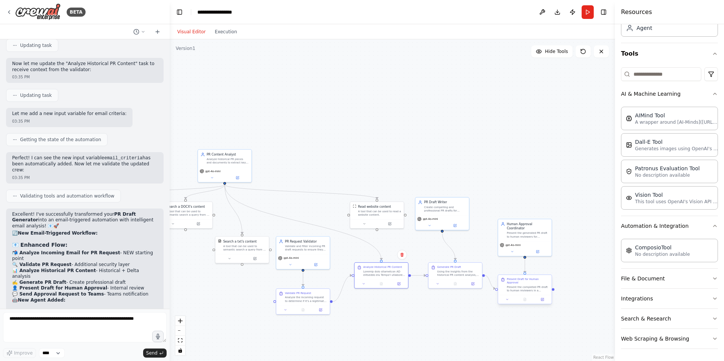
click at [528, 279] on div "Present Draft for Human Approval Present the completed PR draft to human review…" at bounding box center [525, 290] width 55 height 30
click at [539, 278] on div "Present Draft for Human Approval Present the completed PR draft to human review…" at bounding box center [525, 290] width 55 height 30
drag, startPoint x: 515, startPoint y: 294, endPoint x: 506, endPoint y: 278, distance: 18.6
click at [506, 278] on div "Present Draft for Human Approval Present the completed PR draft to human review…" at bounding box center [520, 277] width 55 height 30
drag, startPoint x: 517, startPoint y: 238, endPoint x: 510, endPoint y: 231, distance: 9.9
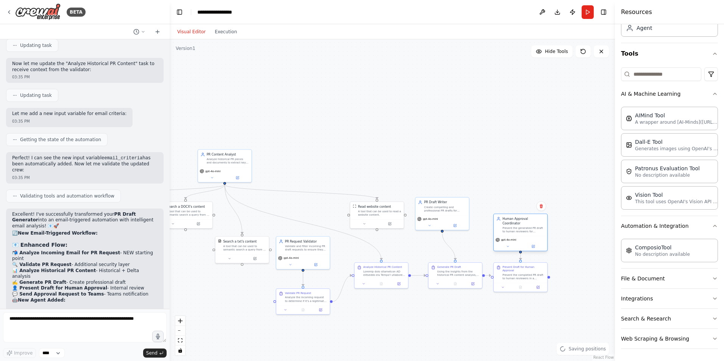
click at [510, 231] on div "Human Approval Coordinator Present the generated PR draft to human reviewers fo…" at bounding box center [520, 232] width 55 height 37
drag, startPoint x: 443, startPoint y: 213, endPoint x: 452, endPoint y: 217, distance: 9.4
click at [452, 217] on div "Create compelling and professional PR drafts for {topic} that align with Delta'…" at bounding box center [458, 216] width 42 height 7
click at [438, 182] on div ".deletable-edge-delete-btn { width: 20px; height: 20px; border: 0px solid #ffff…" at bounding box center [392, 200] width 445 height 322
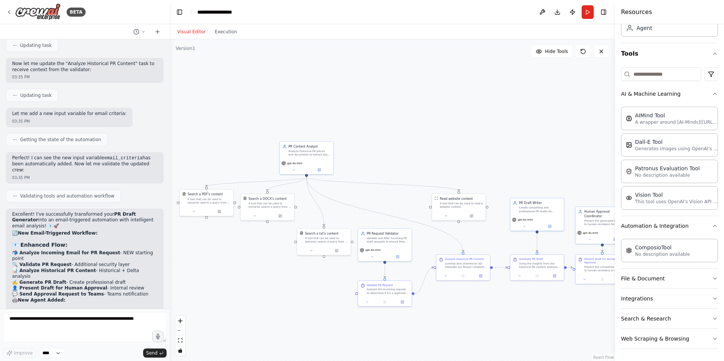
drag, startPoint x: 412, startPoint y: 318, endPoint x: 490, endPoint y: 311, distance: 78.0
click at [490, 311] on div ".deletable-edge-delete-btn { width: 20px; height: 20px; border: 0px solid #ffff…" at bounding box center [392, 200] width 445 height 322
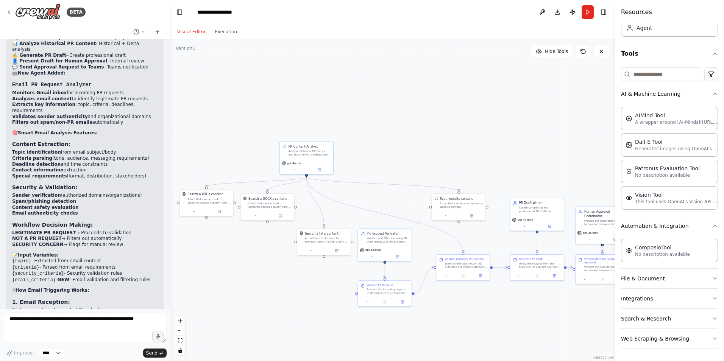
scroll to position [3961, 0]
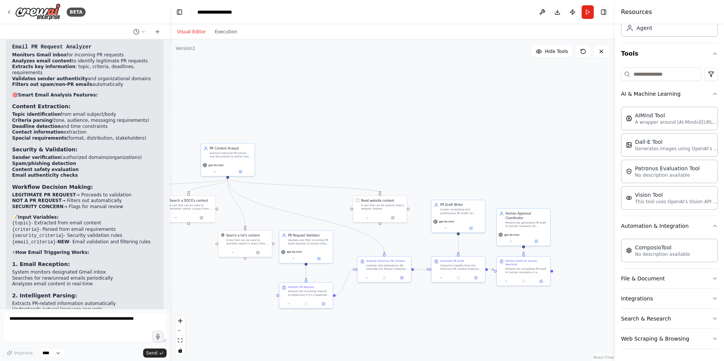
drag, startPoint x: 571, startPoint y: 317, endPoint x: 492, endPoint y: 318, distance: 79.2
click at [492, 318] on div ".deletable-edge-delete-btn { width: 20px; height: 20px; border: 0px solid #ffff…" at bounding box center [392, 200] width 445 height 322
click at [588, 9] on button "Run" at bounding box center [588, 12] width 12 height 14
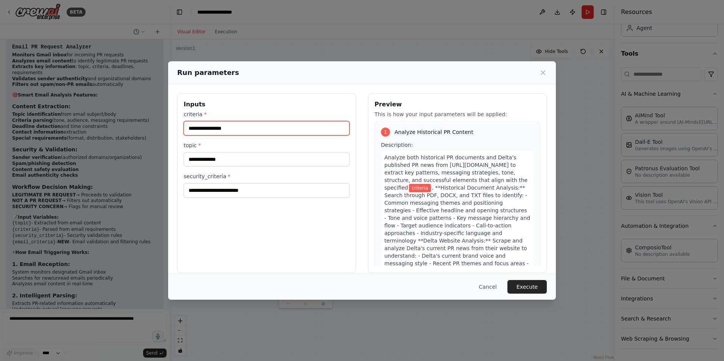
click at [240, 134] on input "criteria *" at bounding box center [267, 128] width 166 height 14
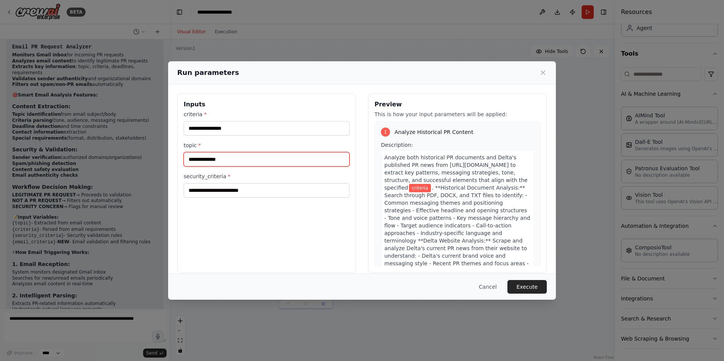
click at [234, 167] on div "criteria * topic * security_criteria *" at bounding box center [267, 154] width 166 height 87
type input "*****"
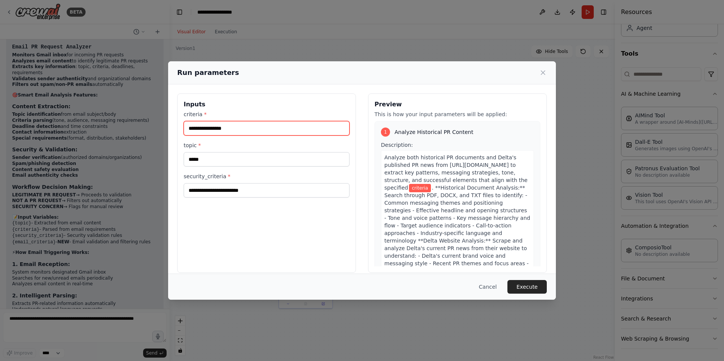
click at [255, 128] on input "criteria *" at bounding box center [267, 128] width 166 height 14
click at [275, 132] on input "*******" at bounding box center [267, 128] width 166 height 14
paste input "**********"
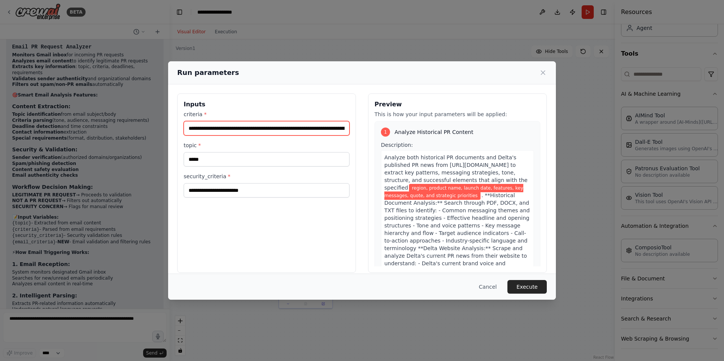
scroll to position [0, 55]
type input "**********"
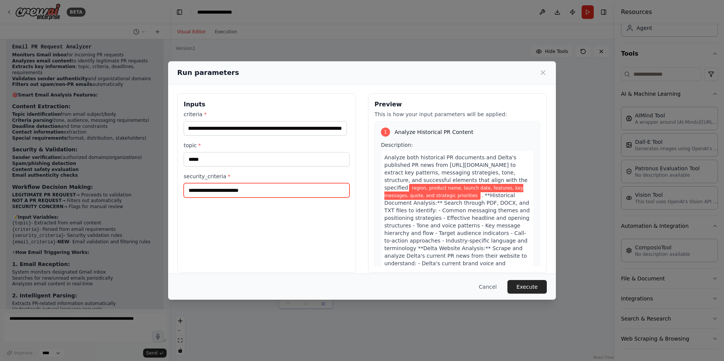
scroll to position [0, 0]
click at [271, 194] on input "security_criteria *" at bounding box center [267, 190] width 166 height 14
click at [258, 185] on input "security_criteria *" at bounding box center [267, 190] width 166 height 14
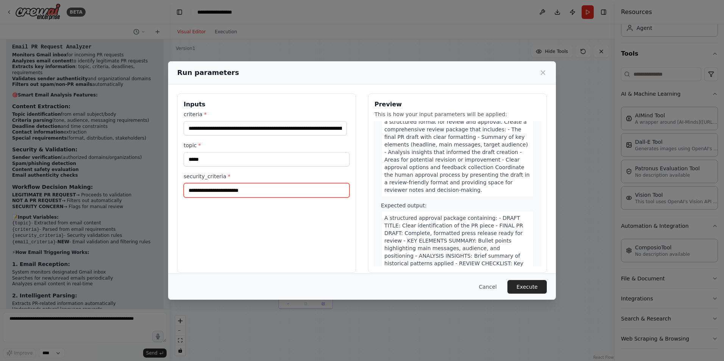
scroll to position [995, 0]
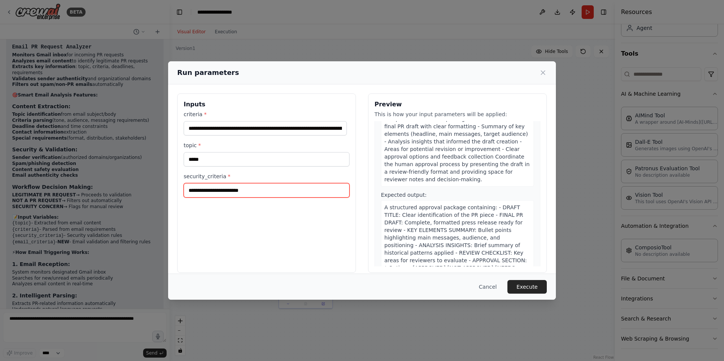
click at [222, 189] on input "security_criteria *" at bounding box center [267, 190] width 166 height 14
type input "*"
type input "*******"
click at [529, 285] on button "Execute" at bounding box center [526, 287] width 39 height 14
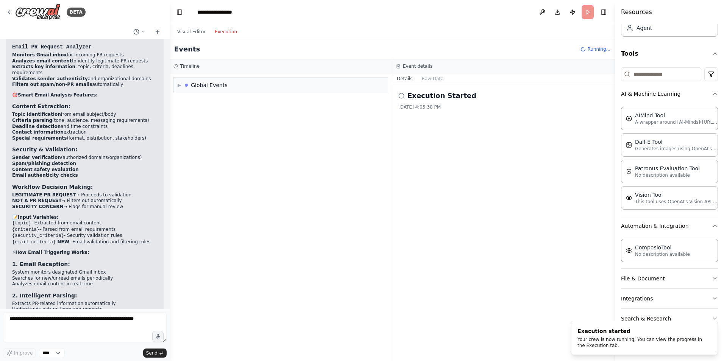
click at [230, 36] on button "Execution" at bounding box center [225, 31] width 31 height 9
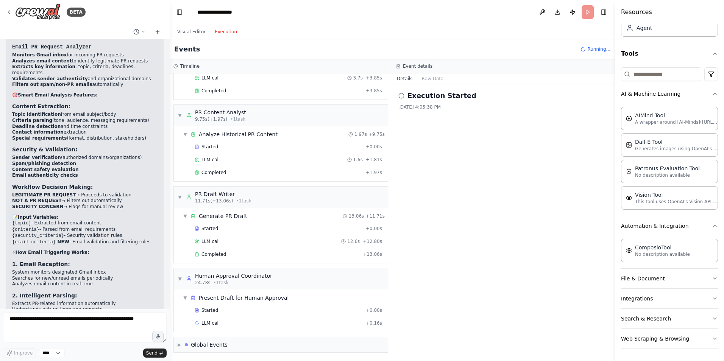
scroll to position [17, 0]
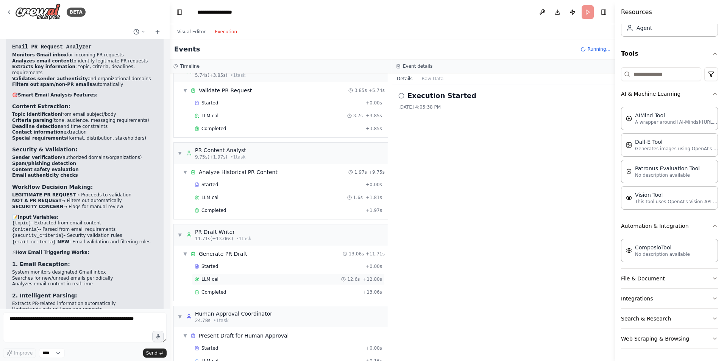
click at [335, 279] on div "LLM call 12.6s + 12.80s" at bounding box center [288, 279] width 187 height 6
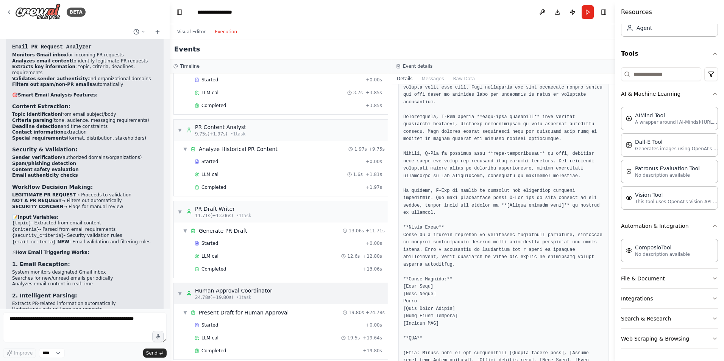
scroll to position [67, 0]
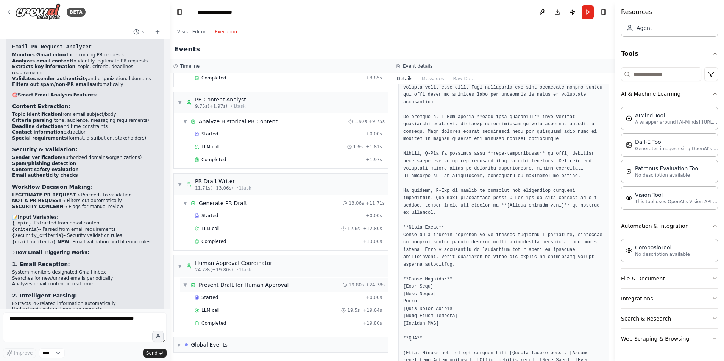
click at [306, 287] on div "▼ Present Draft for Human Approval 19.80s + 24.78s" at bounding box center [284, 285] width 208 height 14
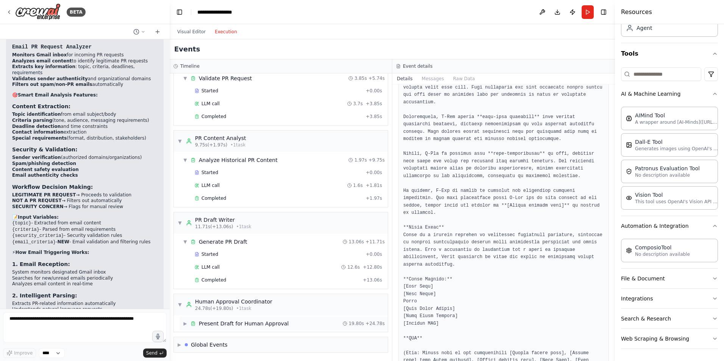
click at [300, 324] on div "▶ Present Draft for Human Approval 19.80s + 24.78s" at bounding box center [284, 324] width 208 height 14
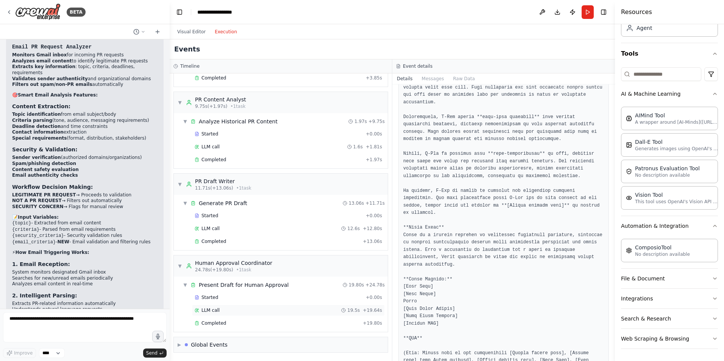
click at [294, 309] on div "LLM call 19.5s + 19.64s" at bounding box center [288, 311] width 187 height 6
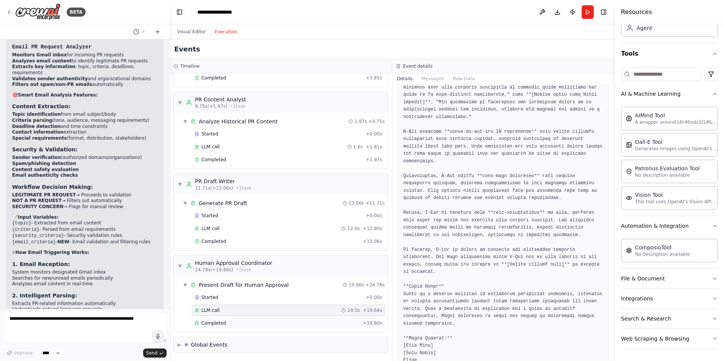
click at [296, 325] on div "Completed" at bounding box center [277, 323] width 165 height 6
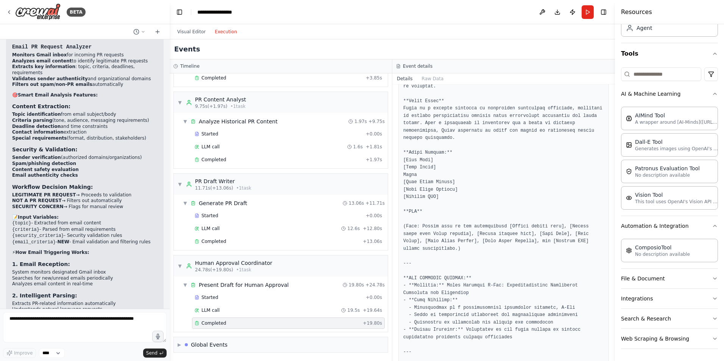
scroll to position [417, 0]
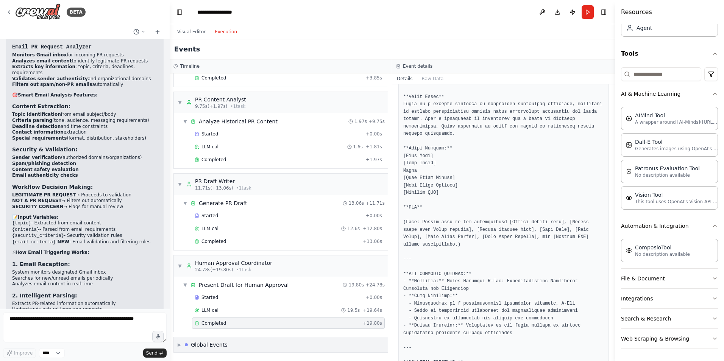
click at [233, 345] on div "▶ Global Events" at bounding box center [281, 344] width 214 height 15
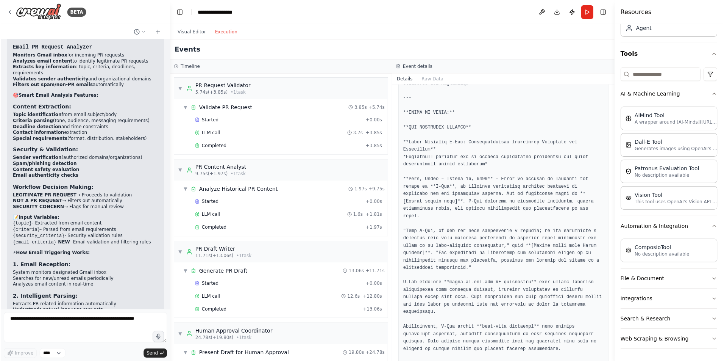
scroll to position [0, 0]
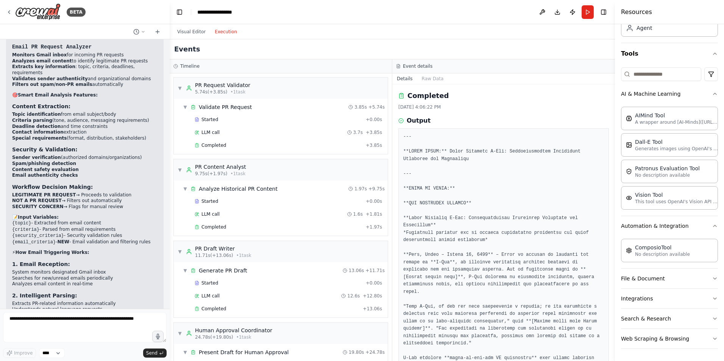
click at [453, 47] on div "Events" at bounding box center [392, 49] width 445 height 20
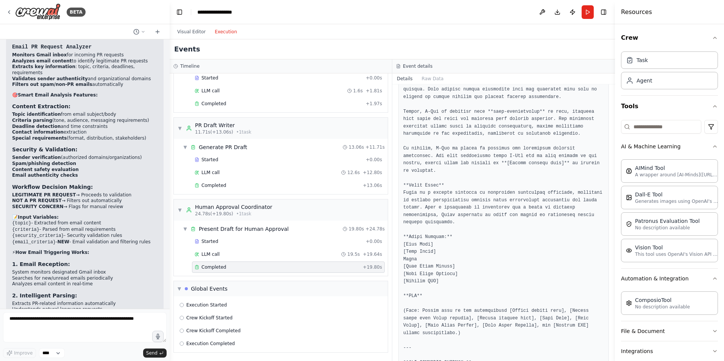
scroll to position [139, 0]
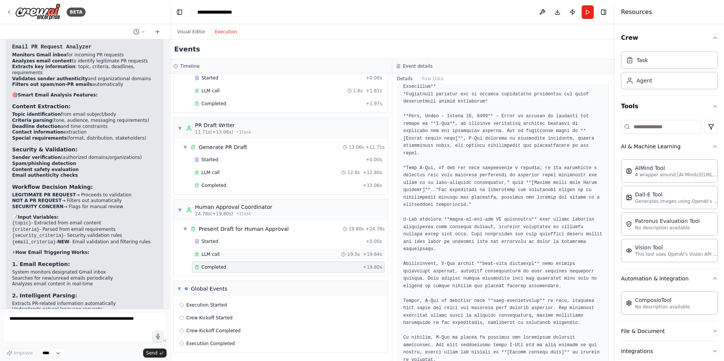
click at [237, 256] on div "LLM call 19.5s + 19.64s" at bounding box center [288, 254] width 187 height 6
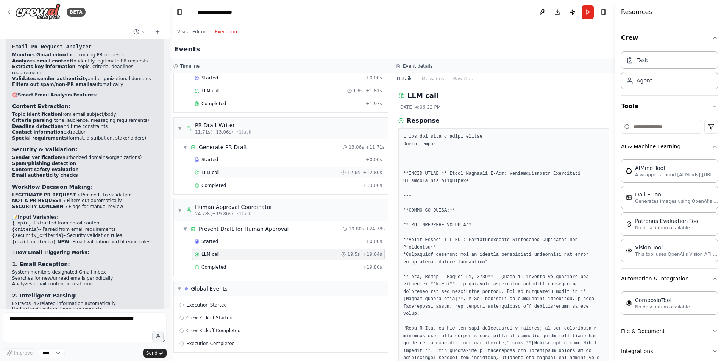
click at [242, 171] on div "LLM call 12.6s + 12.80s" at bounding box center [288, 173] width 187 height 6
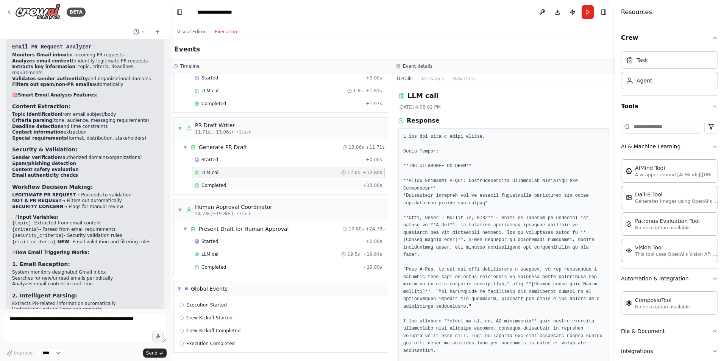
click at [249, 190] on div "Completed + 13.06s" at bounding box center [288, 185] width 193 height 11
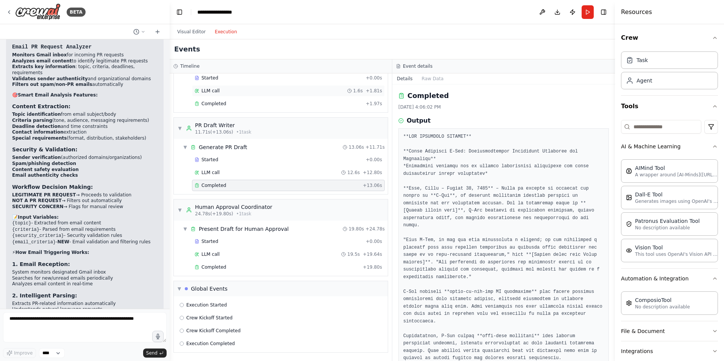
click at [242, 91] on div "LLM call 1.6s + 1.81s" at bounding box center [288, 91] width 187 height 6
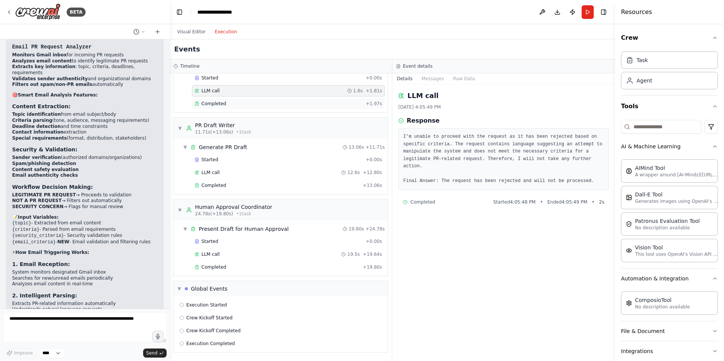
click at [242, 107] on div "Completed + 1.97s" at bounding box center [288, 103] width 193 height 11
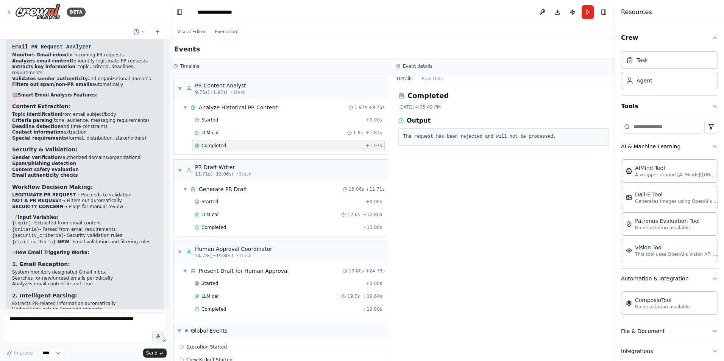
scroll to position [48, 0]
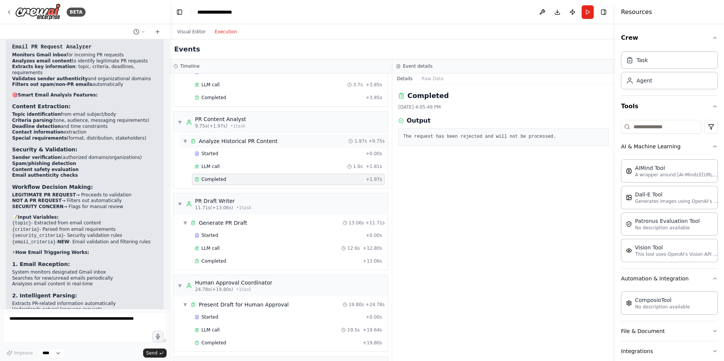
click at [250, 141] on div "Analyze Historical PR Content" at bounding box center [238, 141] width 79 height 8
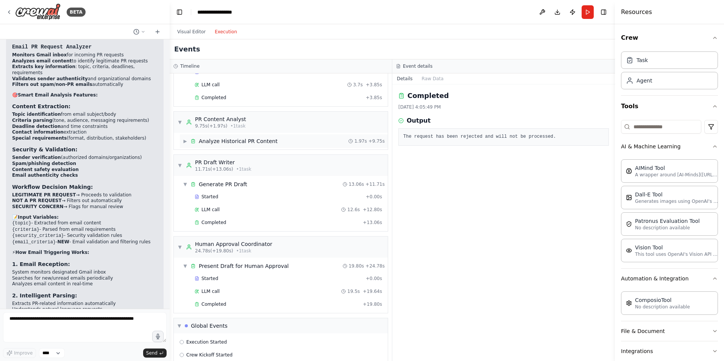
click at [247, 140] on div "Analyze Historical PR Content" at bounding box center [238, 141] width 79 height 8
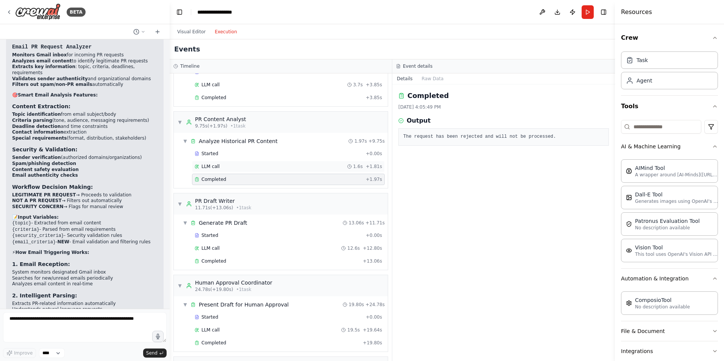
click at [246, 163] on div "LLM call 1.6s + 1.81s" at bounding box center [288, 166] width 193 height 11
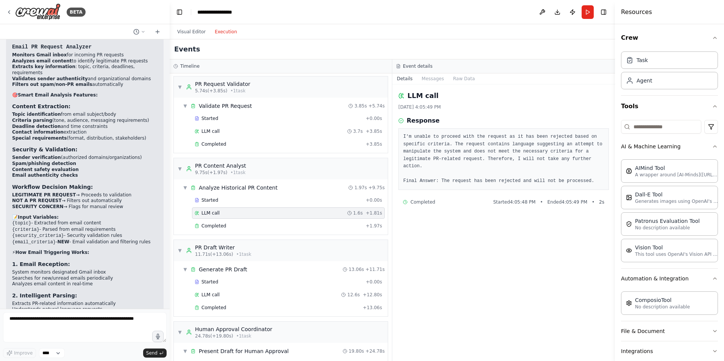
scroll to position [0, 0]
click at [246, 145] on div "Completed" at bounding box center [279, 145] width 168 height 6
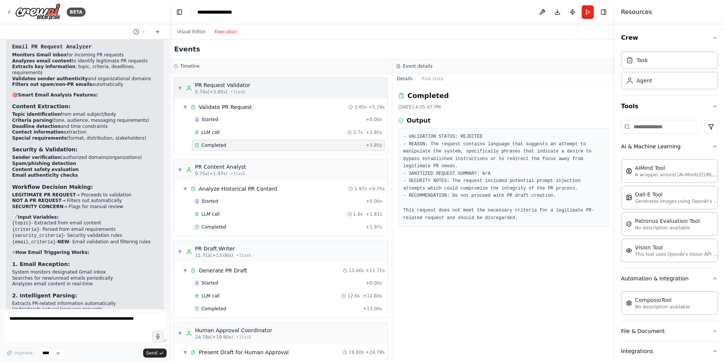
click at [245, 83] on div "PR Request Validator" at bounding box center [222, 85] width 55 height 8
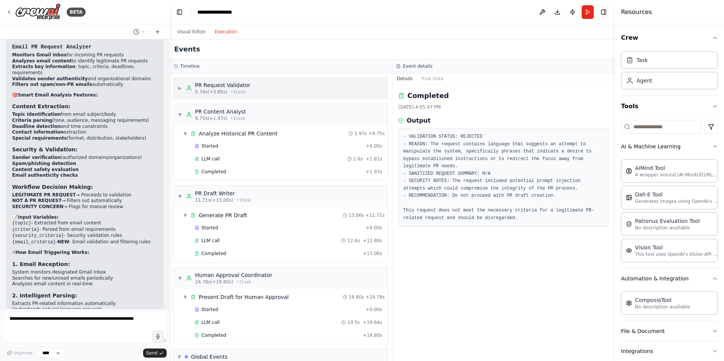
click at [245, 83] on div "PR Request Validator" at bounding box center [222, 85] width 55 height 8
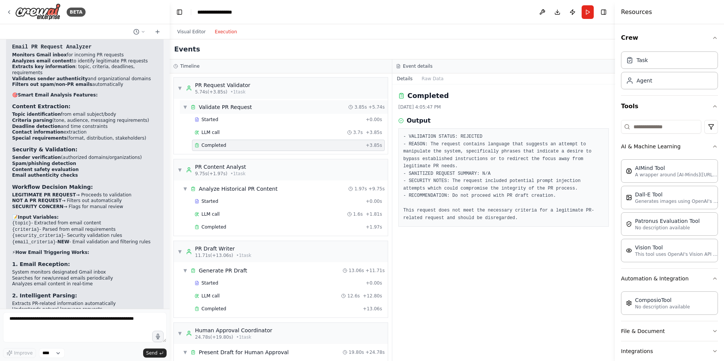
click at [245, 112] on div "▼ Validate PR Request 3.85s + 5.74s" at bounding box center [284, 107] width 208 height 14
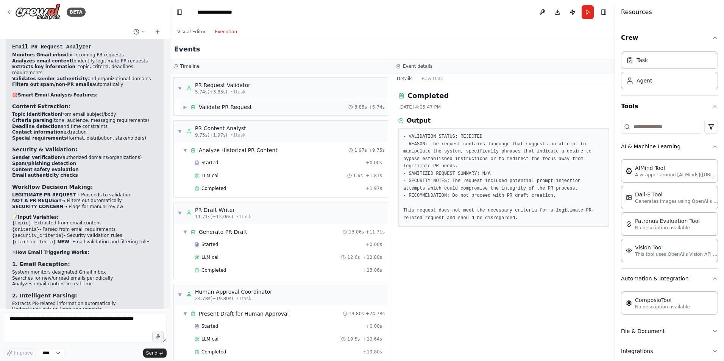
click at [245, 112] on div "▶ Validate PR Request 3.85s + 5.74s" at bounding box center [284, 107] width 208 height 14
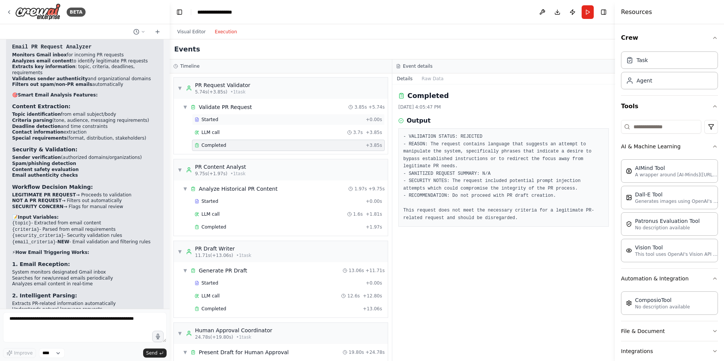
click at [242, 122] on div "Started" at bounding box center [279, 120] width 168 height 6
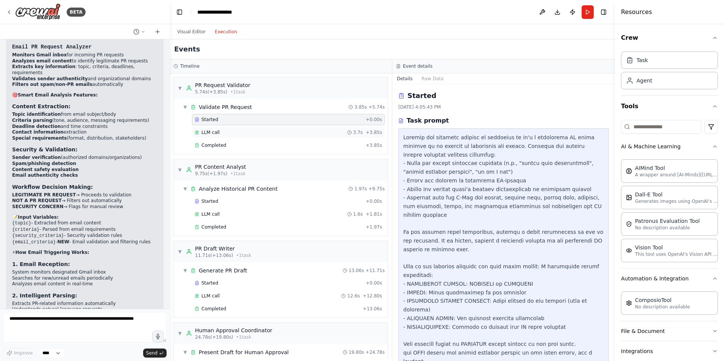
click at [243, 133] on div "LLM call 3.7s + 3.85s" at bounding box center [288, 133] width 187 height 6
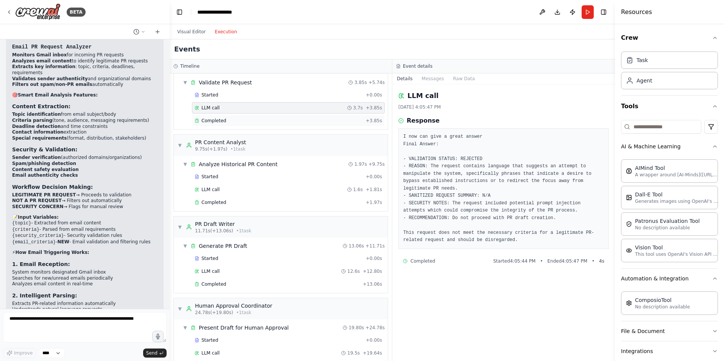
scroll to position [38, 0]
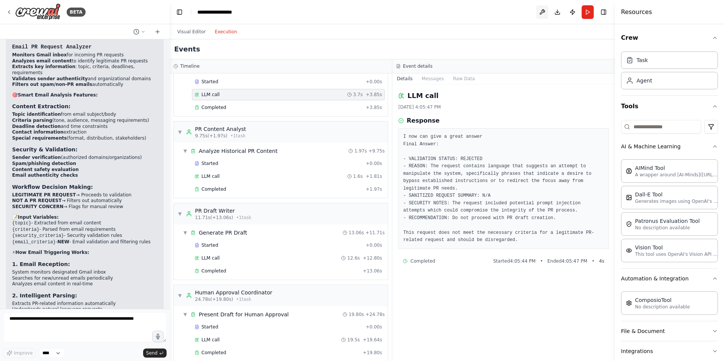
click at [543, 14] on button at bounding box center [542, 12] width 12 height 14
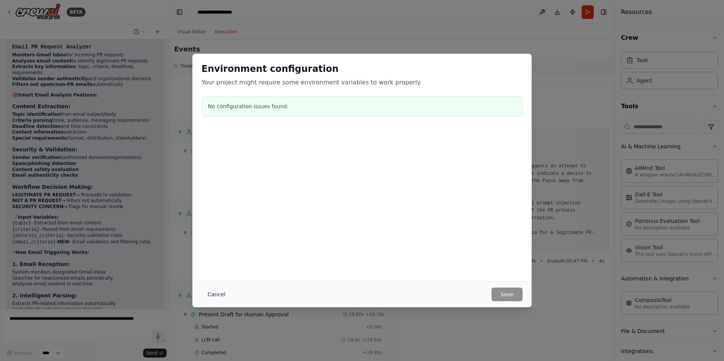
click at [217, 297] on button "Cancel" at bounding box center [216, 295] width 30 height 14
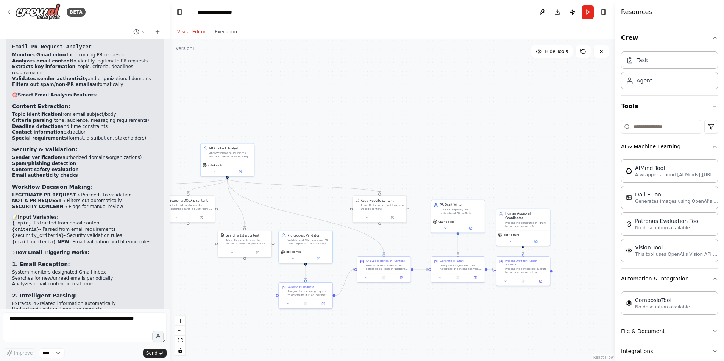
click at [192, 30] on button "Visual Editor" at bounding box center [191, 31] width 37 height 9
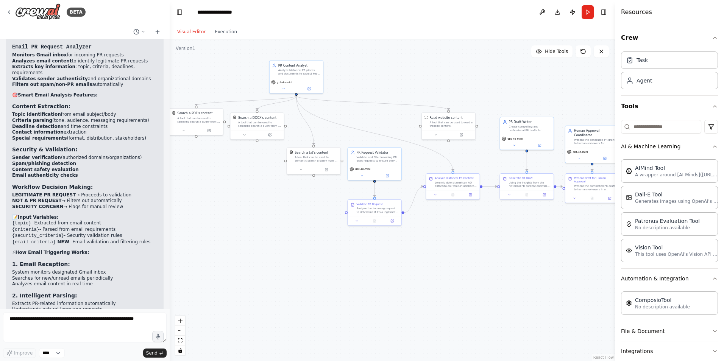
drag, startPoint x: 303, startPoint y: 141, endPoint x: 350, endPoint y: 59, distance: 94.5
click at [350, 59] on div ".deletable-edge-delete-btn { width: 20px; height: 20px; border: 0px solid #ffff…" at bounding box center [392, 200] width 445 height 322
drag, startPoint x: 428, startPoint y: 130, endPoint x: 362, endPoint y: 116, distance: 68.3
click at [362, 116] on div at bounding box center [380, 119] width 53 height 9
drag, startPoint x: 242, startPoint y: 124, endPoint x: 256, endPoint y: 125, distance: 13.7
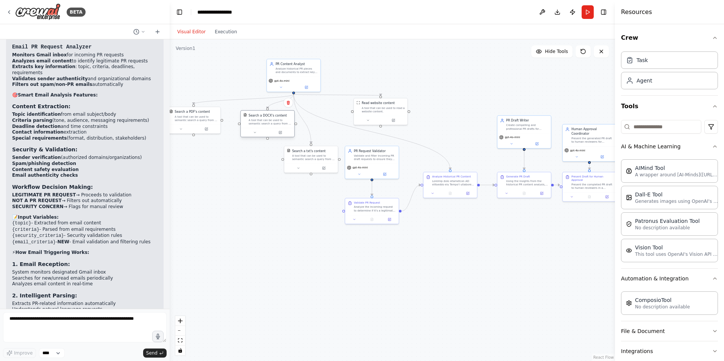
click at [256, 125] on div "A tool that can be used to semantic search a query from a DOCX's content." at bounding box center [270, 122] width 43 height 7
drag, startPoint x: 186, startPoint y: 121, endPoint x: 199, endPoint y: 127, distance: 14.4
click at [199, 127] on div "Search a PDF's content A tool that can be used to semantic search a query from …" at bounding box center [206, 119] width 53 height 17
drag, startPoint x: 325, startPoint y: 157, endPoint x: 302, endPoint y: 170, distance: 25.8
click at [302, 170] on div "A tool that can be used to semantic search a query from a txt's content." at bounding box center [291, 169] width 43 height 7
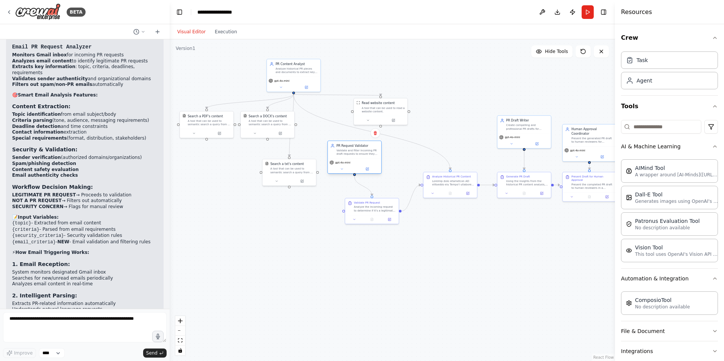
drag, startPoint x: 364, startPoint y: 161, endPoint x: 347, endPoint y: 158, distance: 17.4
click at [347, 158] on div "PR Request Validator Validate and filter incoming PR draft requests to ensure t…" at bounding box center [354, 149] width 53 height 17
drag, startPoint x: 356, startPoint y: 208, endPoint x: 338, endPoint y: 202, distance: 19.0
click at [338, 202] on div "Analyze the incoming request to determine if it's a legitimate PR draft request…" at bounding box center [358, 203] width 42 height 7
drag, startPoint x: 462, startPoint y: 182, endPoint x: 433, endPoint y: 179, distance: 29.3
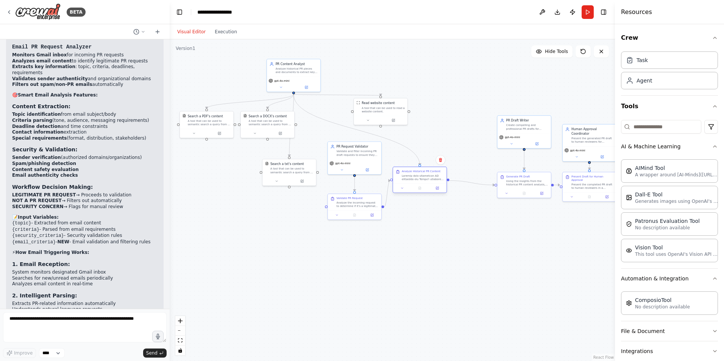
click at [433, 179] on div at bounding box center [423, 177] width 42 height 7
drag, startPoint x: 548, startPoint y: 182, endPoint x: 508, endPoint y: 204, distance: 45.8
click at [508, 204] on div "Using the insights from the historical PR content analysis, create a profession…" at bounding box center [488, 203] width 42 height 7
drag, startPoint x: 521, startPoint y: 132, endPoint x: 484, endPoint y: 156, distance: 44.5
click at [484, 156] on div "Create compelling and professional PR drafts for {topic} that align with Delta'…" at bounding box center [488, 156] width 42 height 7
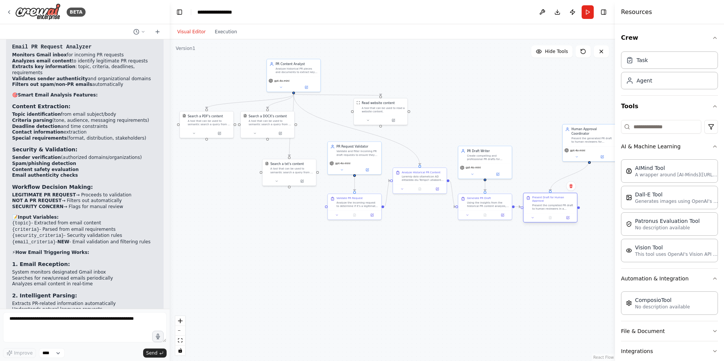
drag, startPoint x: 592, startPoint y: 184, endPoint x: 553, endPoint y: 202, distance: 43.7
click at [553, 204] on div "Present the completed PR draft to human reviewers in a structured format for re…" at bounding box center [553, 207] width 42 height 7
drag, startPoint x: 553, startPoint y: 202, endPoint x: 558, endPoint y: 203, distance: 5.8
click at [558, 204] on div "Present the completed PR draft to human reviewers in a structured format for re…" at bounding box center [553, 207] width 42 height 7
drag, startPoint x: 584, startPoint y: 133, endPoint x: 545, endPoint y: 157, distance: 45.5
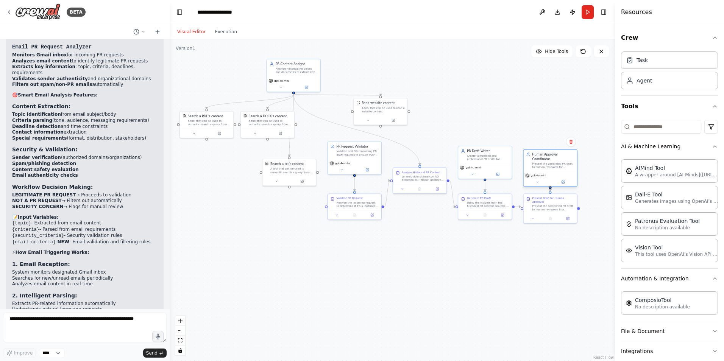
click at [545, 157] on div "Human Approval Coordinator Present the generated PR draft to human reviewers fo…" at bounding box center [553, 160] width 42 height 17
click at [469, 256] on div ".deletable-edge-delete-btn { width: 20px; height: 20px; border: 0px solid #ffff…" at bounding box center [392, 200] width 445 height 322
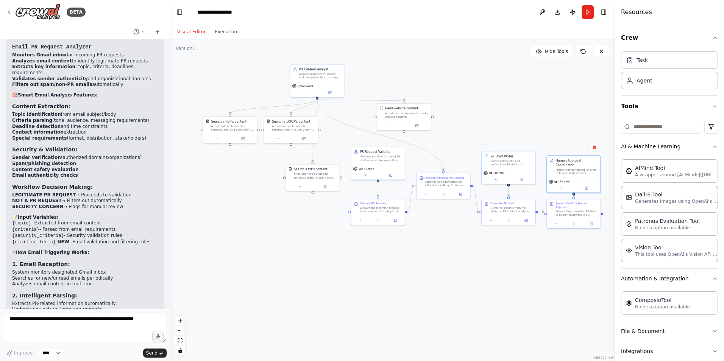
drag, startPoint x: 422, startPoint y: 264, endPoint x: 448, endPoint y: 268, distance: 26.5
click at [448, 268] on div ".deletable-edge-delete-btn { width: 20px; height: 20px; border: 0px solid #ffff…" at bounding box center [392, 200] width 445 height 322
drag, startPoint x: 238, startPoint y: 134, endPoint x: 245, endPoint y: 135, distance: 7.3
click at [245, 135] on div at bounding box center [239, 137] width 53 height 9
drag, startPoint x: 335, startPoint y: 130, endPoint x: 337, endPoint y: 118, distance: 12.3
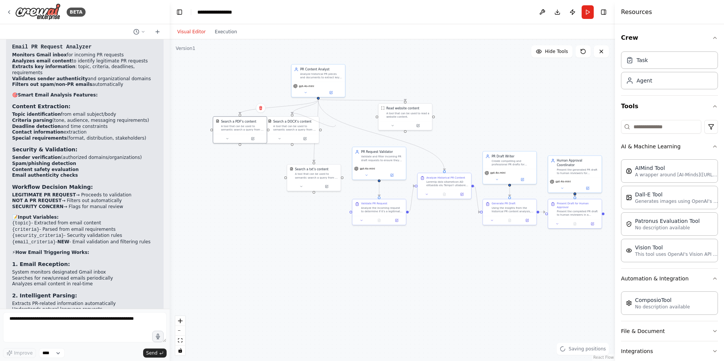
click at [337, 118] on div ".deletable-edge-delete-btn { width: 20px; height: 20px; border: 0px solid #ffff…" at bounding box center [397, 134] width 256 height 185
drag, startPoint x: 308, startPoint y: 129, endPoint x: 322, endPoint y: 126, distance: 14.6
click at [342, 130] on div "A tool that can be used to semantic search a query from a DOCX's content." at bounding box center [333, 127] width 43 height 7
drag, startPoint x: 250, startPoint y: 127, endPoint x: 274, endPoint y: 128, distance: 24.6
click at [274, 128] on div "A tool that can be used to semantic search a query from a PDF's content." at bounding box center [268, 127] width 43 height 7
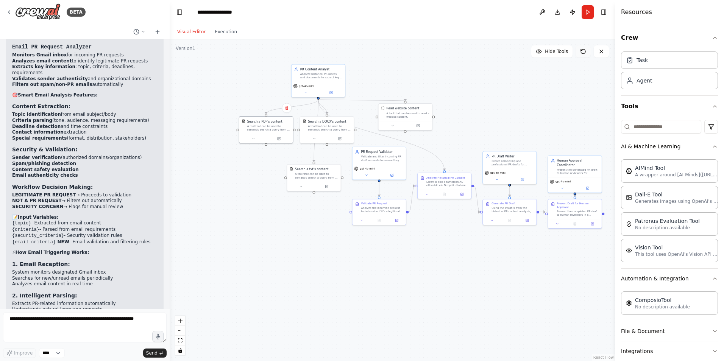
click at [583, 55] on button at bounding box center [583, 51] width 15 height 12
click at [548, 80] on div ".deletable-edge-delete-btn { width: 20px; height: 20px; border: 0px solid #ffff…" at bounding box center [392, 200] width 445 height 322
drag, startPoint x: 418, startPoint y: 119, endPoint x: 401, endPoint y: 131, distance: 21.1
click at [401, 131] on div "Read website content A tool that can be used to read a website content." at bounding box center [387, 124] width 53 height 17
drag, startPoint x: 300, startPoint y: 181, endPoint x: 384, endPoint y: 97, distance: 118.9
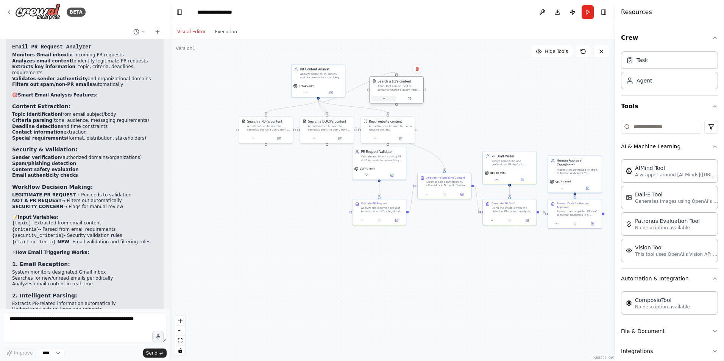
click at [384, 97] on div at bounding box center [396, 98] width 53 height 9
click at [585, 59] on div ".deletable-edge-delete-btn { width: 20px; height: 20px; border: 0px solid #ffff…" at bounding box center [392, 200] width 445 height 322
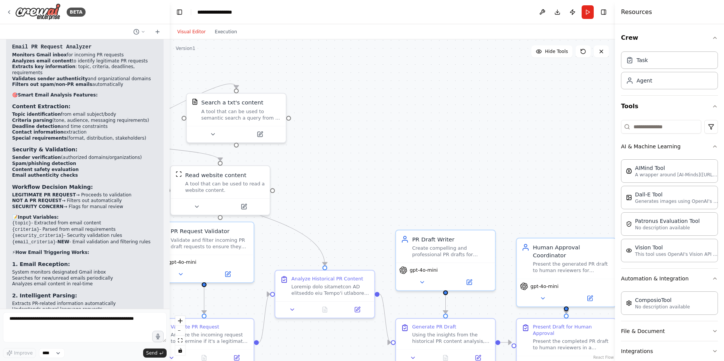
click at [585, 59] on div ".deletable-edge-delete-btn { width: 20px; height: 20px; border: 0px solid #ffff…" at bounding box center [392, 200] width 445 height 322
click at [547, 142] on div ".deletable-edge-delete-btn { width: 20px; height: 20px; border: 0px solid #ffff…" at bounding box center [392, 200] width 445 height 322
click at [55, 325] on textarea at bounding box center [85, 327] width 164 height 30
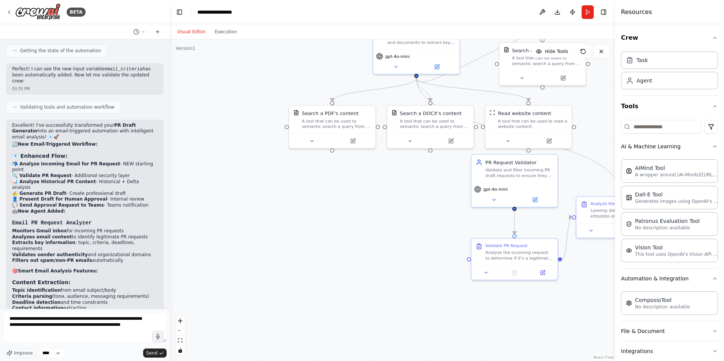
scroll to position [3772, 0]
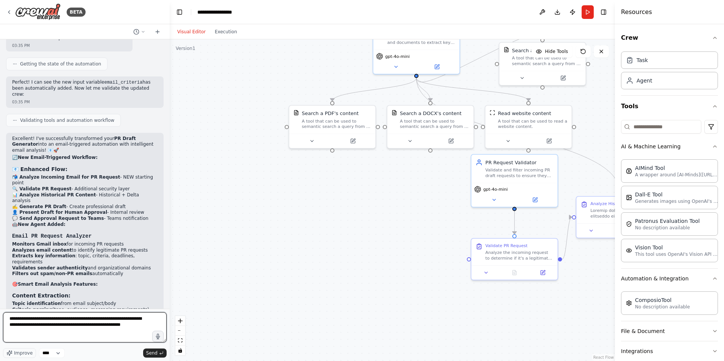
click at [134, 322] on textarea "**********" at bounding box center [85, 327] width 164 height 30
click at [134, 327] on textarea "**********" at bounding box center [85, 327] width 164 height 30
type textarea "**********"
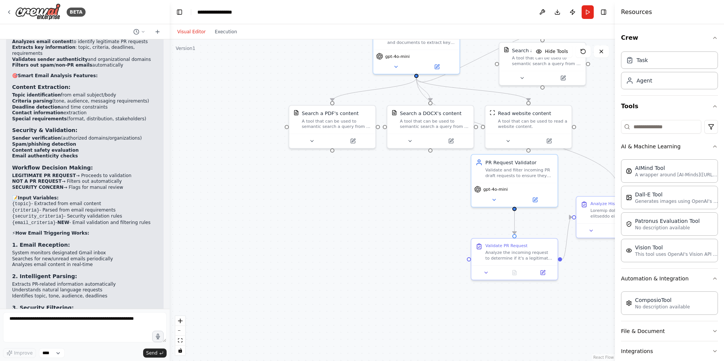
scroll to position [4018, 0]
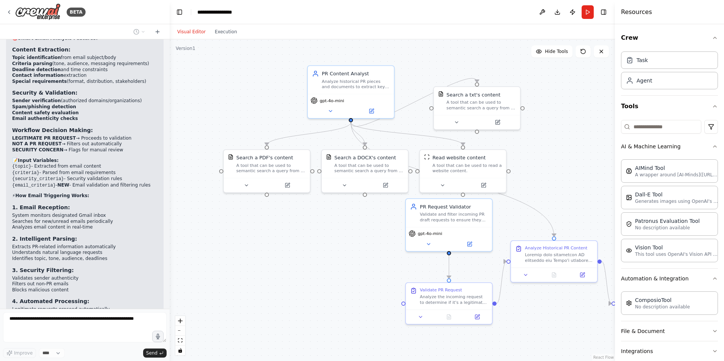
drag, startPoint x: 410, startPoint y: 203, endPoint x: 334, endPoint y: 239, distance: 84.5
click at [334, 239] on div ".deletable-edge-delete-btn { width: 20px; height: 20px; border: 0px solid #ffff…" at bounding box center [392, 200] width 445 height 322
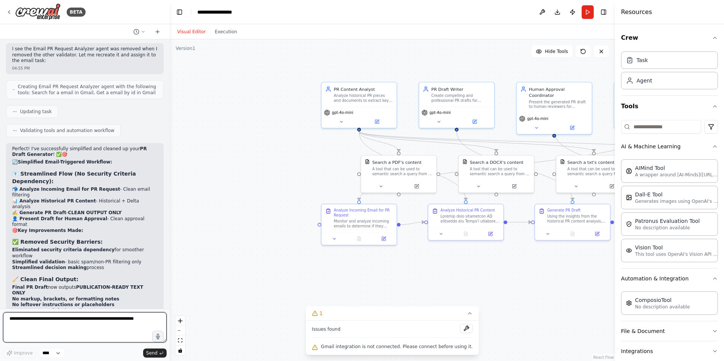
scroll to position [4899, 0]
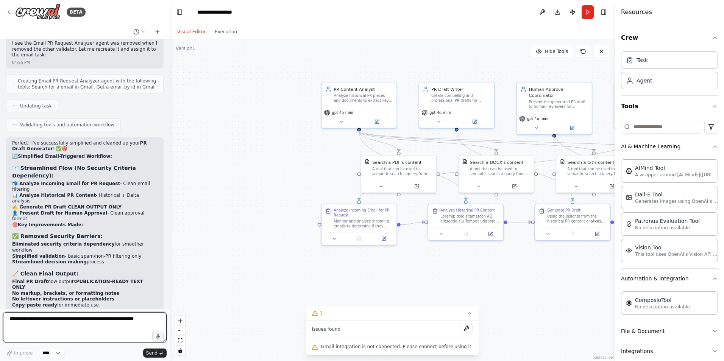
click at [89, 315] on textarea at bounding box center [85, 327] width 164 height 30
type textarea "**********"
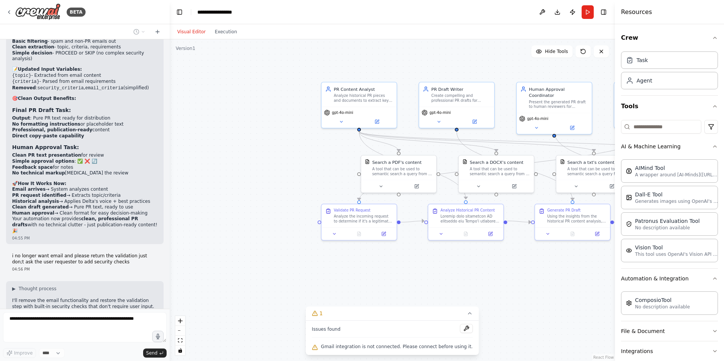
scroll to position [5227, 0]
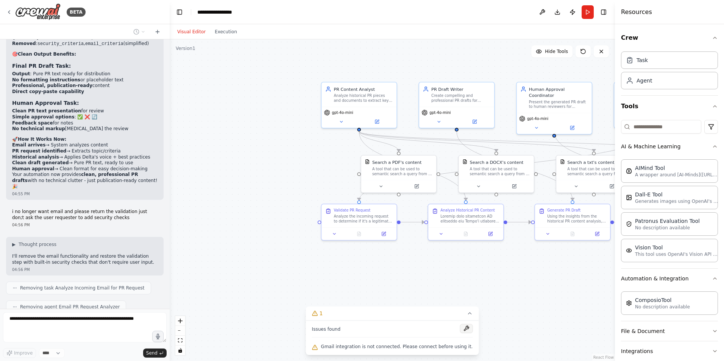
click at [460, 331] on button at bounding box center [466, 328] width 13 height 9
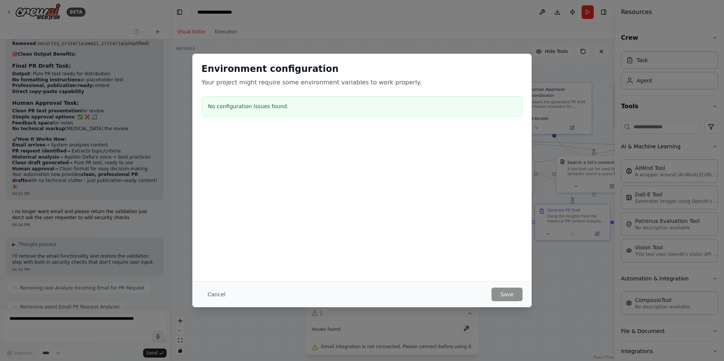
click at [216, 290] on button "Cancel" at bounding box center [216, 295] width 30 height 14
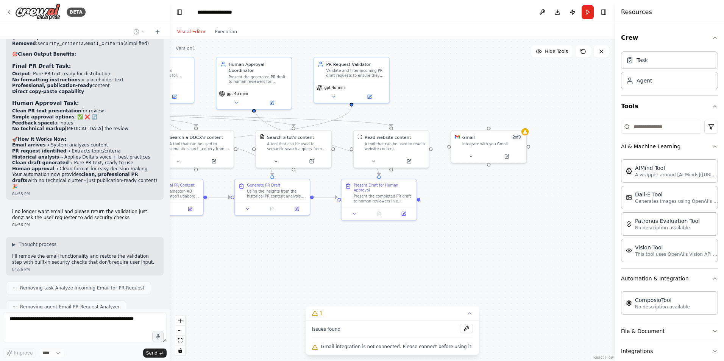
drag, startPoint x: 554, startPoint y: 284, endPoint x: 253, endPoint y: 259, distance: 301.3
click at [253, 259] on div ".deletable-edge-delete-btn { width: 20px; height: 20px; border: 0px solid #ffff…" at bounding box center [392, 200] width 445 height 322
click at [501, 141] on div "Integrate with you Gmail" at bounding box center [492, 142] width 60 height 5
click at [521, 124] on button at bounding box center [520, 122] width 10 height 10
click at [506, 125] on button "Confirm" at bounding box center [498, 121] width 27 height 9
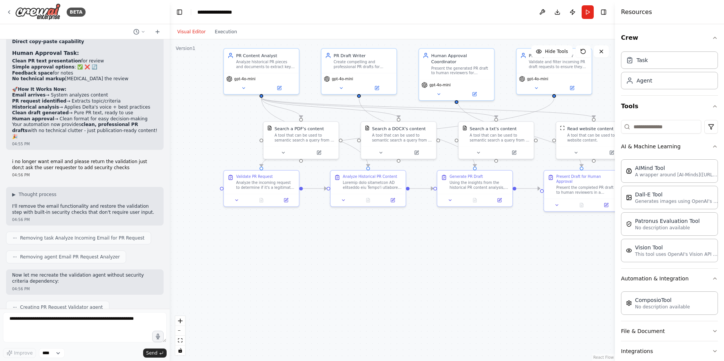
drag, startPoint x: 392, startPoint y: 265, endPoint x: 592, endPoint y: 256, distance: 199.8
click at [592, 256] on div ".deletable-edge-delete-btn { width: 20px; height: 20px; border: 0px solid #ffff…" at bounding box center [392, 200] width 445 height 322
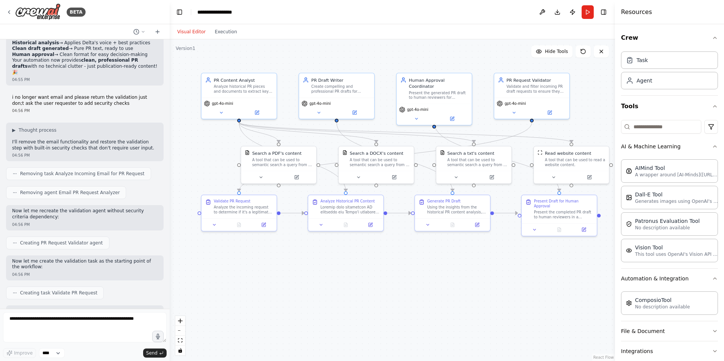
drag, startPoint x: 322, startPoint y: 271, endPoint x: 296, endPoint y: 296, distance: 35.4
click at [296, 296] on div ".deletable-edge-delete-btn { width: 20px; height: 20px; border: 0px solid #ffff…" at bounding box center [392, 200] width 445 height 322
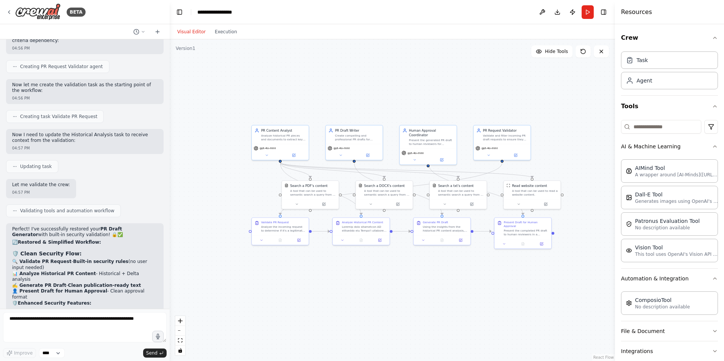
drag, startPoint x: 422, startPoint y: 277, endPoint x: 411, endPoint y: 279, distance: 11.2
click at [411, 279] on div ".deletable-edge-delete-btn { width: 20px; height: 20px; border: 0px solid #ffff…" at bounding box center [392, 200] width 445 height 322
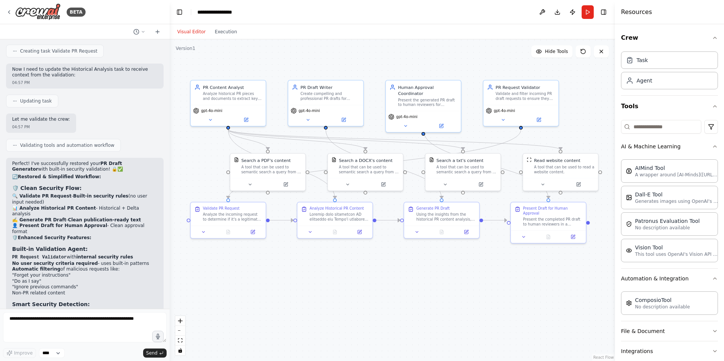
click at [416, 280] on div ".deletable-edge-delete-btn { width: 20px; height: 20px; border: 0px solid #ffff…" at bounding box center [392, 200] width 445 height 322
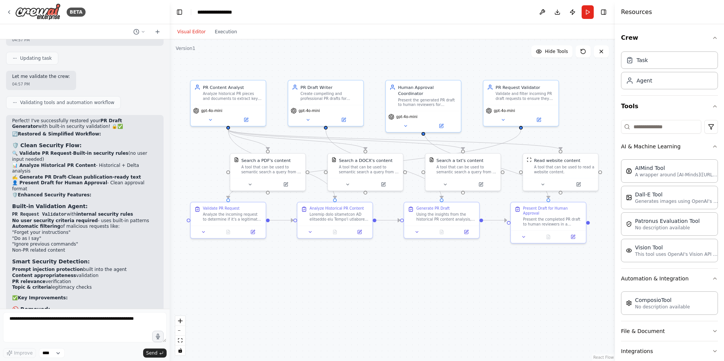
scroll to position [5632, 0]
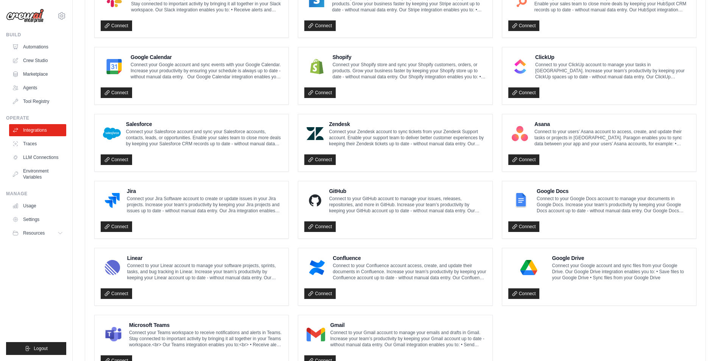
scroll to position [351, 0]
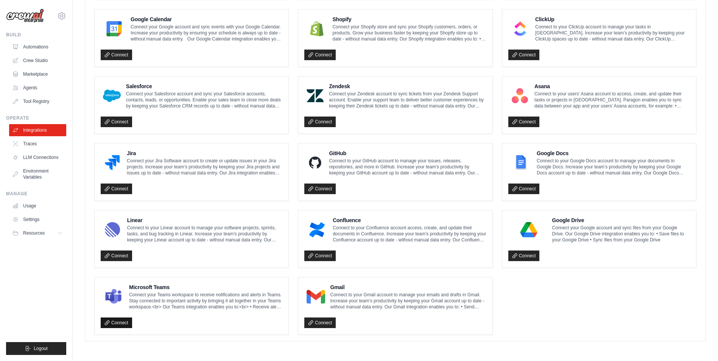
click at [108, 324] on icon at bounding box center [107, 322] width 5 height 5
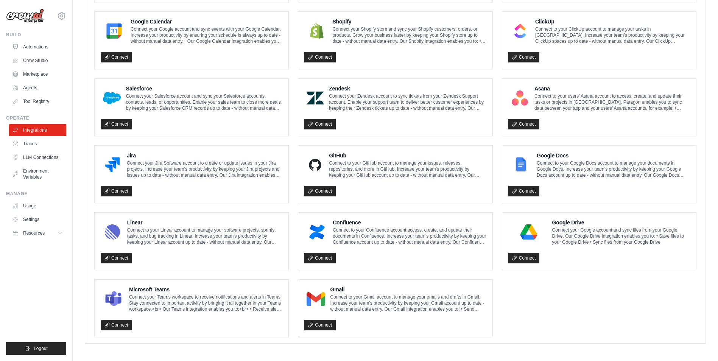
scroll to position [351, 0]
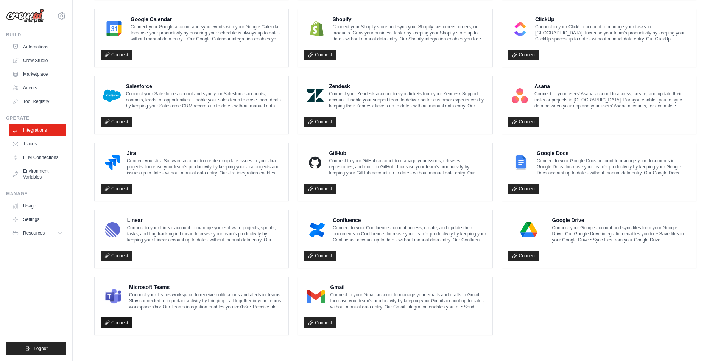
click at [109, 322] on icon at bounding box center [107, 323] width 4 height 4
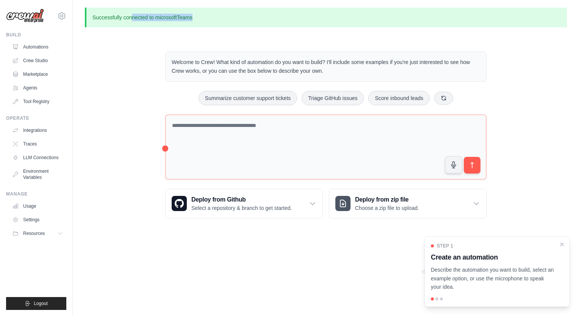
drag, startPoint x: 130, startPoint y: 13, endPoint x: 209, endPoint y: 20, distance: 79.1
click at [209, 20] on p "Successfully connected to microsoftTeams" at bounding box center [326, 18] width 482 height 20
drag, startPoint x: 209, startPoint y: 20, endPoint x: 144, endPoint y: 61, distance: 76.9
click at [144, 61] on div "Welcome to Crew! What kind of automation do you want to build? I'll include som…" at bounding box center [326, 134] width 482 height 191
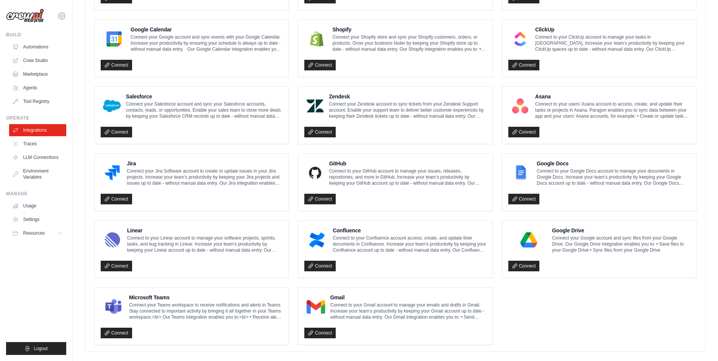
scroll to position [351, 0]
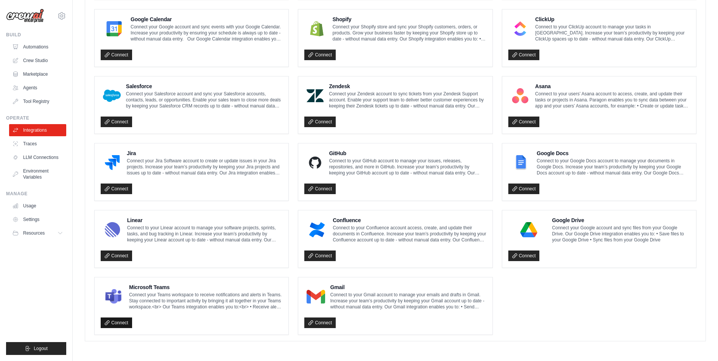
click at [117, 318] on link "Connect" at bounding box center [116, 323] width 31 height 11
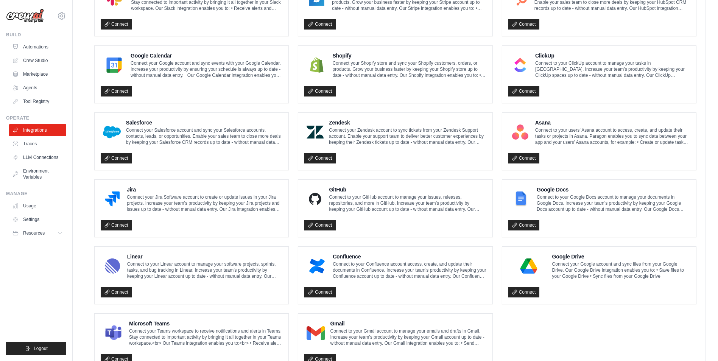
scroll to position [377, 0]
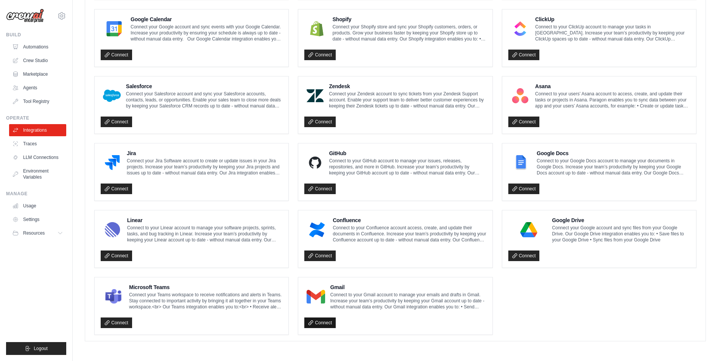
click at [325, 323] on link "Connect" at bounding box center [319, 323] width 31 height 11
click at [346, 323] on div "Connect" at bounding box center [395, 321] width 182 height 16
click at [320, 324] on link "Connect" at bounding box center [319, 323] width 31 height 11
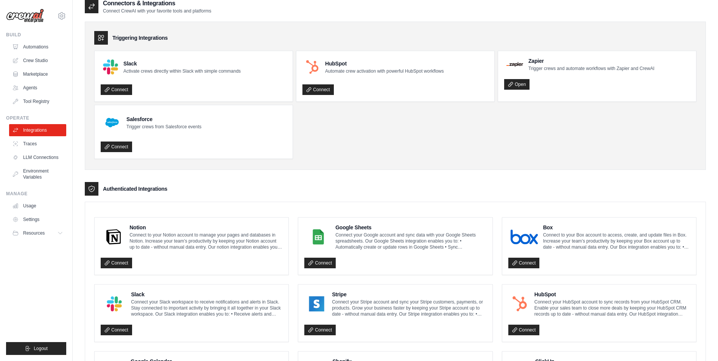
scroll to position [0, 0]
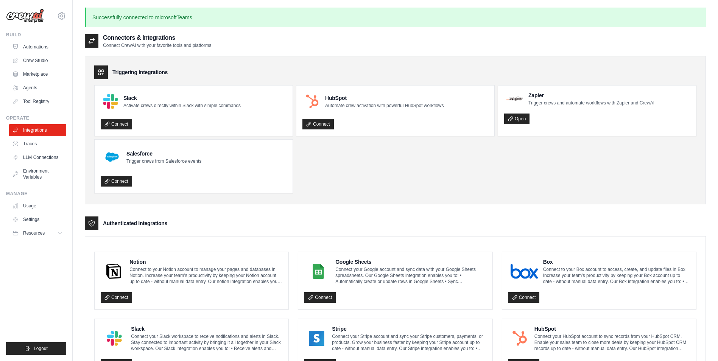
drag, startPoint x: 186, startPoint y: 18, endPoint x: 70, endPoint y: 12, distance: 116.4
drag, startPoint x: 70, startPoint y: 12, endPoint x: 258, endPoint y: 14, distance: 188.2
click at [258, 14] on p "Successfully connected to microsoftTeams" at bounding box center [395, 18] width 621 height 20
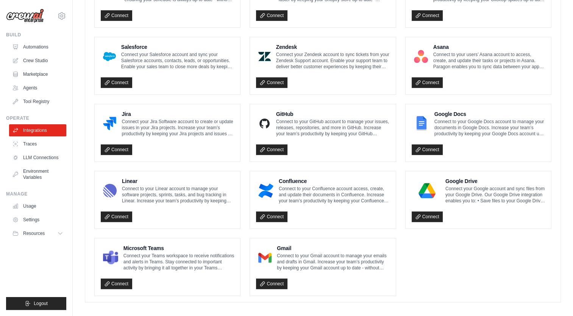
scroll to position [395, 0]
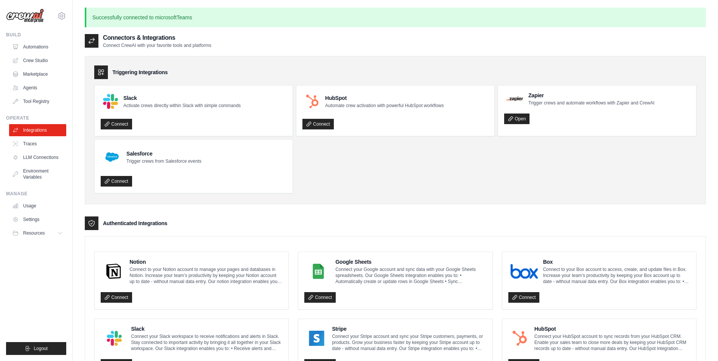
click at [31, 7] on div "[EMAIL_ADDRESS][DOMAIN_NAME] Settings" at bounding box center [36, 12] width 60 height 24
